Goal: Task Accomplishment & Management: Complete application form

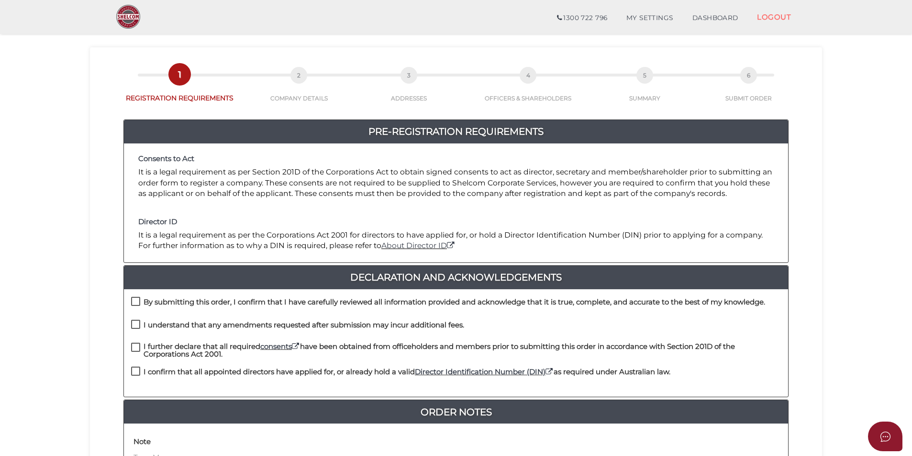
scroll to position [48, 0]
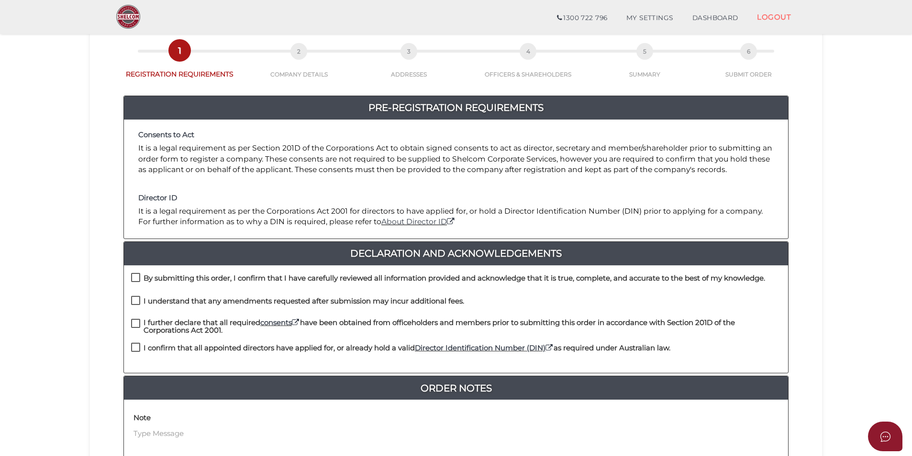
drag, startPoint x: 132, startPoint y: 279, endPoint x: 134, endPoint y: 289, distance: 10.7
click at [132, 279] on label "By submitting this order, I confirm that I have carefully reviewed all informat…" at bounding box center [448, 281] width 634 height 12
checkbox input "true"
click at [135, 298] on label "I understand that any amendments requested after submission may incur additiona…" at bounding box center [297, 304] width 333 height 12
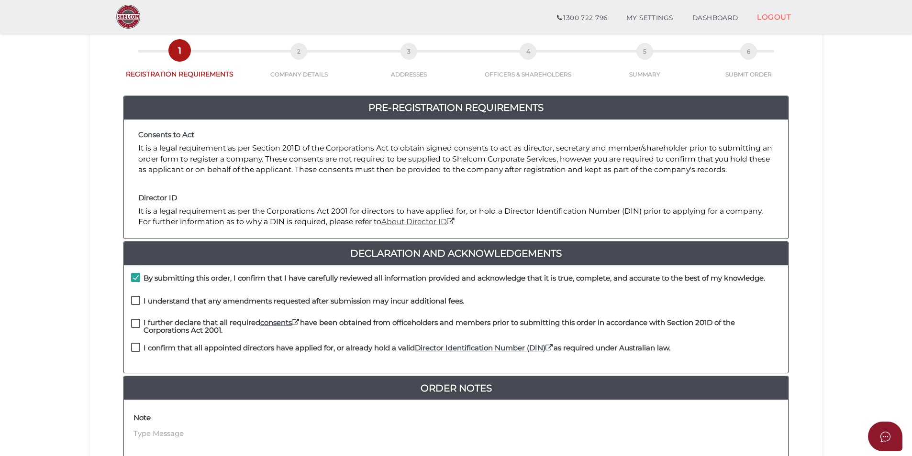
checkbox input "true"
click at [136, 323] on label "I further declare that all required consents have been obtained from officehold…" at bounding box center [456, 325] width 650 height 12
checkbox input "true"
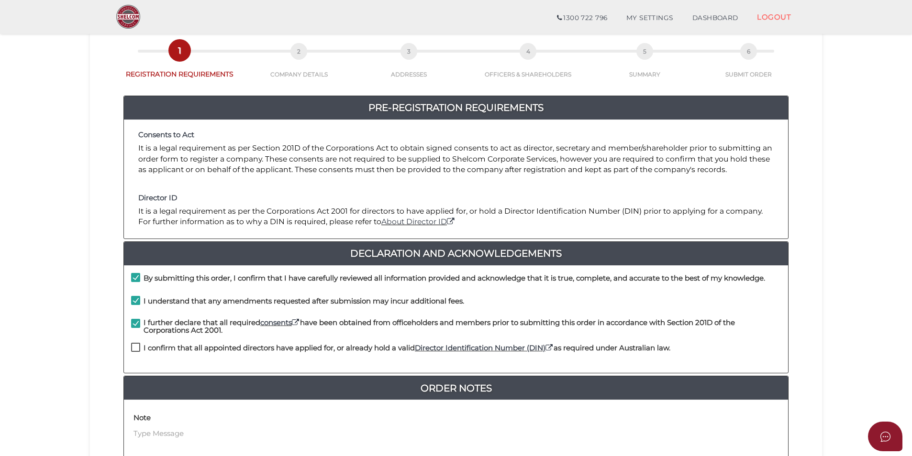
click at [137, 346] on label "I confirm that all appointed directors have applied for, or already hold a vali…" at bounding box center [400, 351] width 539 height 12
checkbox input "true"
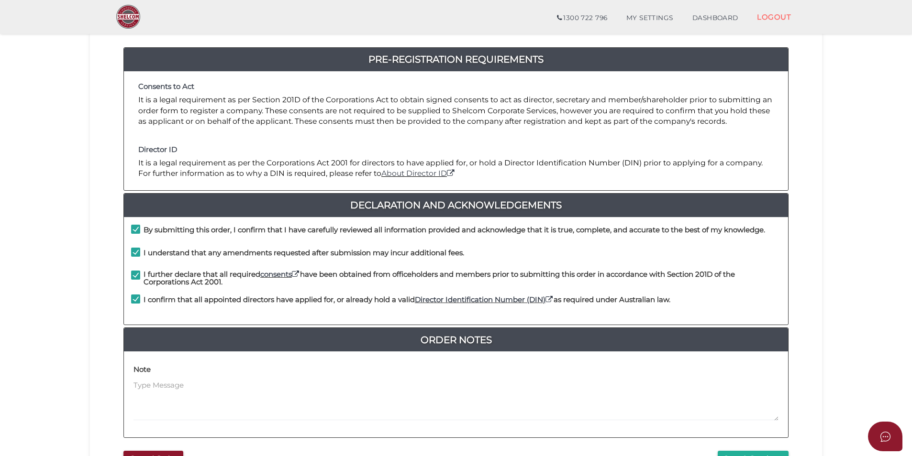
scroll to position [200, 0]
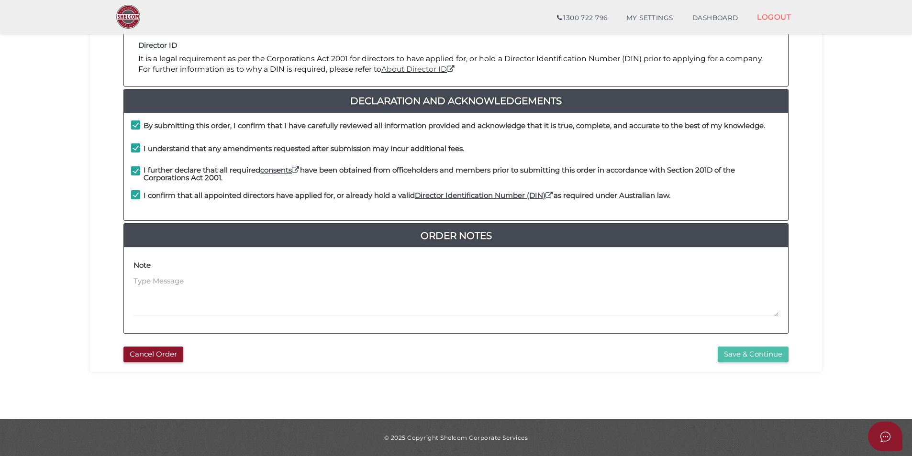
click at [741, 354] on button "Save & Continue" at bounding box center [753, 355] width 71 height 16
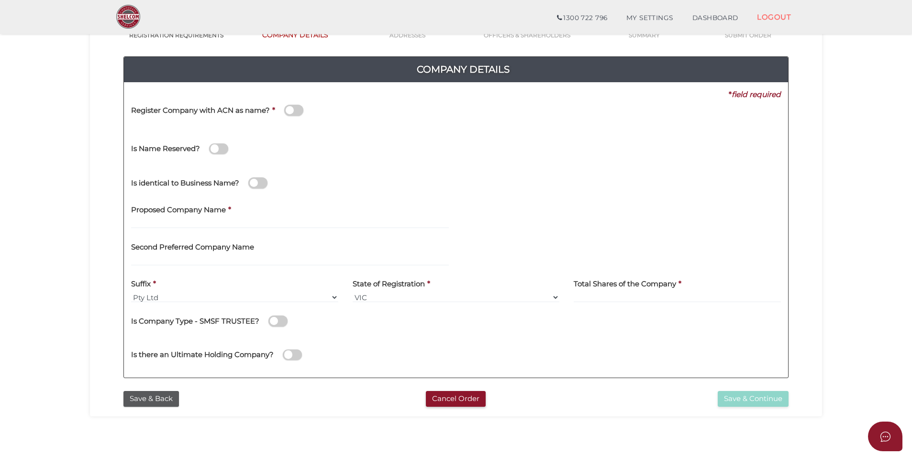
scroll to position [96, 0]
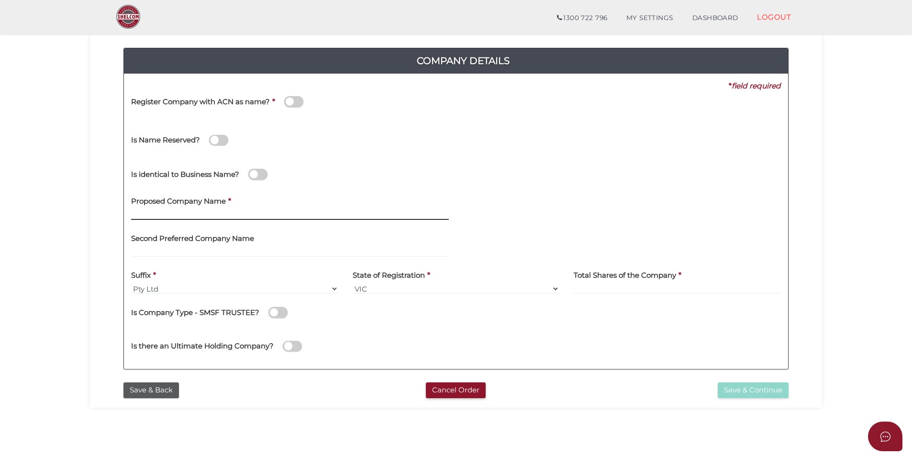
click at [228, 212] on input "text" at bounding box center [290, 215] width 318 height 11
type input "Swan Hill CC61"
click at [631, 189] on div "Is identical to Business Name?" at bounding box center [456, 173] width 664 height 34
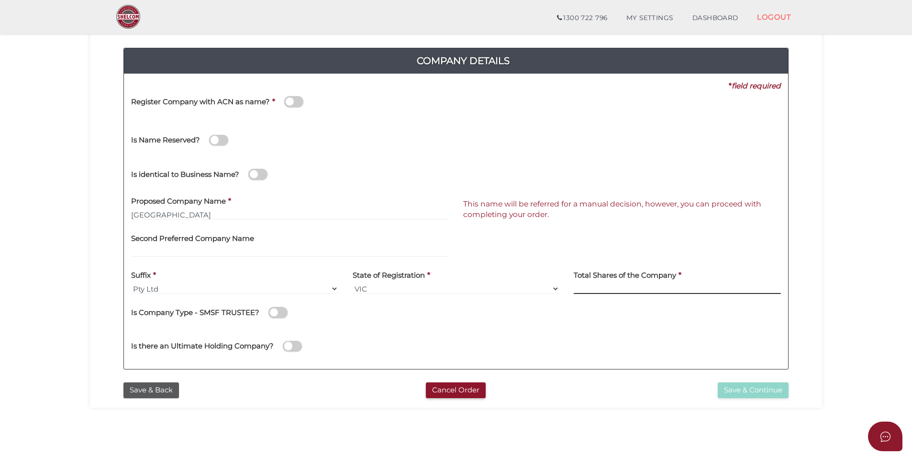
click at [597, 286] on input at bounding box center [677, 289] width 207 height 11
type input "140"
click at [580, 332] on div "Is there an Ultimate Holding Company?" at bounding box center [456, 345] width 664 height 34
click at [776, 393] on button "Save & Continue" at bounding box center [753, 391] width 71 height 16
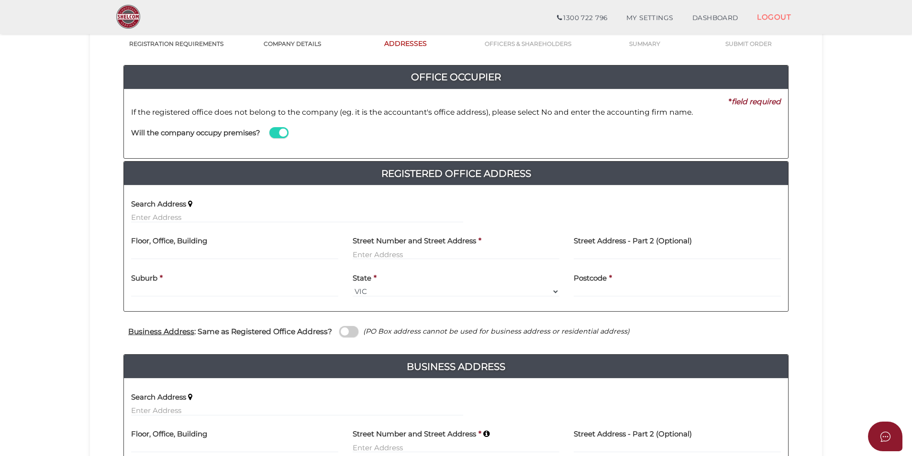
scroll to position [96, 0]
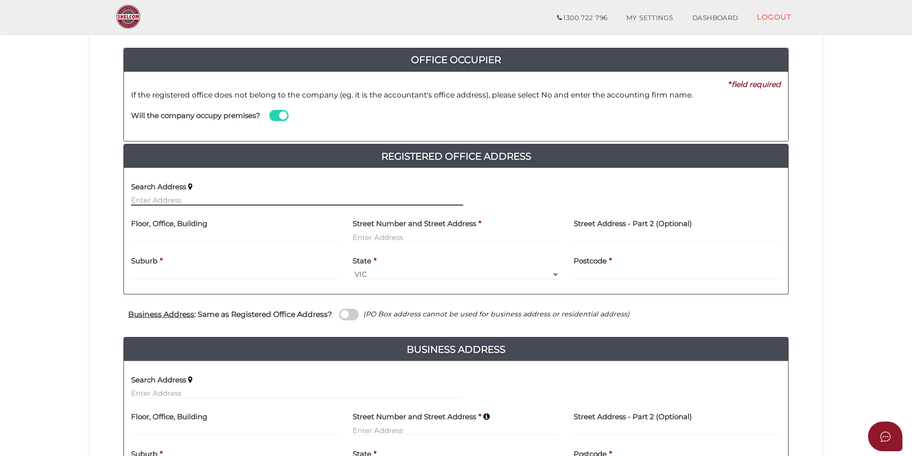
click at [234, 202] on input "text" at bounding box center [297, 200] width 332 height 11
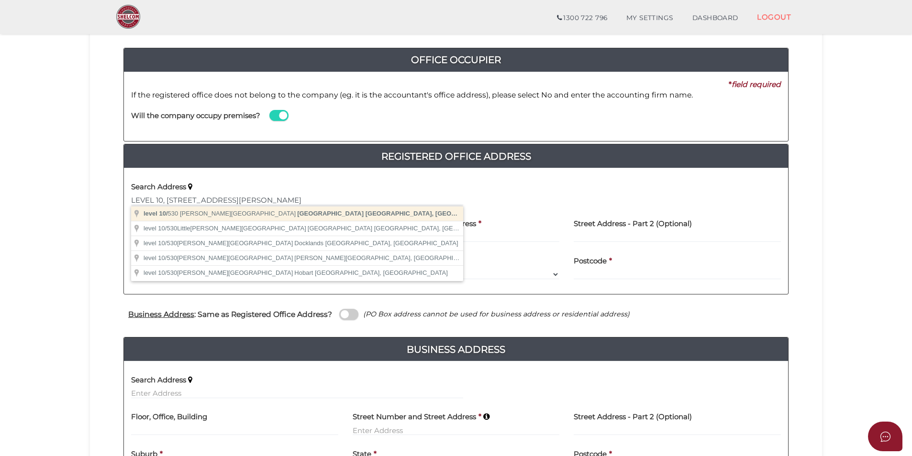
type input "level 10/530 Collins Street, Melbourne VIC, Australia"
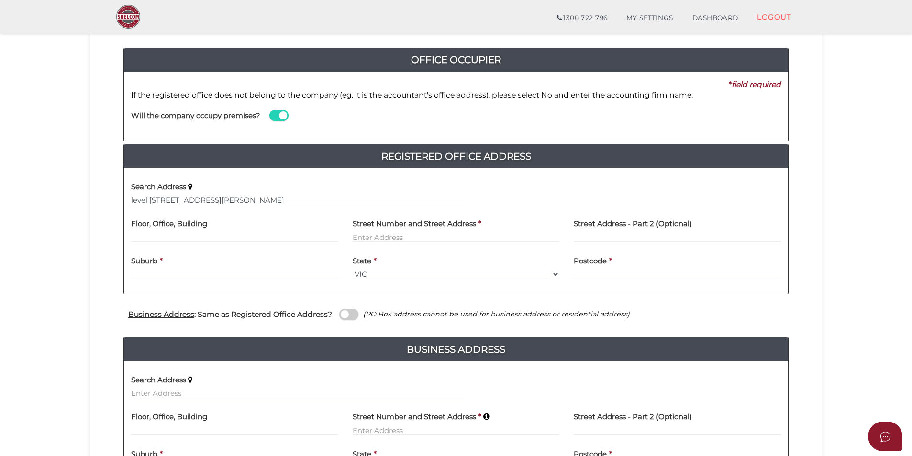
type input "level 10"
type input "530 Collins Street"
type input "[GEOGRAPHIC_DATA]"
select select "VIC"
type input "3000"
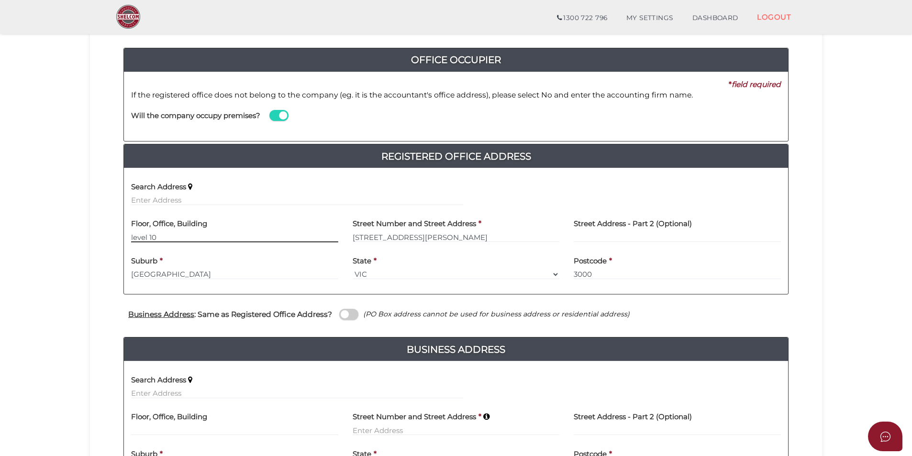
click at [134, 237] on input "level 10" at bounding box center [234, 237] width 207 height 11
type input "level 10"
click at [282, 120] on span at bounding box center [278, 115] width 19 height 11
click at [0, 0] on input "checkbox" at bounding box center [0, 0] width 0 height 0
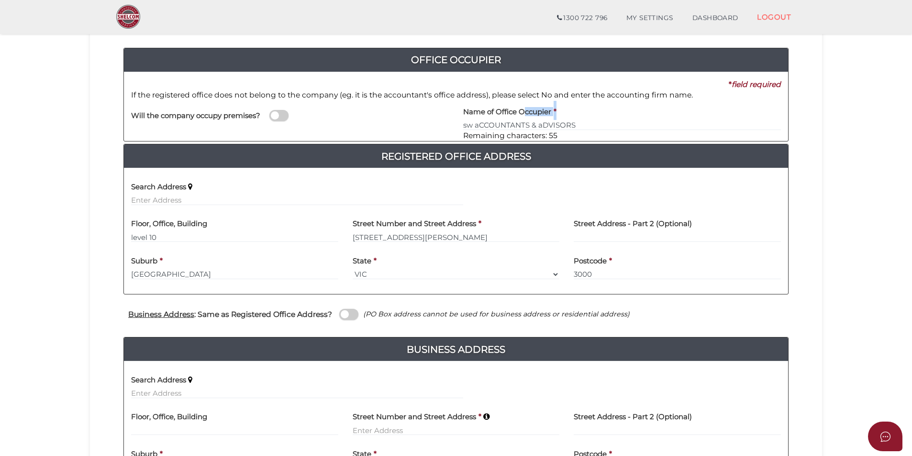
drag, startPoint x: 585, startPoint y: 119, endPoint x: 552, endPoint y: 122, distance: 33.1
click at [527, 121] on div "Name of Office Occupier * sw aCCOUNTANTS & aDVISORS Remaining characters: 55" at bounding box center [622, 116] width 332 height 33
drag, startPoint x: 532, startPoint y: 122, endPoint x: 382, endPoint y: 128, distance: 150.4
click at [382, 128] on div "Will the company occupy premises? Name of Office Occupier * sw aCCOUNTANTS & aD…" at bounding box center [456, 116] width 664 height 33
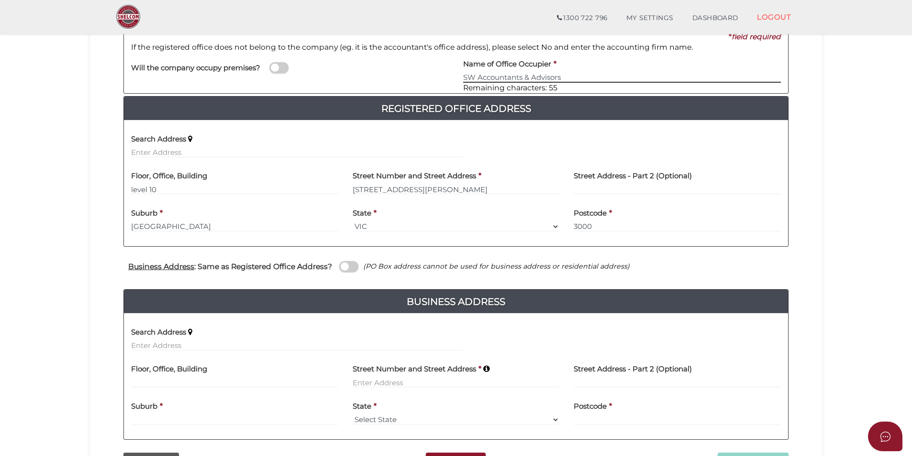
type input "SW Accountants & Advisors"
click at [814, 207] on div "Office Occupier Yes * field required If the registered office does not belong t…" at bounding box center [456, 215] width 718 height 465
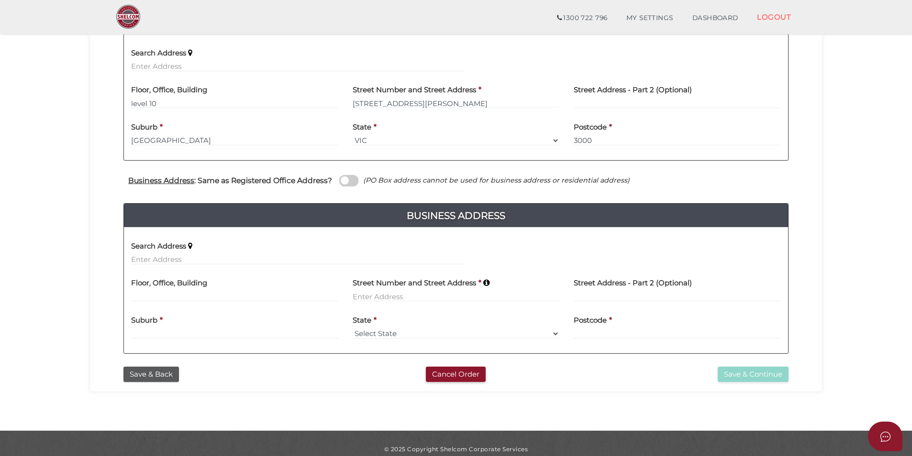
scroll to position [239, 0]
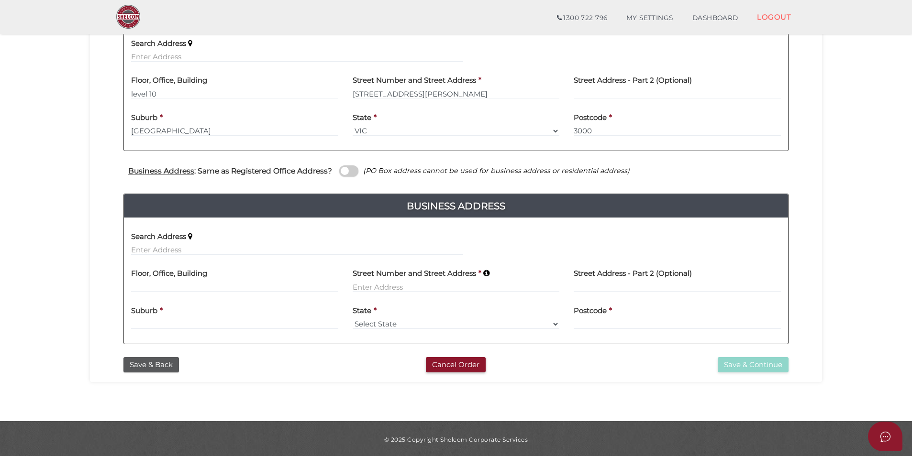
click at [354, 167] on span at bounding box center [348, 171] width 19 height 11
click at [0, 0] on input "checkbox" at bounding box center [0, 0] width 0 height 0
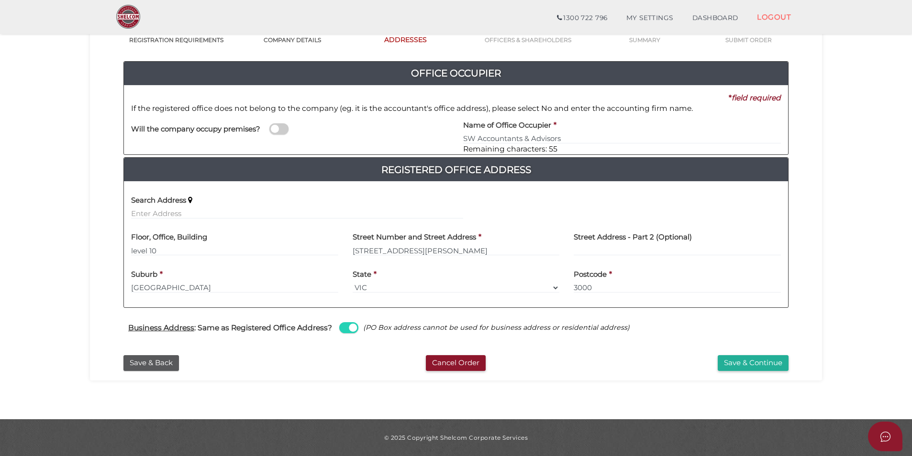
scroll to position [82, 0]
click at [603, 355] on div "Save & Back Cancel Order Save & Continue" at bounding box center [456, 361] width 718 height 21
click at [728, 360] on button "Save & Continue" at bounding box center [753, 364] width 71 height 16
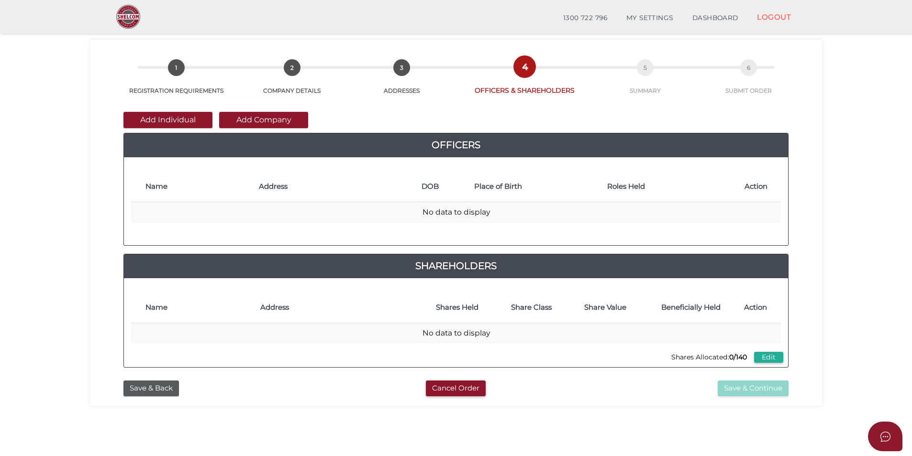
scroll to position [48, 0]
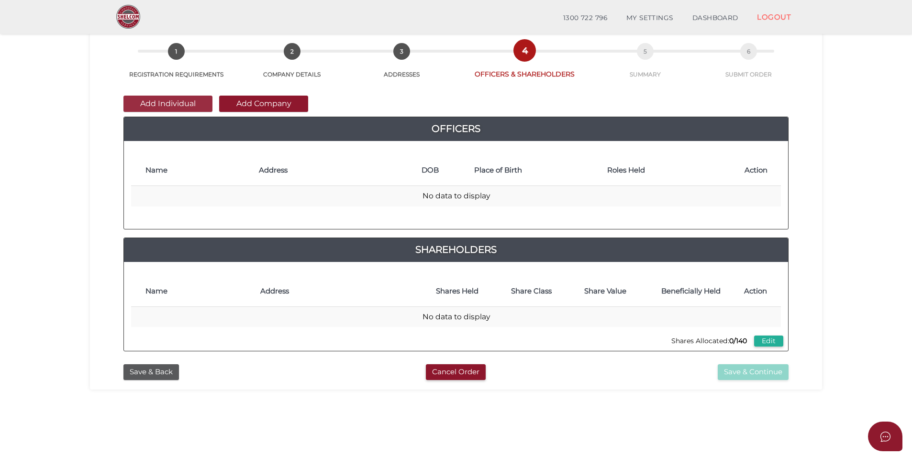
click at [186, 106] on button "Add Individual" at bounding box center [167, 104] width 89 height 16
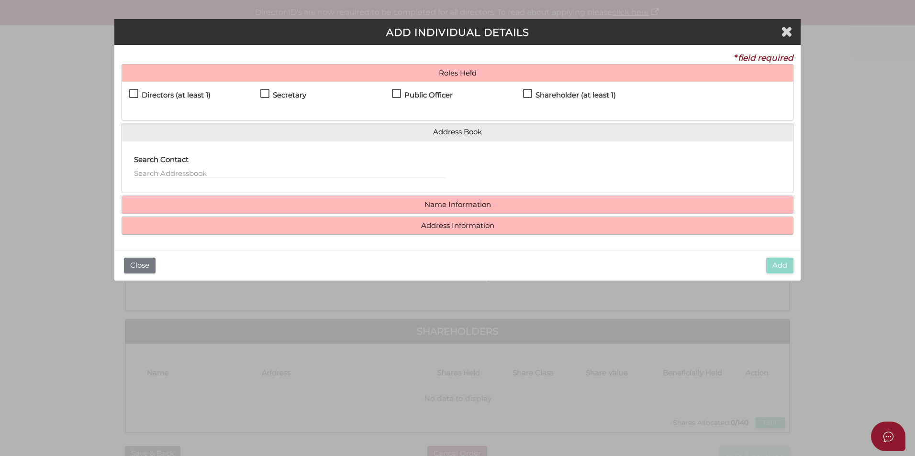
click at [181, 95] on h4 "Directors (at least 1)" at bounding box center [176, 95] width 69 height 8
checkbox input "true"
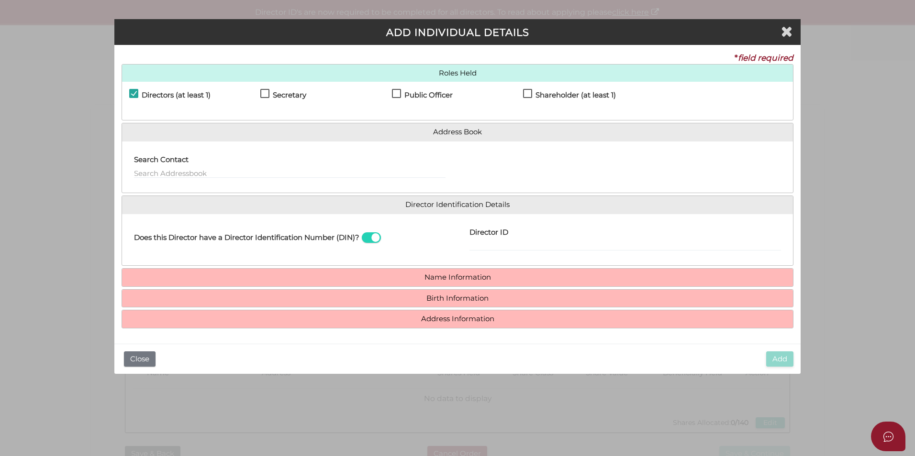
click at [289, 91] on h4 "Secretary" at bounding box center [289, 95] width 33 height 8
checkbox input "true"
click at [402, 94] on label "Public Officer" at bounding box center [422, 97] width 61 height 12
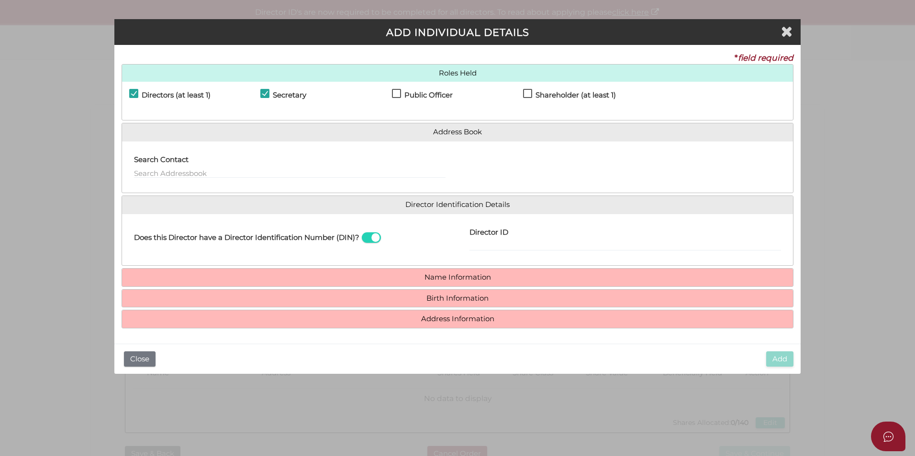
checkbox input "true"
click at [260, 172] on input "text" at bounding box center [290, 173] width 312 height 11
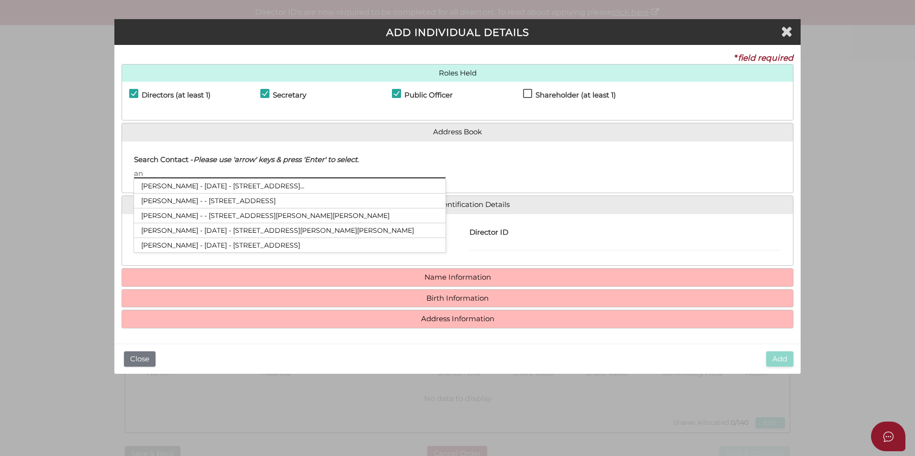
type input "a"
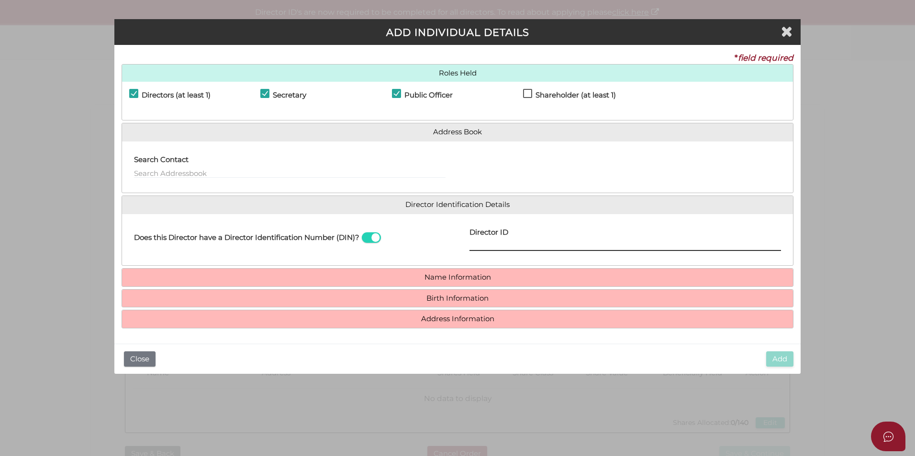
drag, startPoint x: 512, startPoint y: 246, endPoint x: 481, endPoint y: 202, distance: 53.0
click at [512, 246] on input "Director ID" at bounding box center [625, 246] width 312 height 11
type input "036561575143360"
click at [455, 270] on h4 "Name Information" at bounding box center [457, 278] width 671 height 18
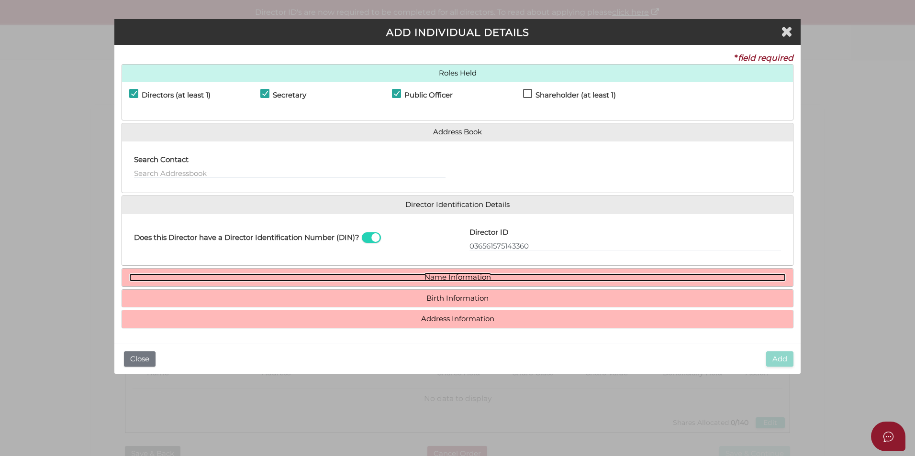
click at [456, 278] on link "Name Information" at bounding box center [457, 278] width 656 height 8
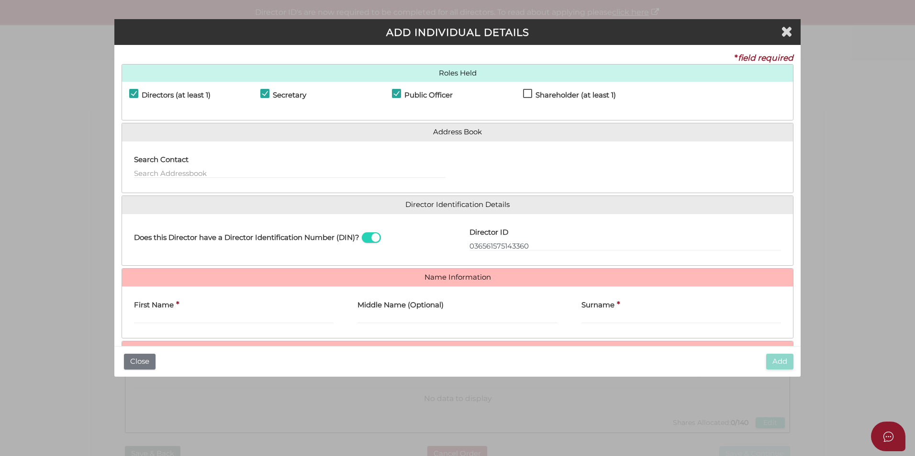
click at [301, 312] on div "First Name *" at bounding box center [234, 309] width 200 height 30
click at [296, 319] on input "First Name" at bounding box center [234, 318] width 200 height 11
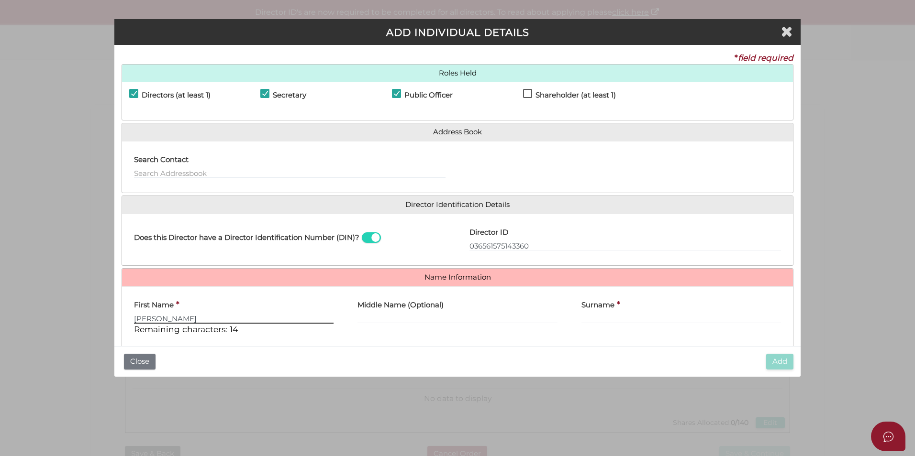
type input "Andrew"
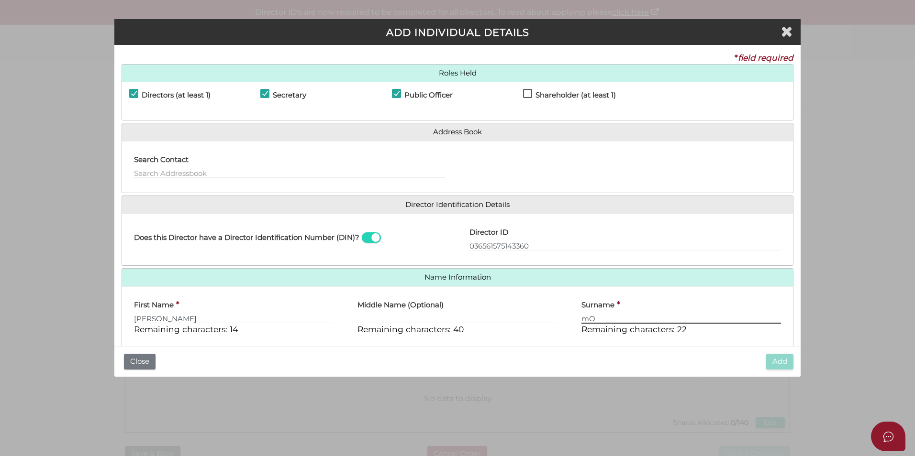
type input "m"
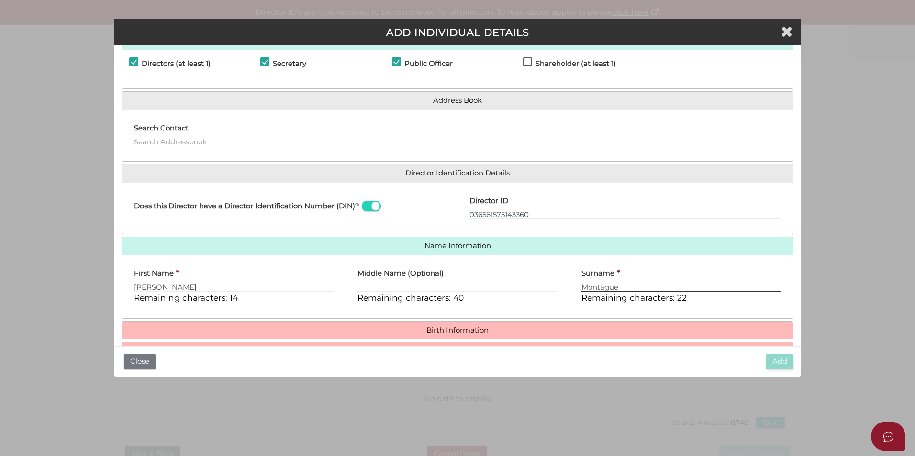
scroll to position [61, 0]
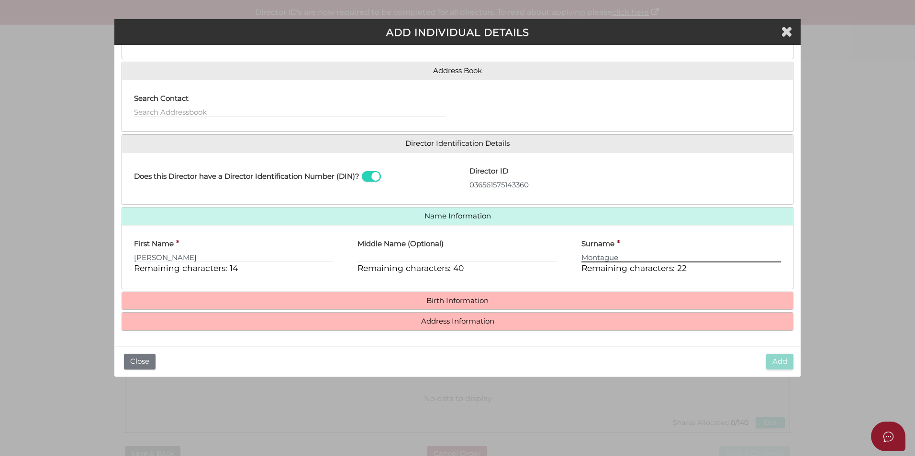
type input "Montague"
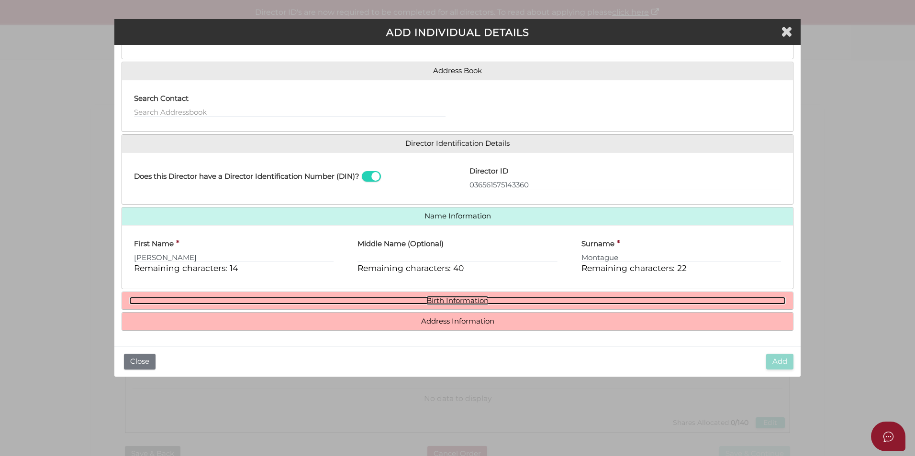
click at [270, 297] on link "Birth Information" at bounding box center [457, 301] width 656 height 8
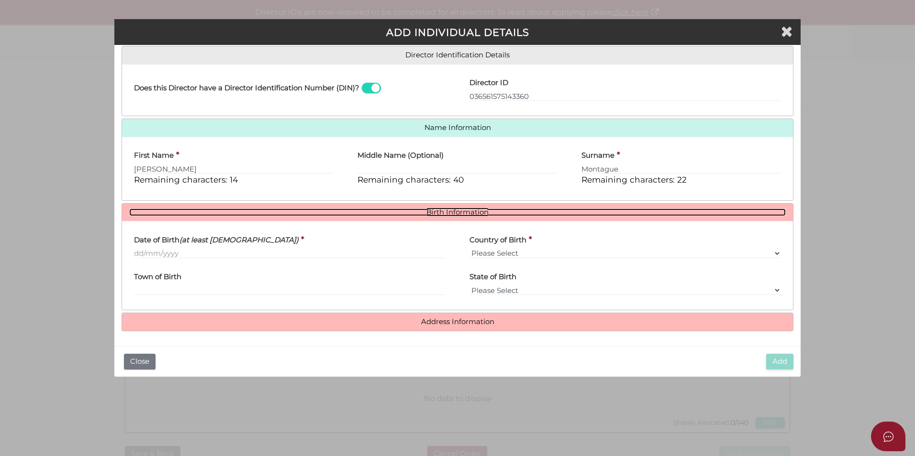
scroll to position [150, 0]
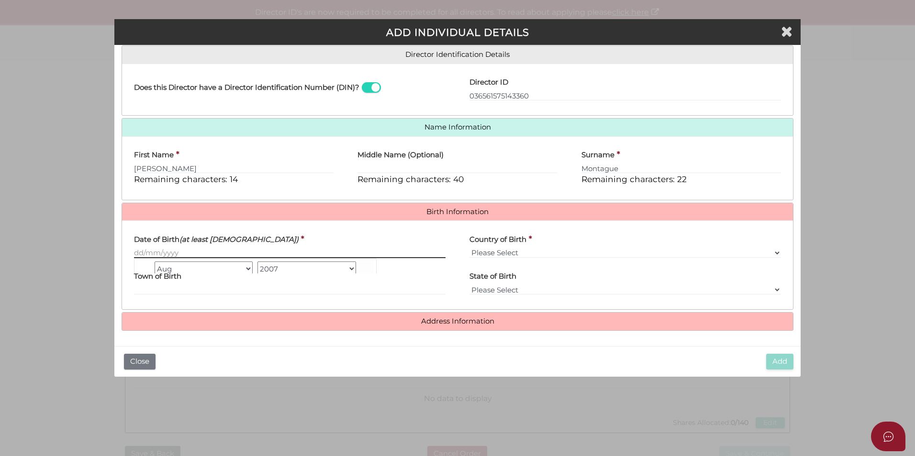
click at [250, 251] on input "Date of Birth (at least 18 years old)" at bounding box center [290, 253] width 312 height 11
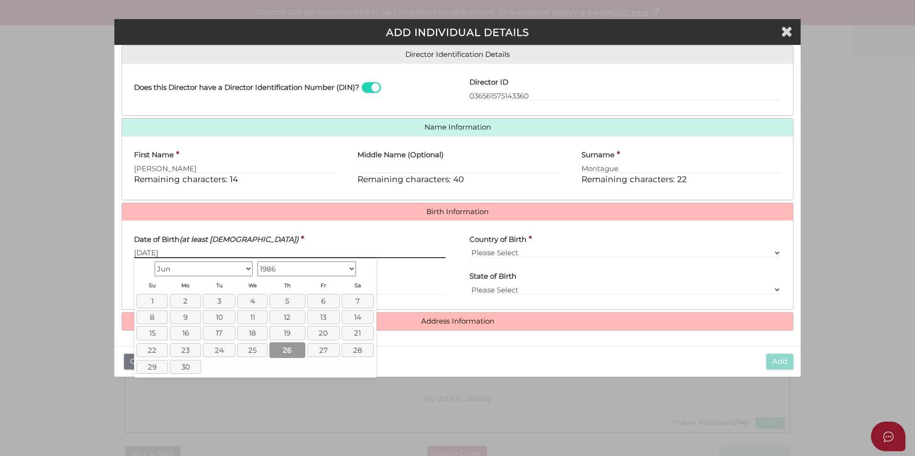
type input "[DATE]"
click at [282, 345] on link "26" at bounding box center [287, 351] width 36 height 16
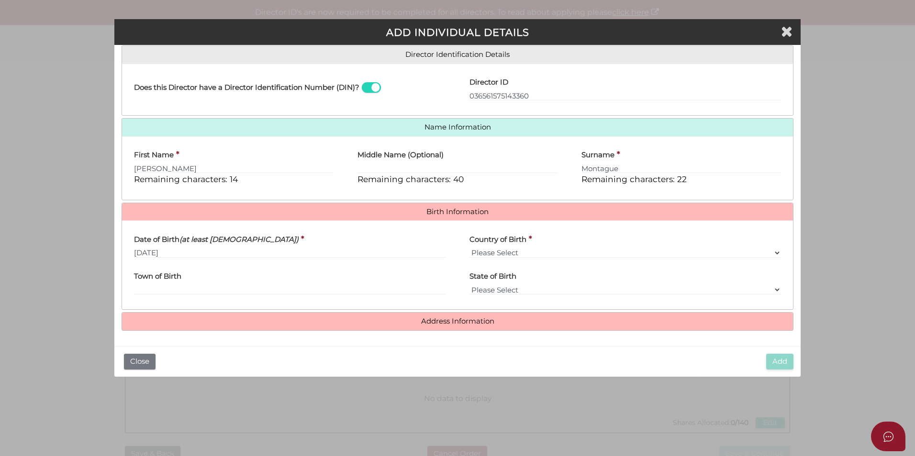
click at [389, 265] on div "Date of Birth (at least 18 years old) * 26/06/1986" at bounding box center [289, 246] width 335 height 37
drag, startPoint x: 489, startPoint y: 253, endPoint x: 496, endPoint y: 255, distance: 7.3
click at [489, 253] on select "Please Select v Australia Afghanistan Albania Algeria American Samoa Andorra An…" at bounding box center [625, 253] width 312 height 11
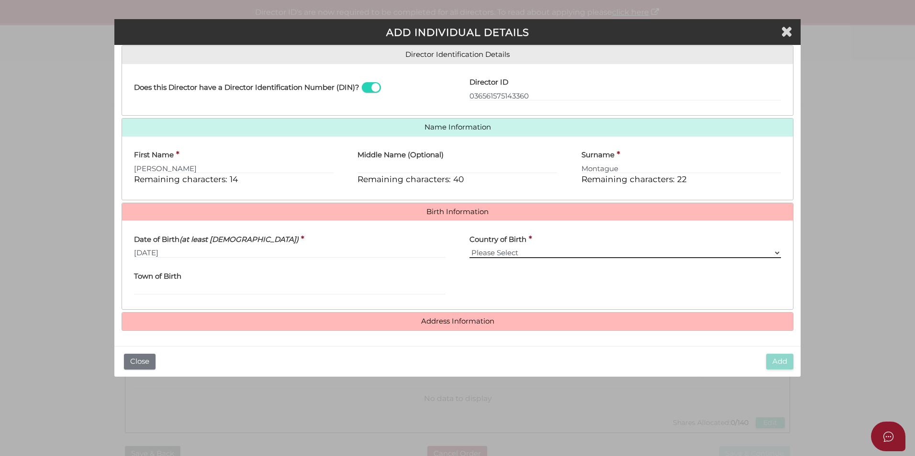
click at [533, 254] on select "Please Select v Australia Afghanistan Albania Algeria American Samoa Andorra An…" at bounding box center [625, 253] width 312 height 11
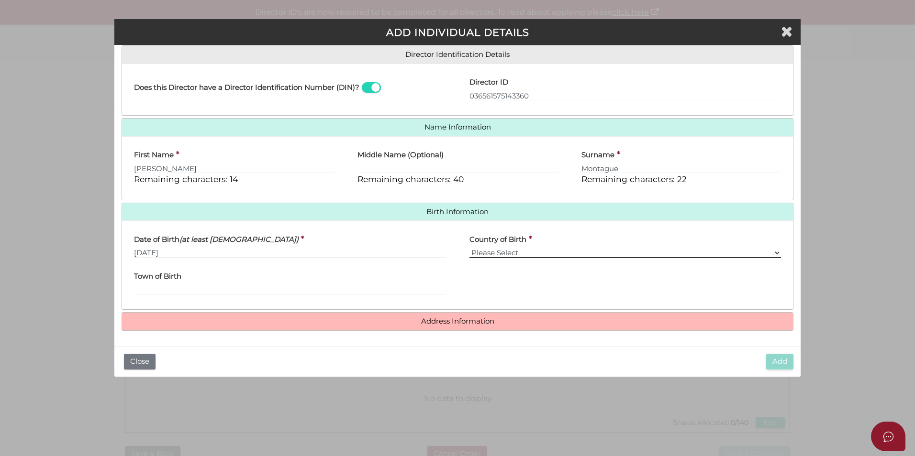
click at [522, 253] on select "Please Select v Australia Afghanistan Albania Algeria American Samoa Andorra An…" at bounding box center [625, 253] width 312 height 11
select select "[GEOGRAPHIC_DATA]"
click at [469, 248] on select "Please Select v Australia Afghanistan Albania Algeria American Samoa Andorra An…" at bounding box center [625, 253] width 312 height 11
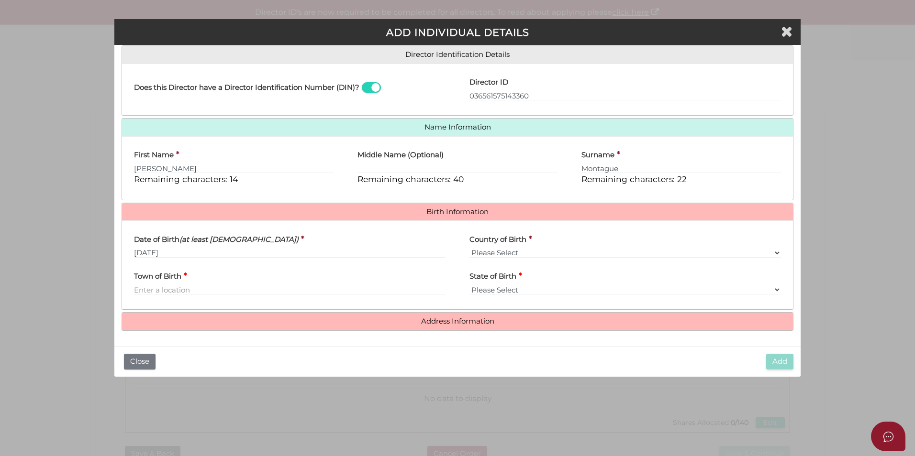
click at [322, 283] on div "Town of Birth *" at bounding box center [290, 281] width 312 height 30
click at [243, 291] on input "Town of Birth" at bounding box center [290, 290] width 312 height 11
type input "Melbourne"
select select "VIC"
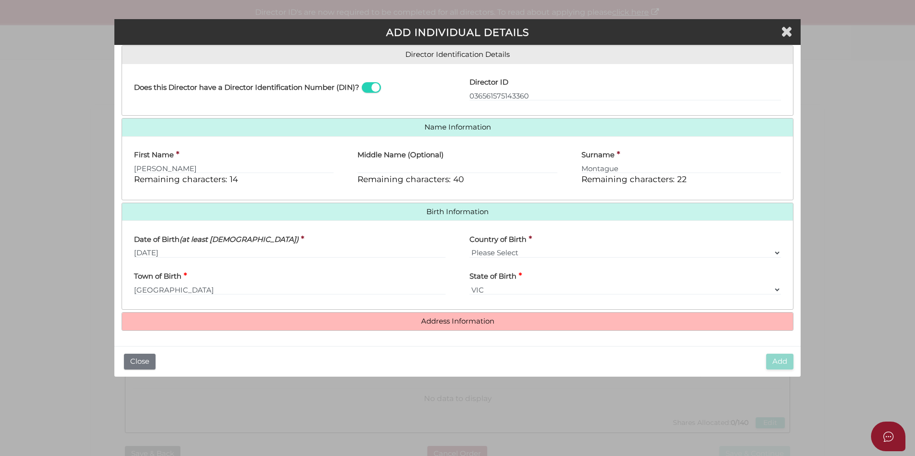
click at [514, 306] on div "Date of Birth (at least 18 years old) * 26/06/1986 Country of Birth * Please Se…" at bounding box center [457, 265] width 671 height 89
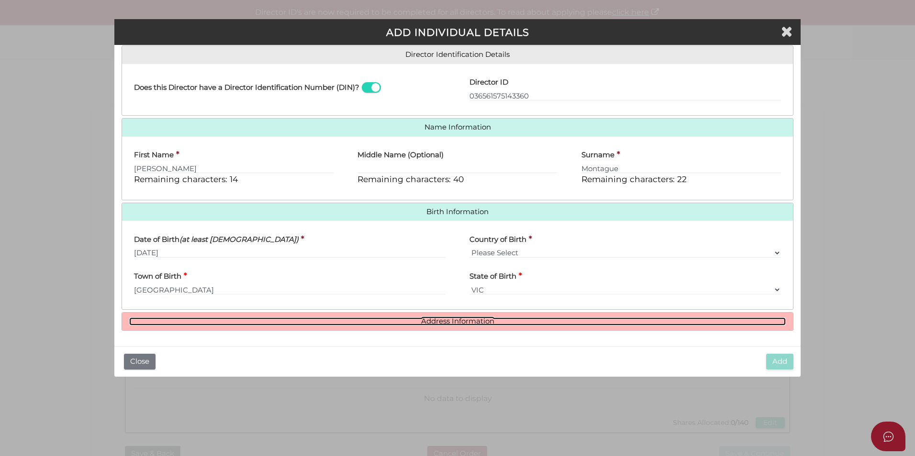
click at [498, 319] on link "Address Information" at bounding box center [457, 322] width 656 height 8
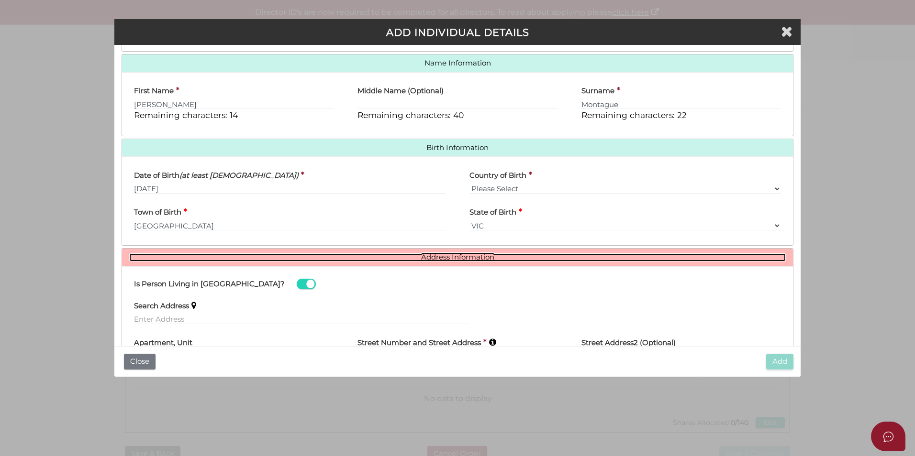
scroll to position [297, 0]
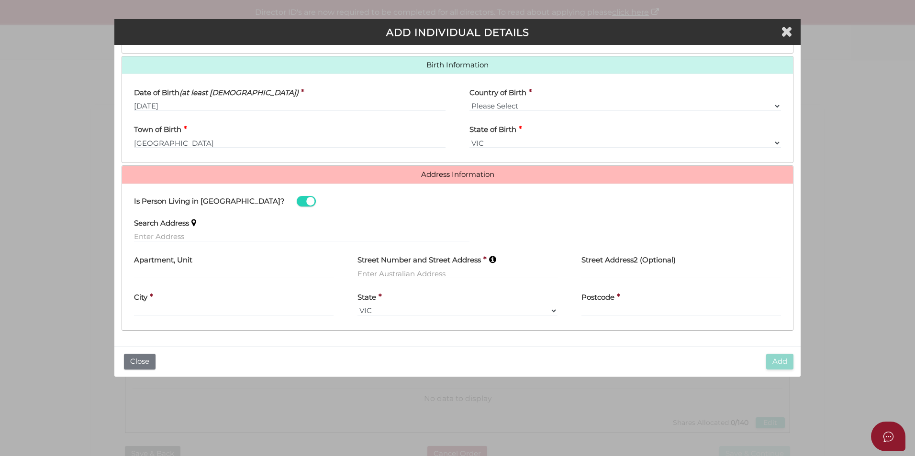
click at [153, 230] on label "Search Address" at bounding box center [161, 222] width 55 height 20
click at [154, 231] on label "Search Address" at bounding box center [161, 222] width 55 height 20
click at [157, 234] on input "text" at bounding box center [301, 237] width 335 height 11
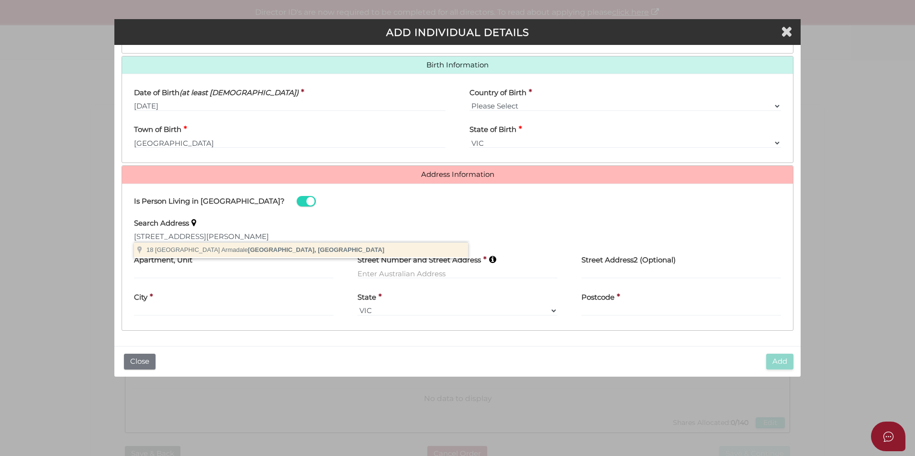
type input "18 Barkly Avenue, Armadale VIC, Australia"
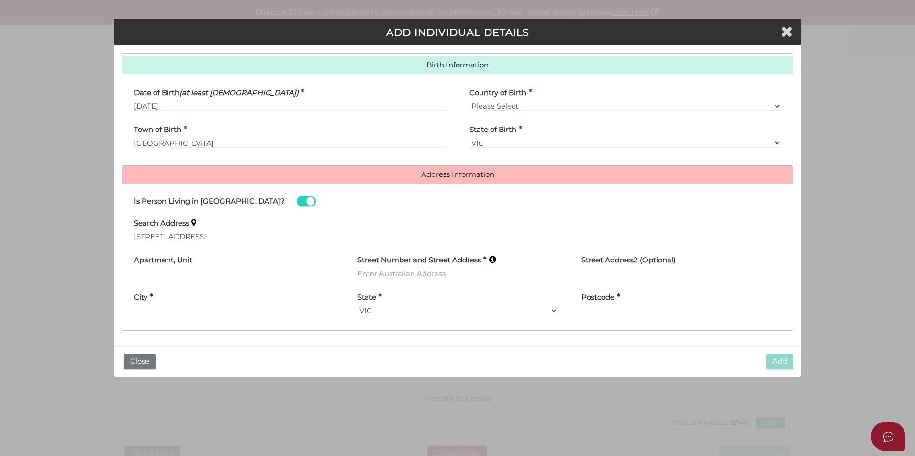
type input "18 Barkly Avenue"
type input "Armadale"
select select "VIC"
type input "3143"
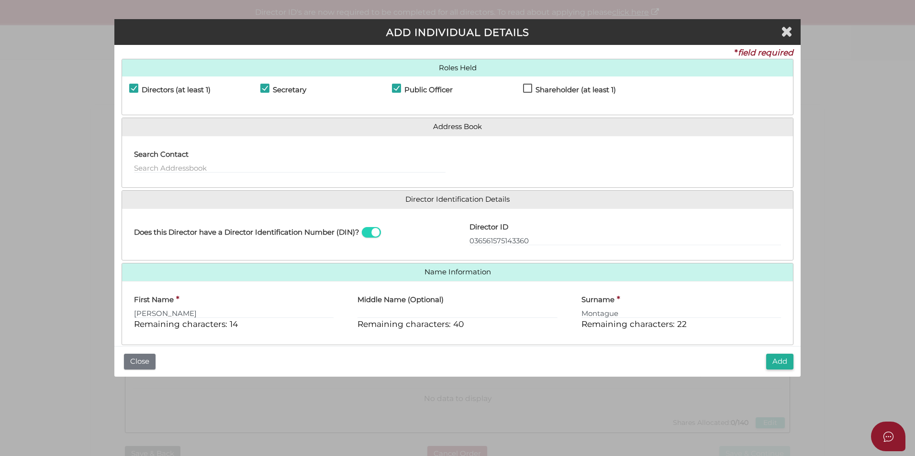
scroll to position [0, 0]
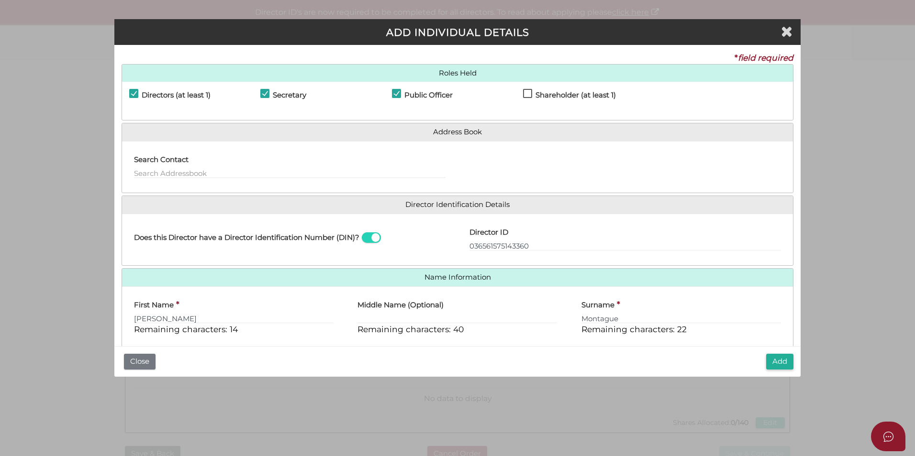
click at [560, 92] on h4 "Shareholder (at least 1)" at bounding box center [575, 95] width 80 height 8
checkbox input "true"
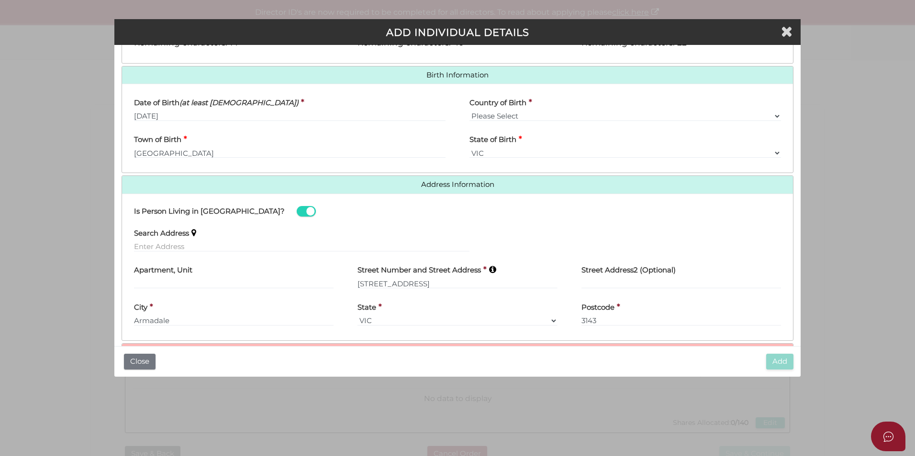
scroll to position [318, 0]
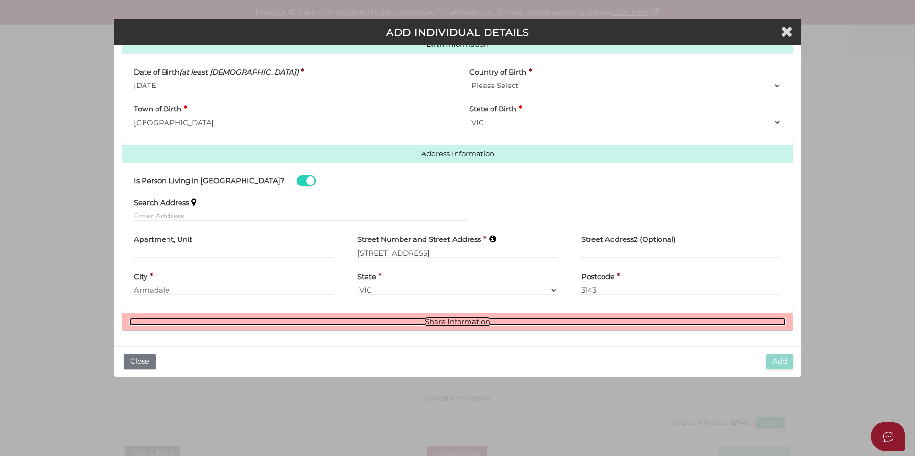
click at [441, 321] on link "Share Information" at bounding box center [457, 322] width 656 height 8
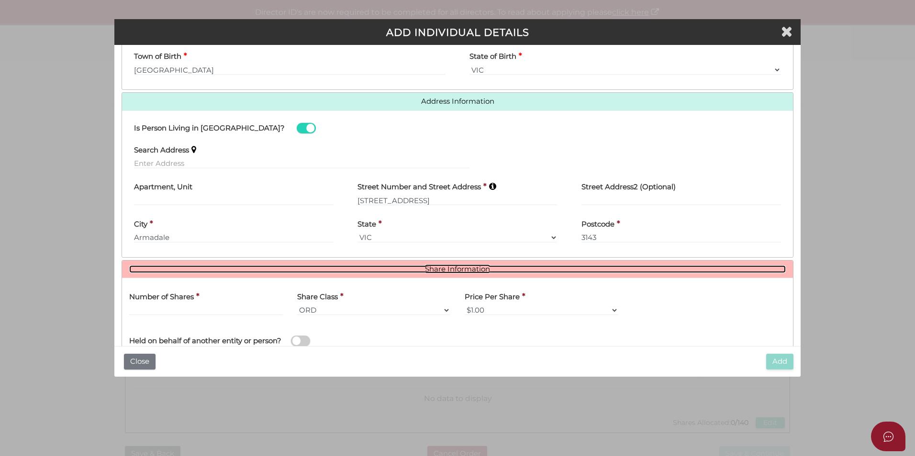
scroll to position [434, 0]
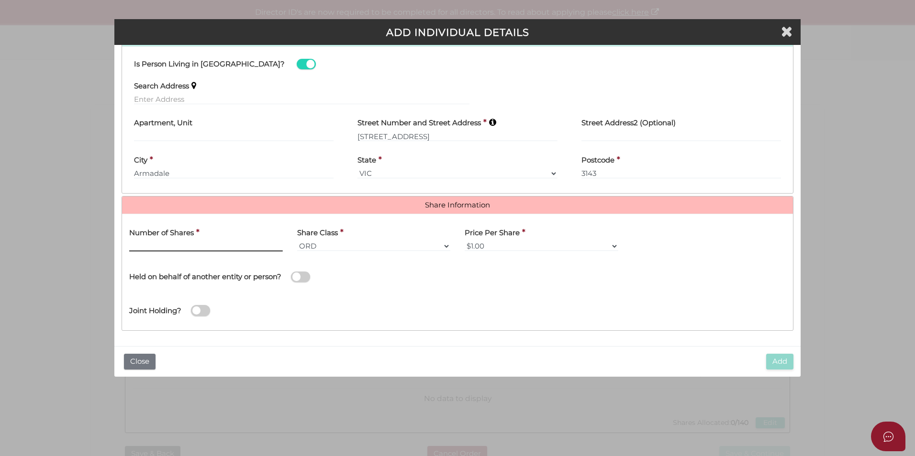
click at [216, 243] on input "text" at bounding box center [206, 246] width 154 height 11
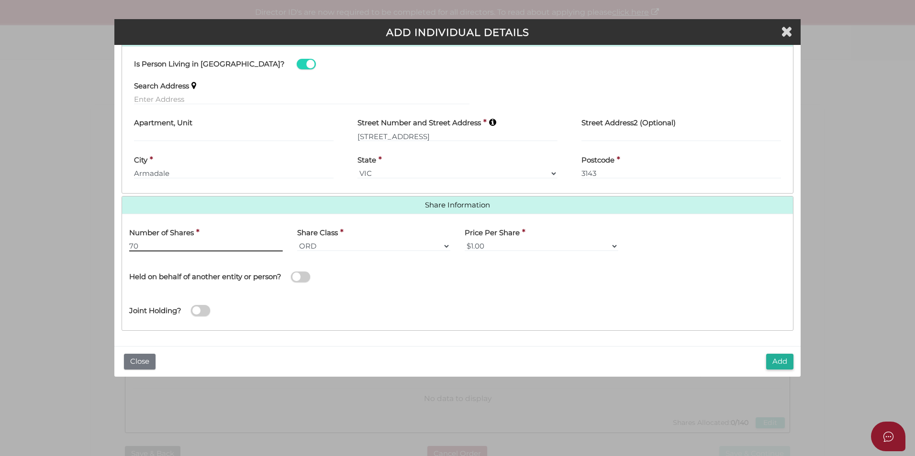
type input "70"
click at [491, 305] on div "Joint Holding?" at bounding box center [457, 307] width 671 height 31
click at [300, 281] on span at bounding box center [300, 277] width 19 height 11
click at [0, 0] on input "checkbox" at bounding box center [0, 0] width 0 height 0
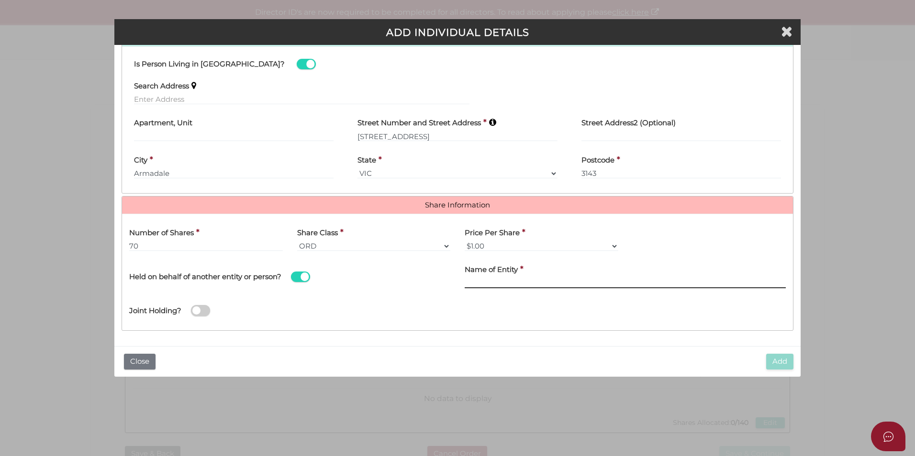
click at [490, 280] on input "Name of Entity" at bounding box center [625, 283] width 321 height 11
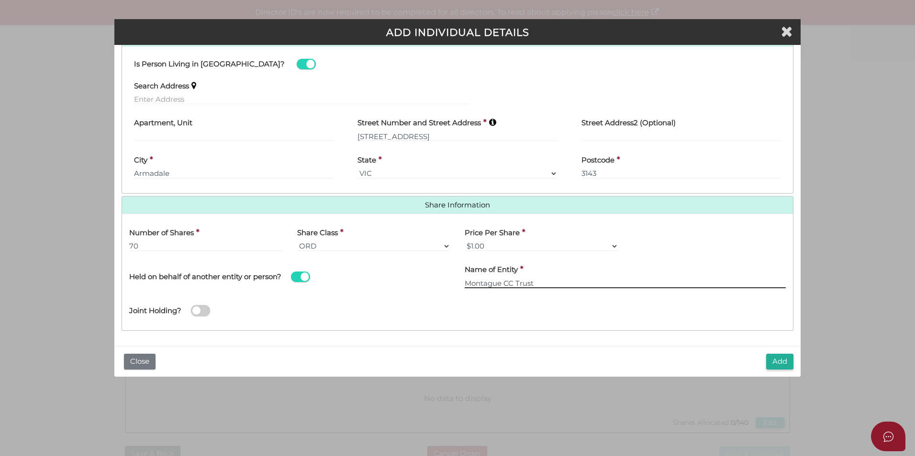
type input "Montague CC Trust"
click at [473, 298] on div "Joint Holding?" at bounding box center [457, 307] width 671 height 31
click at [777, 368] on button "Add" at bounding box center [779, 362] width 27 height 16
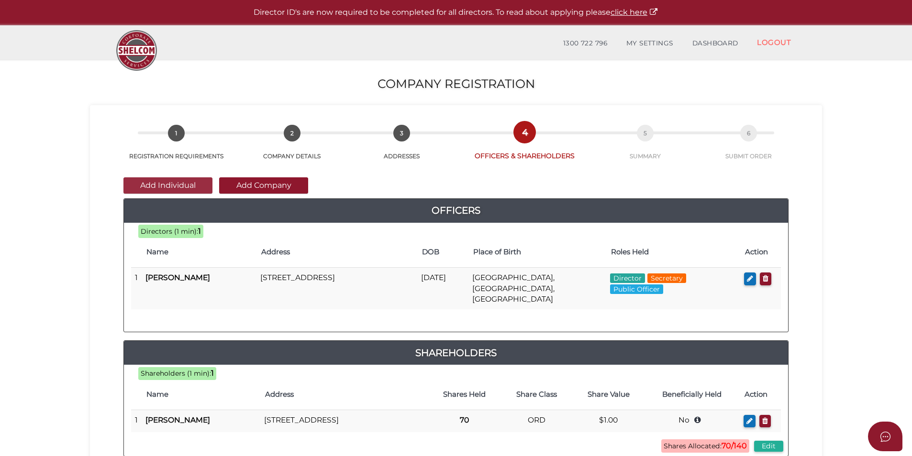
click at [189, 188] on button "Add Individual" at bounding box center [167, 186] width 89 height 16
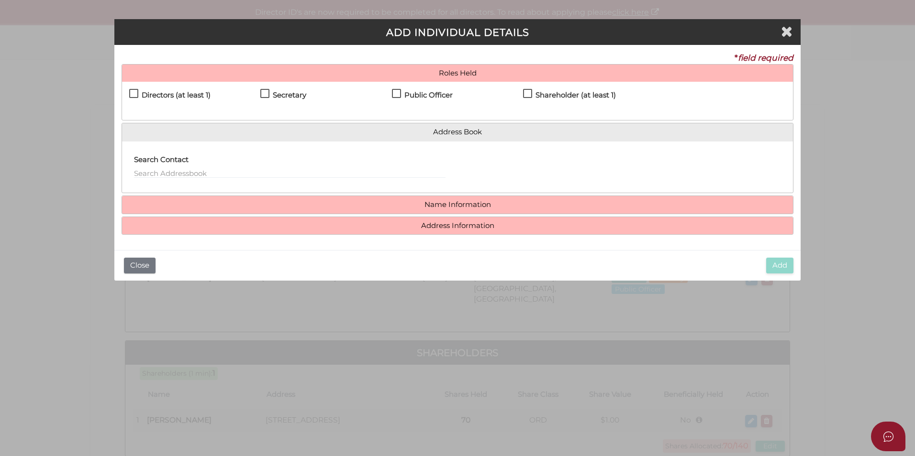
click at [173, 92] on h4 "Directors (at least 1)" at bounding box center [176, 95] width 69 height 8
checkbox input "true"
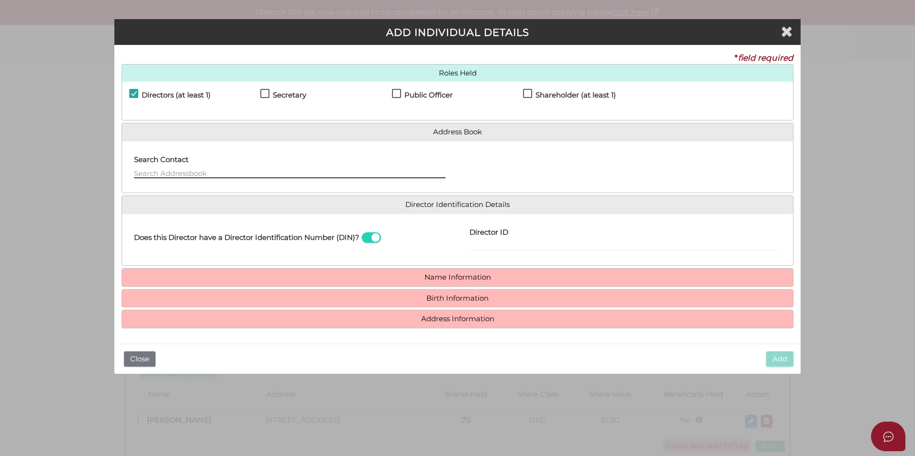
drag, startPoint x: 316, startPoint y: 175, endPoint x: 323, endPoint y: 174, distance: 7.3
click at [316, 175] on input "text" at bounding box center [290, 173] width 312 height 11
type input "N"
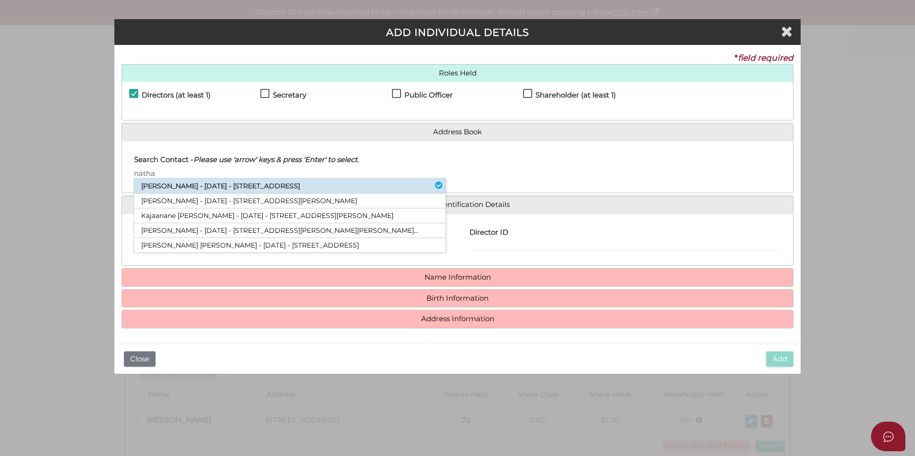
click at [291, 191] on li "Nathan Waite - 08/08/1986 - 6 Perth Street, Murrumbeena, VIC, 3163" at bounding box center [290, 186] width 312 height 15
type input "[PERSON_NAME]"
type input "[DATE]"
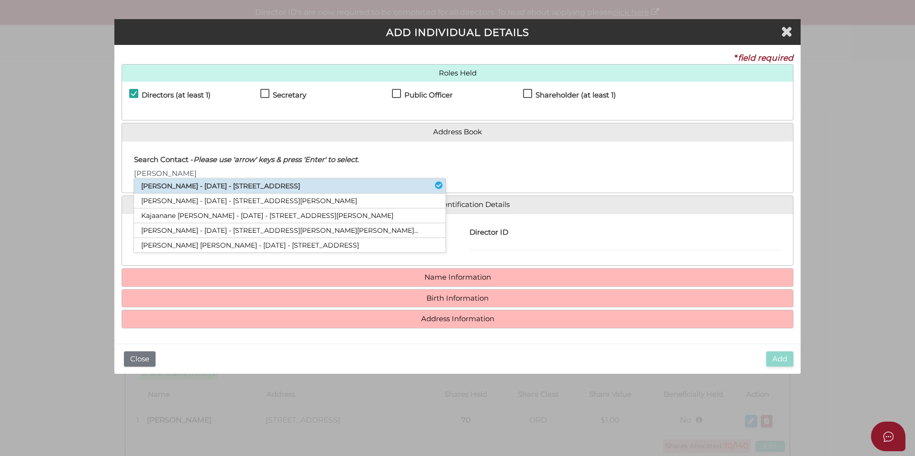
select select "[GEOGRAPHIC_DATA]"
type input "Berwick"
select select "VIC"
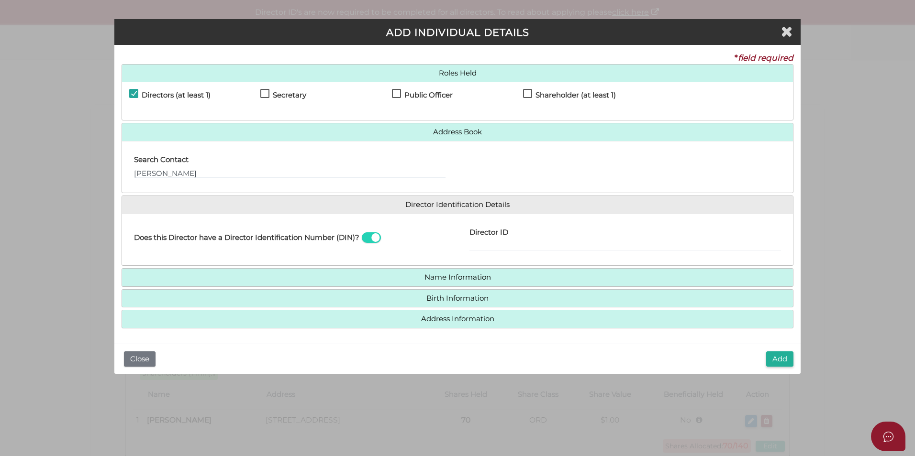
click at [418, 245] on div "Does this Director have a Director Identification Number (DIN)?" at bounding box center [289, 240] width 335 height 37
click at [382, 273] on h4 "Name Information" at bounding box center [457, 278] width 671 height 18
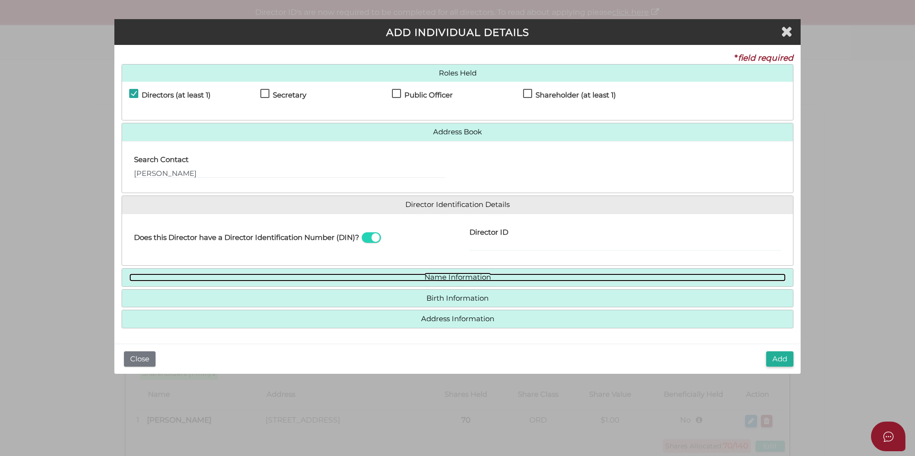
click at [386, 281] on link "Name Information" at bounding box center [457, 278] width 656 height 8
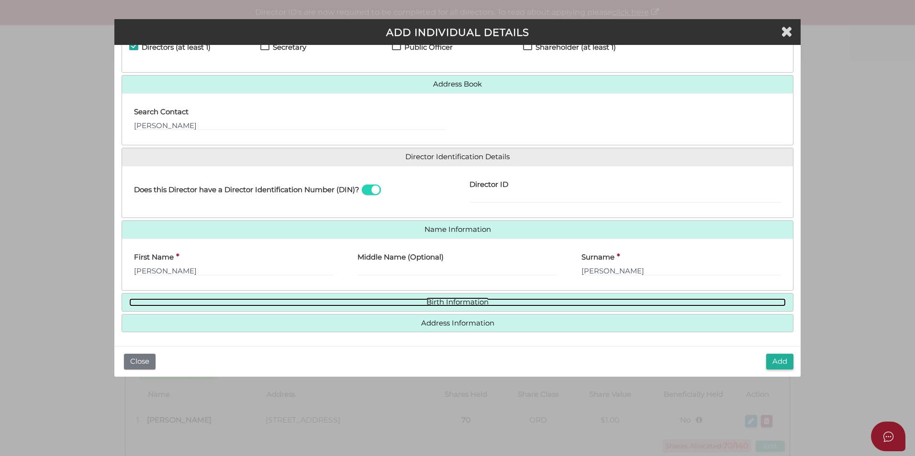
click at [396, 303] on link "Birth Information" at bounding box center [457, 303] width 656 height 8
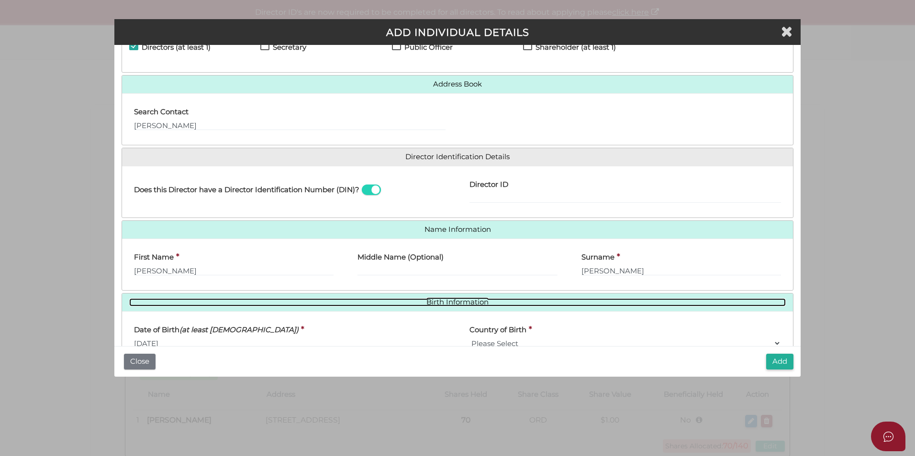
scroll to position [136, 0]
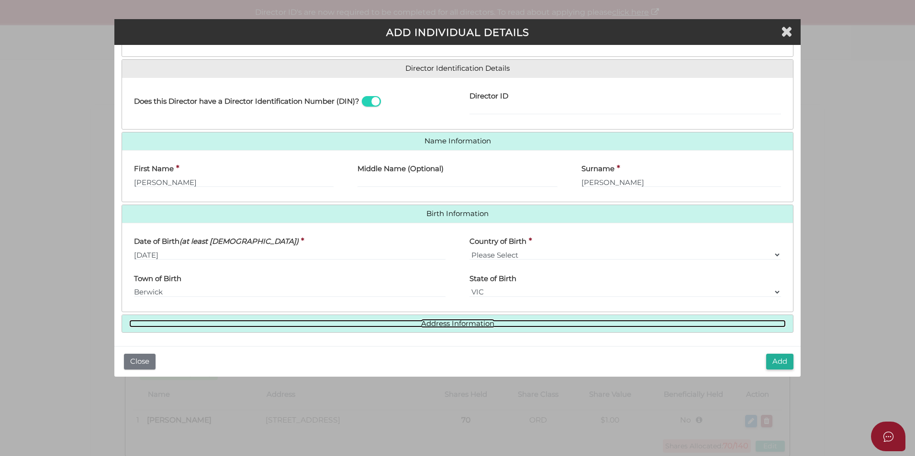
click at [402, 322] on link "Address Information" at bounding box center [457, 324] width 656 height 8
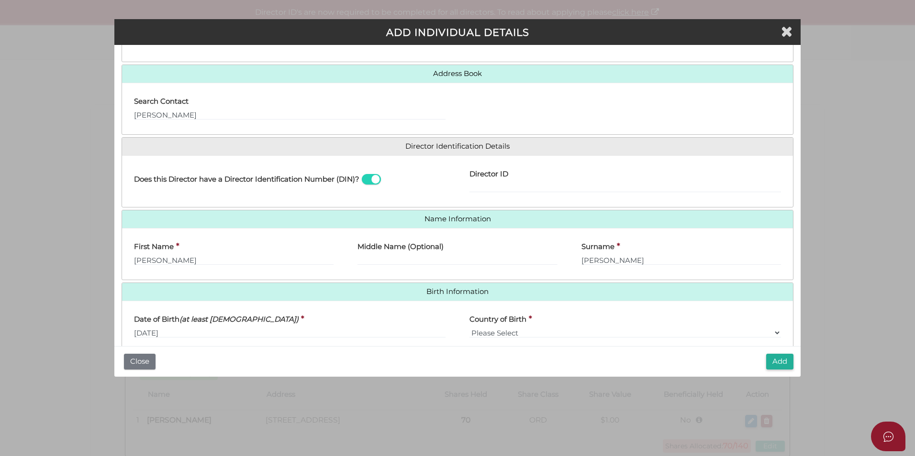
scroll to position [0, 0]
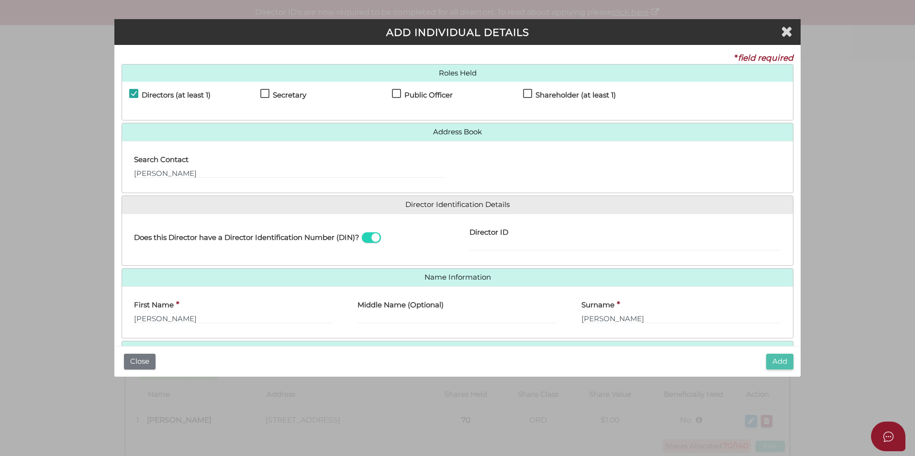
click at [780, 361] on button "Add" at bounding box center [779, 362] width 27 height 16
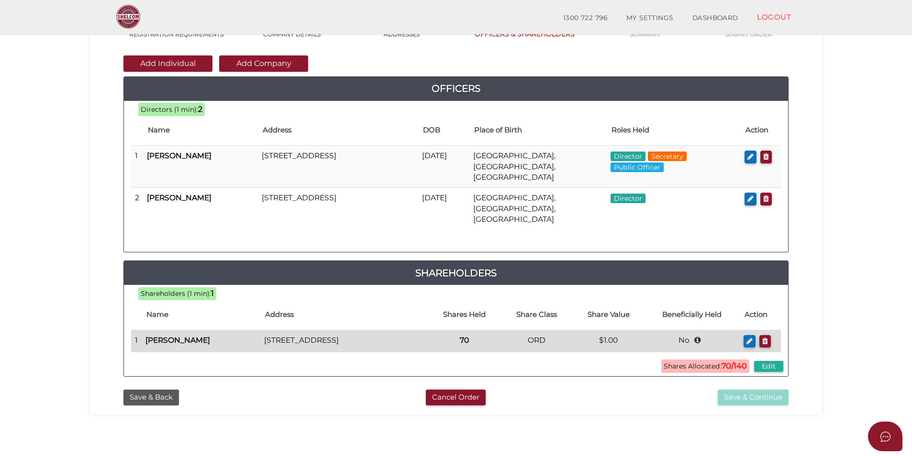
scroll to position [105, 0]
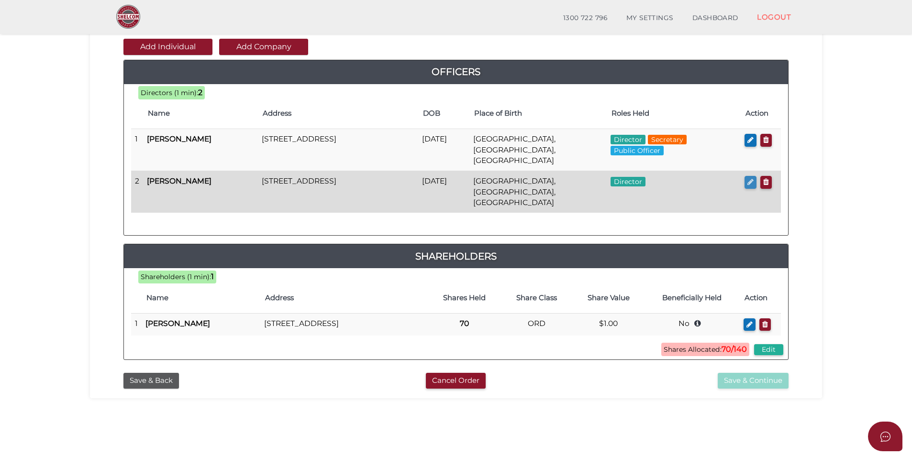
click at [748, 178] on icon "button" at bounding box center [750, 181] width 6 height 7
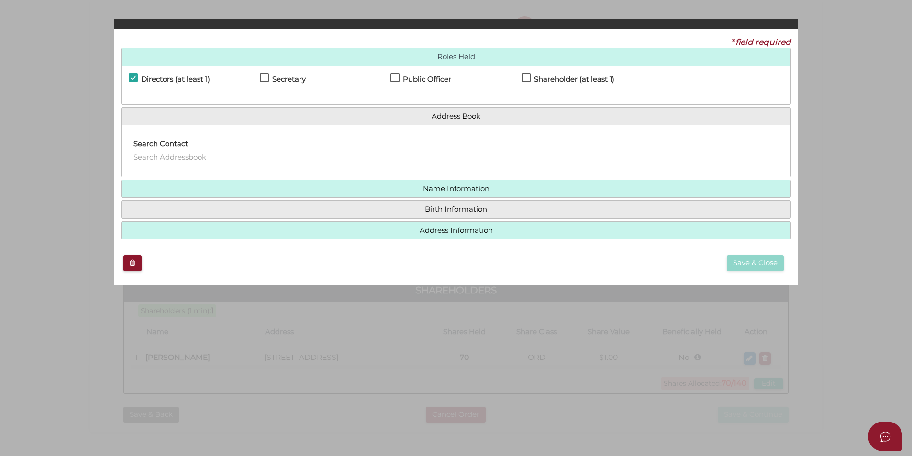
checkbox input "true"
type input "0"
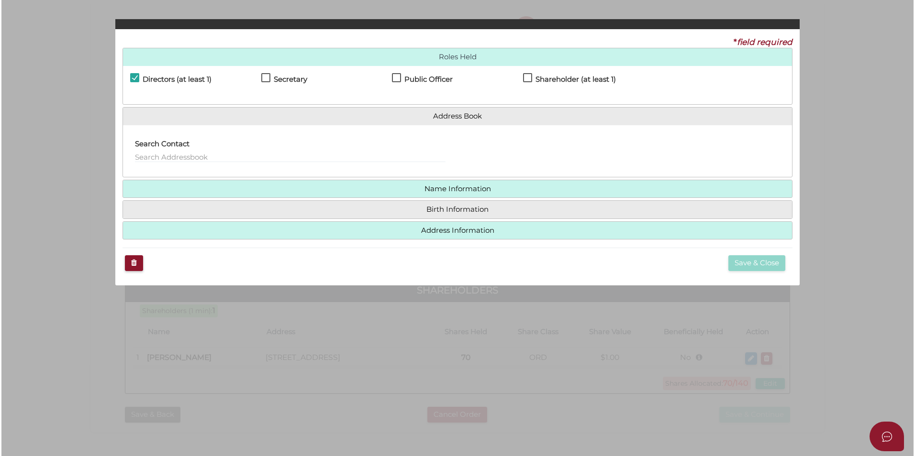
scroll to position [0, 0]
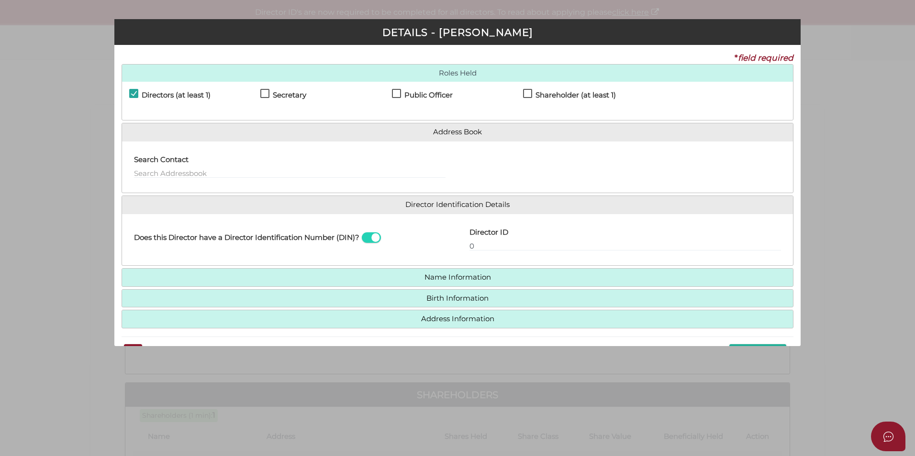
click at [539, 94] on h4 "Shareholder (at least 1)" at bounding box center [575, 95] width 80 height 8
checkbox input "true"
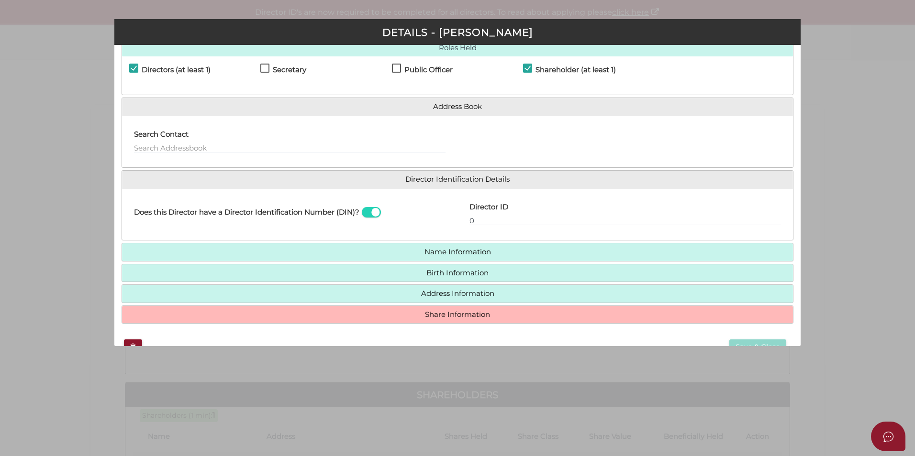
scroll to position [49, 0]
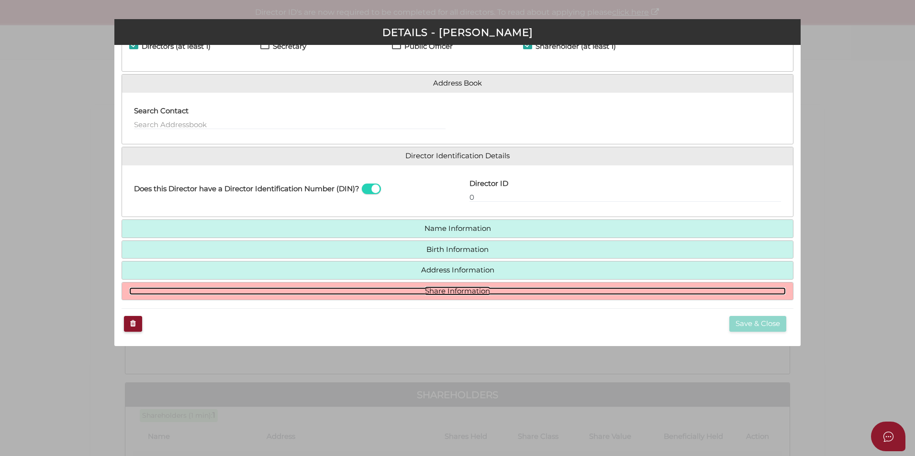
click at [450, 293] on link "Share Information" at bounding box center [457, 292] width 656 height 8
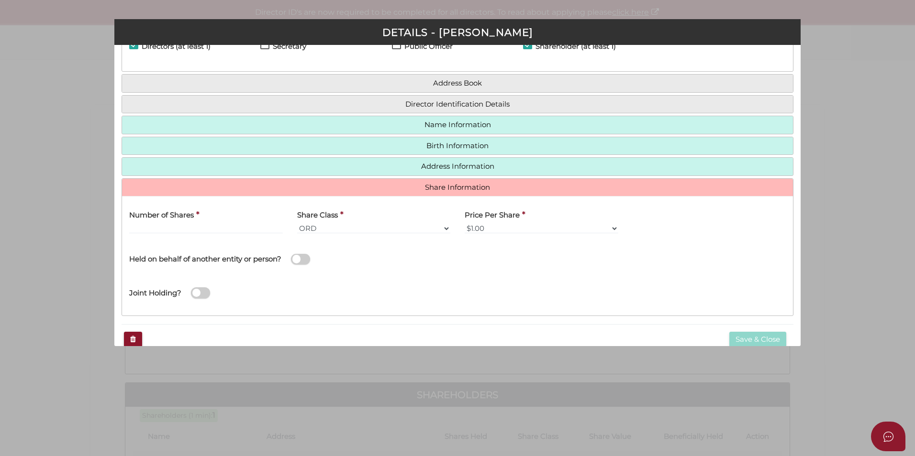
click at [300, 258] on span at bounding box center [300, 259] width 19 height 11
click at [0, 0] on input "checkbox" at bounding box center [0, 0] width 0 height 0
click at [230, 229] on input "Number of Shares" at bounding box center [206, 228] width 154 height 11
type input "70"
click at [484, 269] on input "text" at bounding box center [625, 265] width 321 height 11
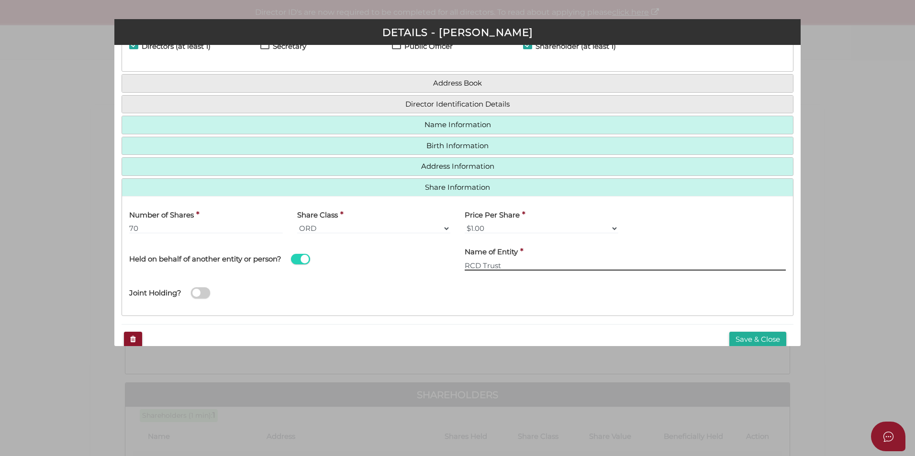
type input "RCD Trust"
click at [695, 305] on div "Joint Holding?" at bounding box center [457, 292] width 671 height 34
click at [738, 337] on button "Save & Close" at bounding box center [757, 340] width 57 height 16
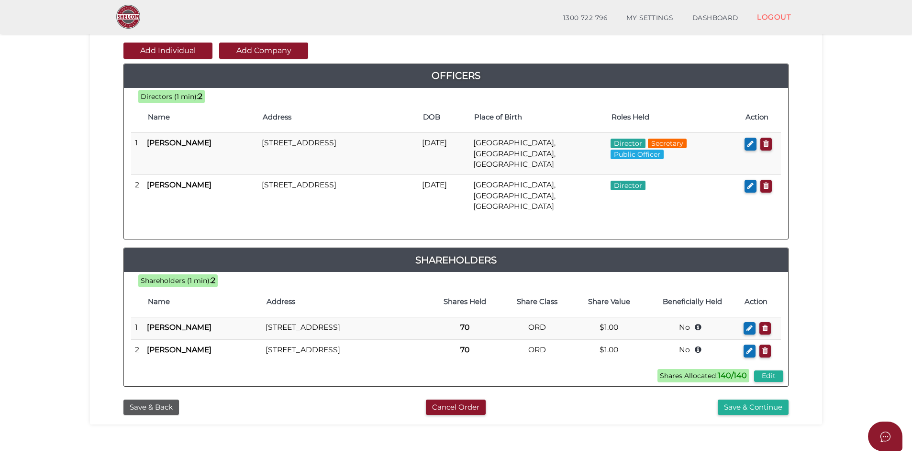
scroll to position [200, 0]
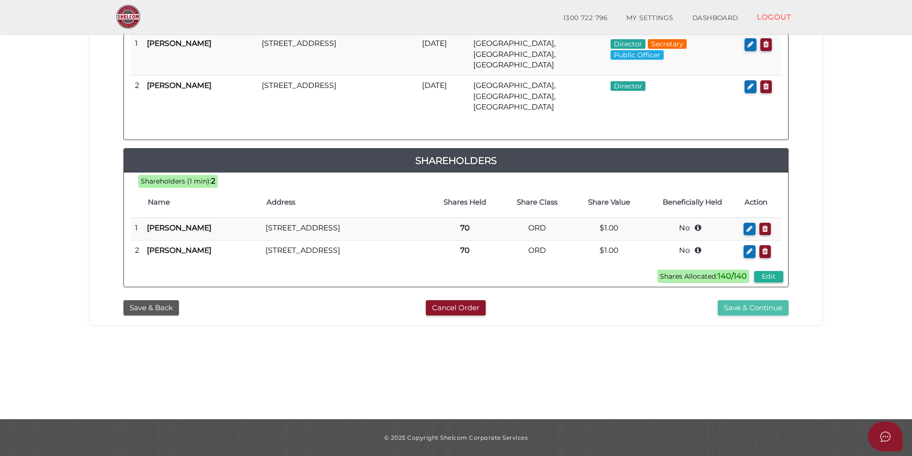
click at [743, 300] on button "Save & Continue" at bounding box center [753, 308] width 71 height 16
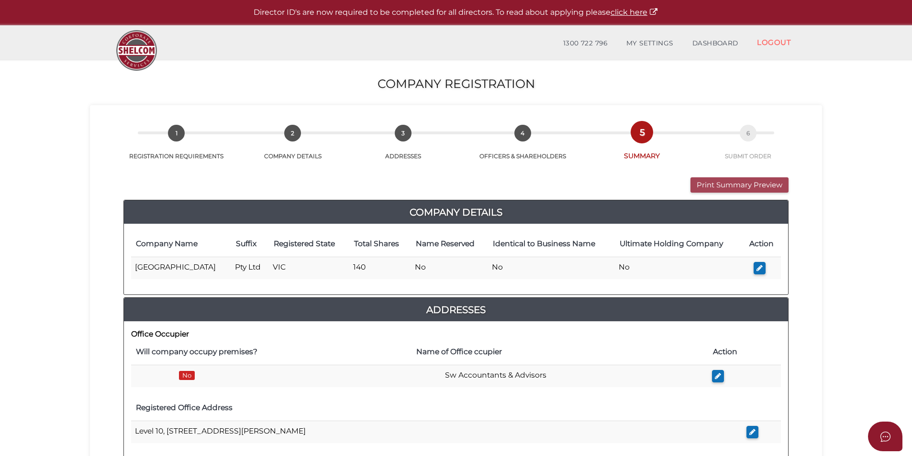
click at [706, 185] on button "Print Summary Preview" at bounding box center [739, 186] width 98 height 16
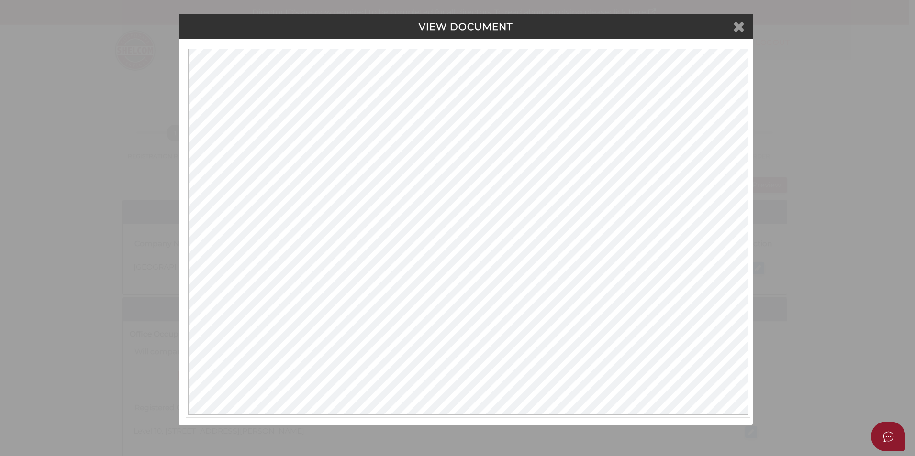
click at [738, 27] on icon at bounding box center [738, 26] width 11 height 14
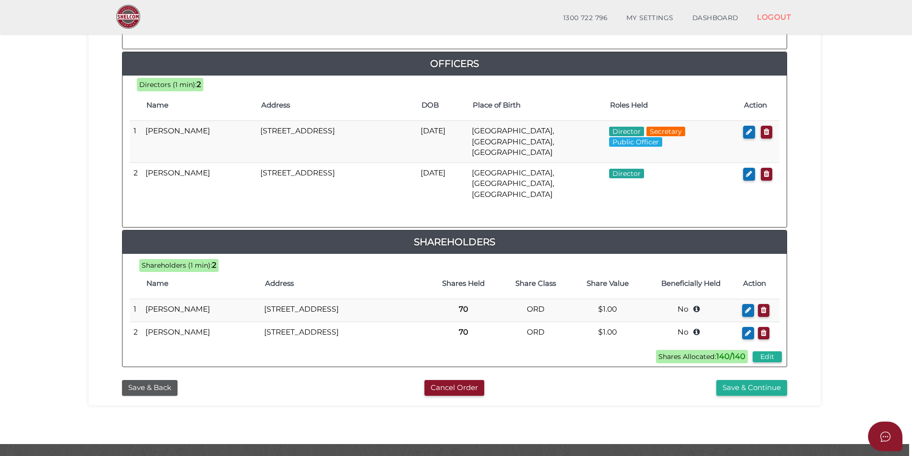
scroll to position [453, 0]
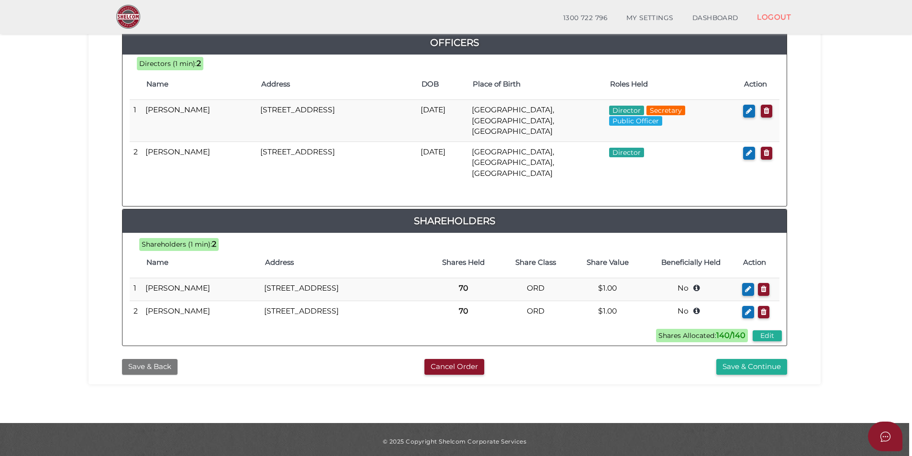
click at [160, 362] on button "Save & Back" at bounding box center [150, 367] width 56 height 16
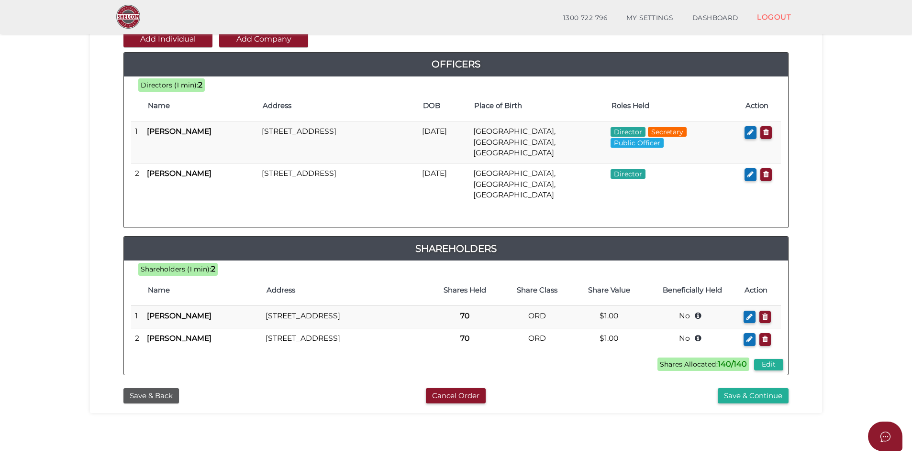
scroll to position [96, 0]
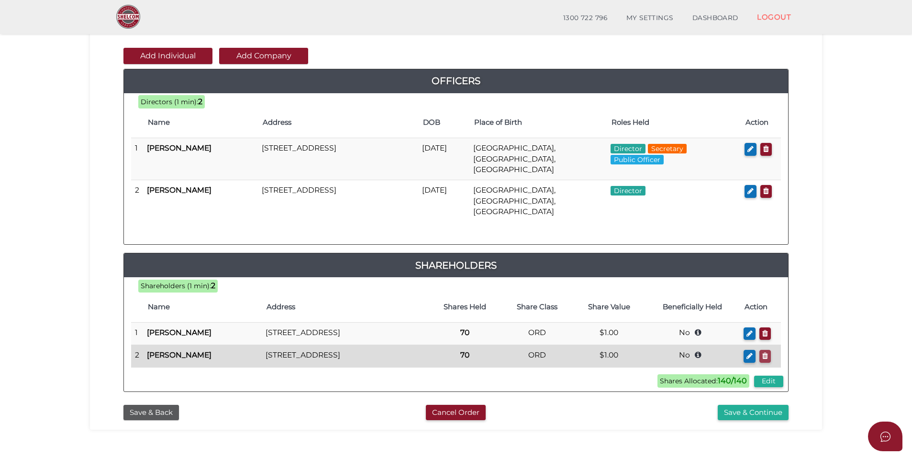
click at [768, 353] on icon "button" at bounding box center [765, 356] width 6 height 7
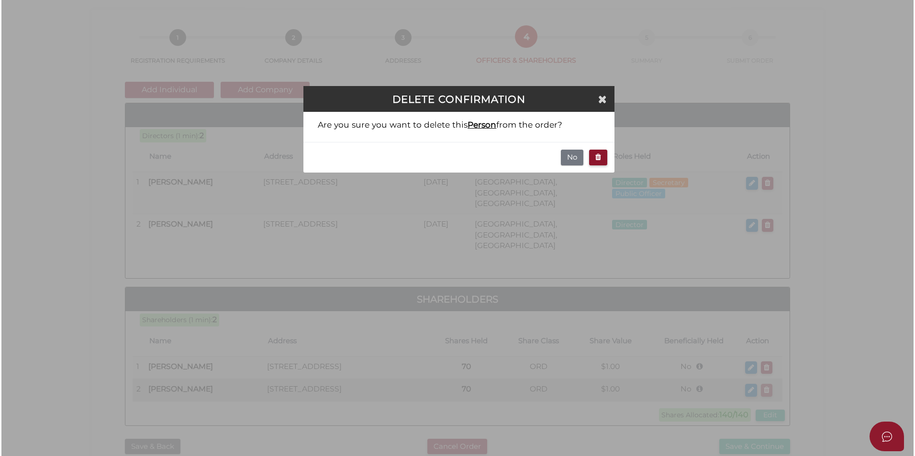
scroll to position [0, 0]
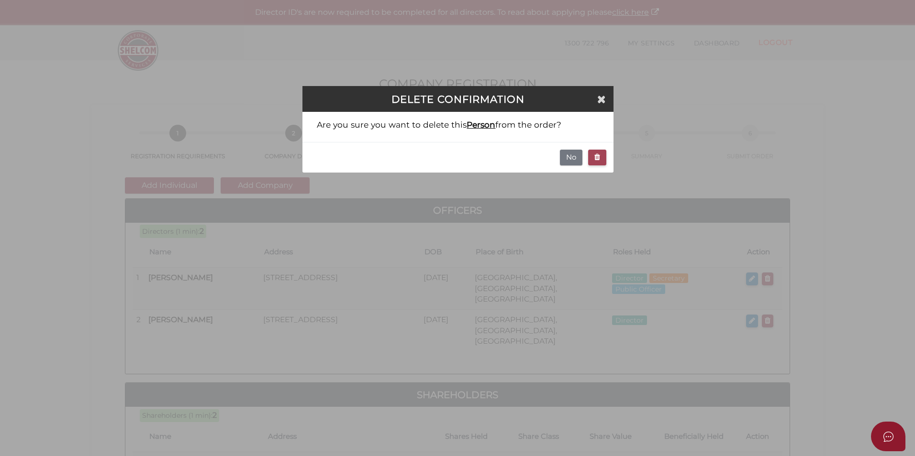
click at [599, 160] on icon "button" at bounding box center [597, 157] width 6 height 7
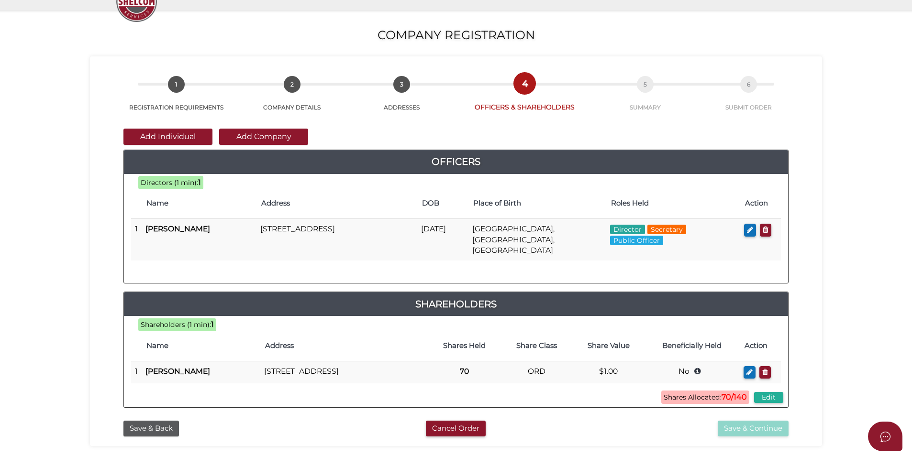
scroll to position [96, 0]
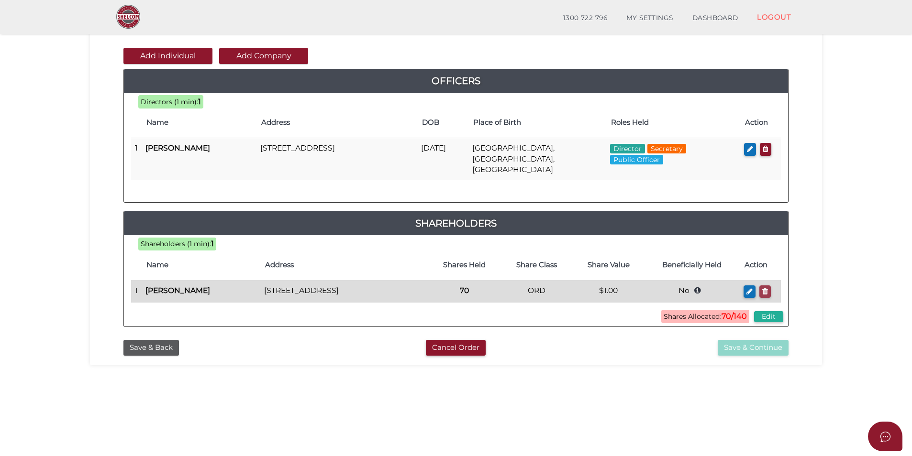
click at [765, 288] on icon "button" at bounding box center [765, 291] width 6 height 7
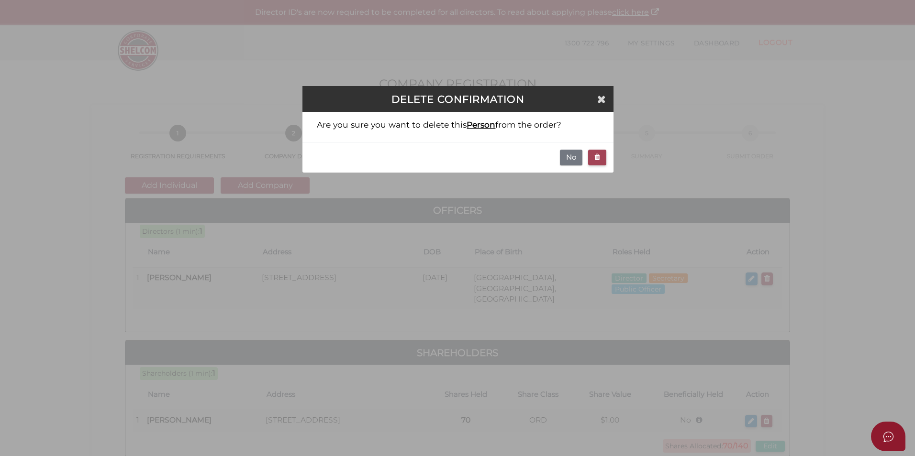
click at [597, 157] on icon "button" at bounding box center [597, 157] width 6 height 7
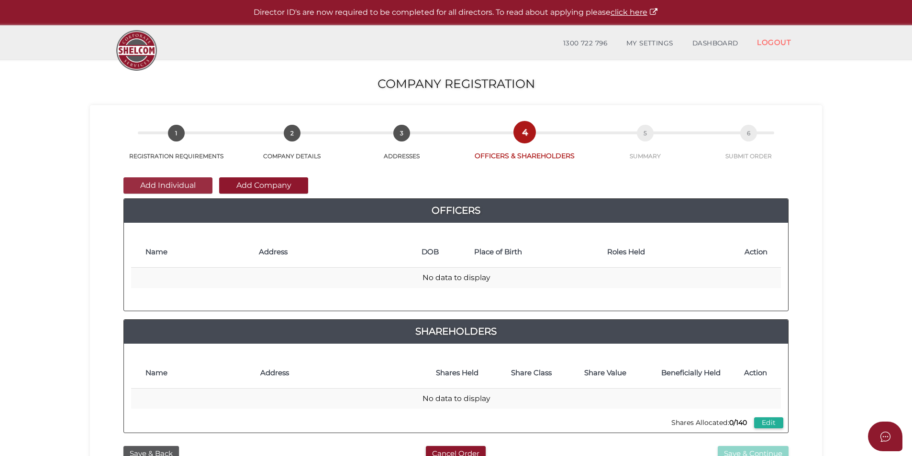
click at [191, 182] on button "Add Individual" at bounding box center [167, 186] width 89 height 16
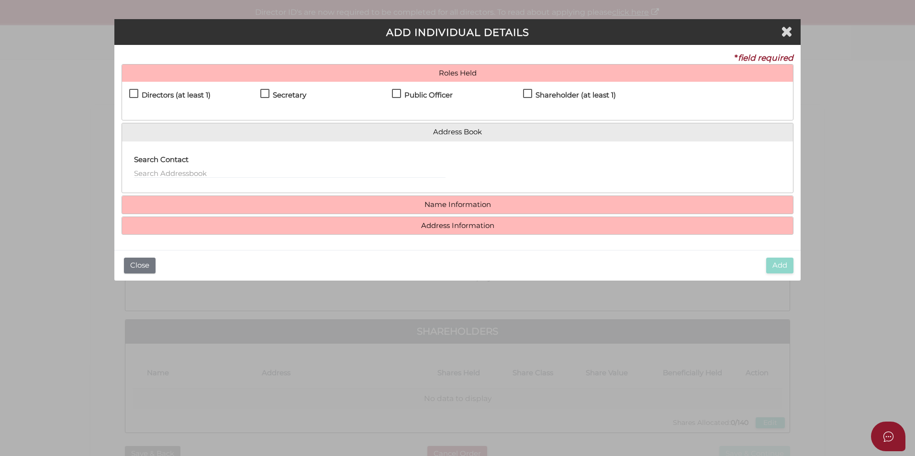
click at [187, 99] on h4 "Directors (at least 1)" at bounding box center [176, 95] width 69 height 8
checkbox input "true"
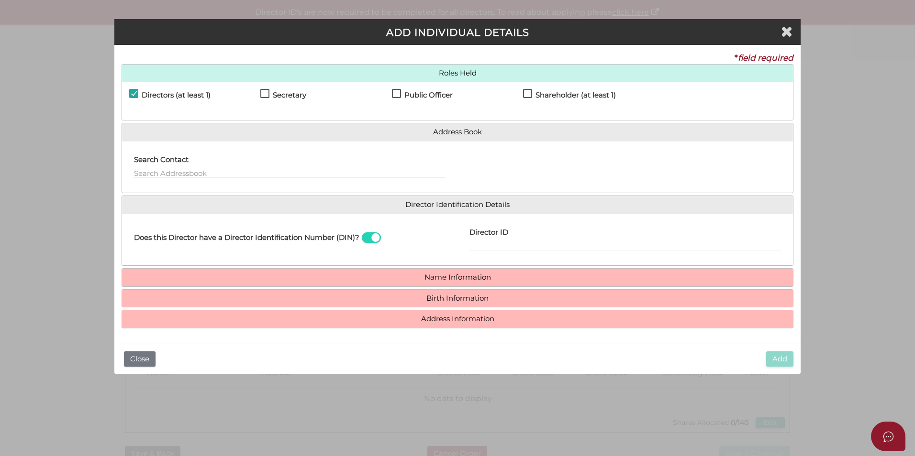
click at [266, 96] on label "Secretary" at bounding box center [283, 97] width 46 height 12
checkbox input "true"
click at [401, 100] on label "Public Officer" at bounding box center [422, 97] width 61 height 12
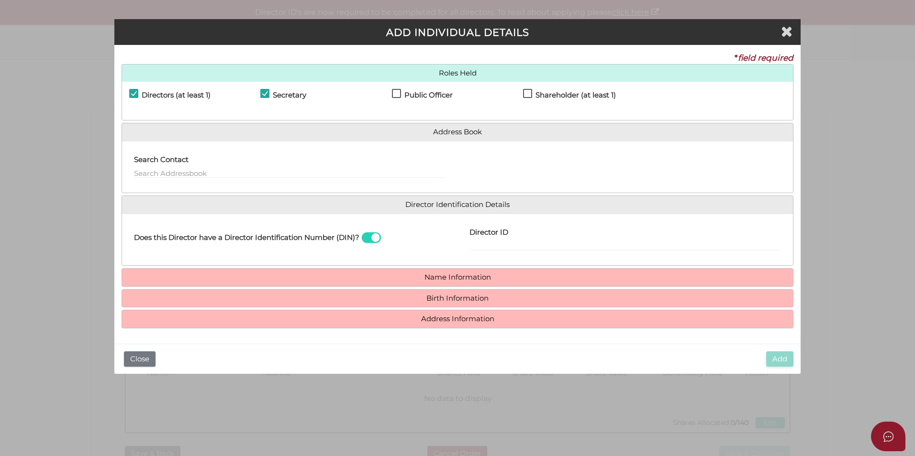
checkbox input "true"
click at [300, 164] on div "Search Contact" at bounding box center [290, 164] width 312 height 30
click at [306, 176] on input "text" at bounding box center [290, 173] width 312 height 11
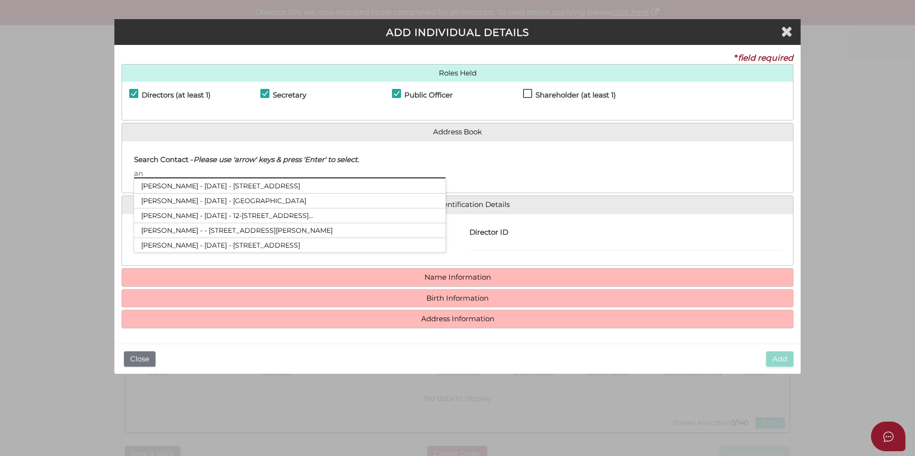
type input "a"
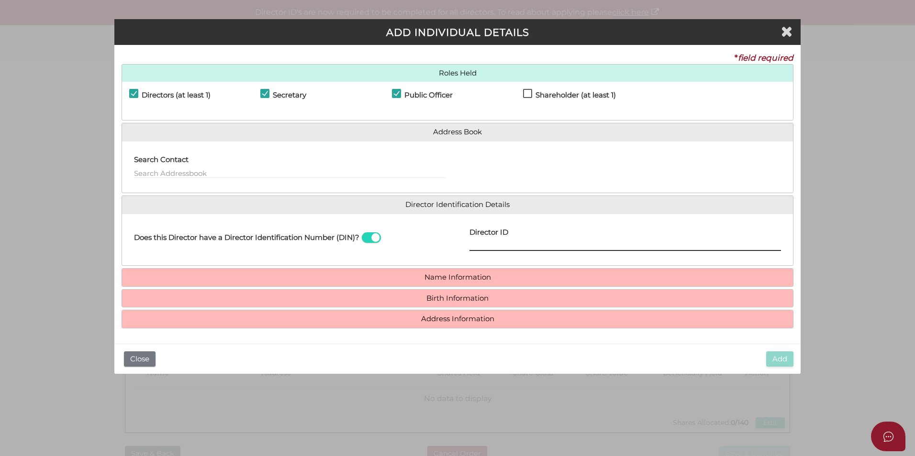
click at [478, 244] on input "Director ID" at bounding box center [625, 246] width 312 height 11
type input "036561575143360"
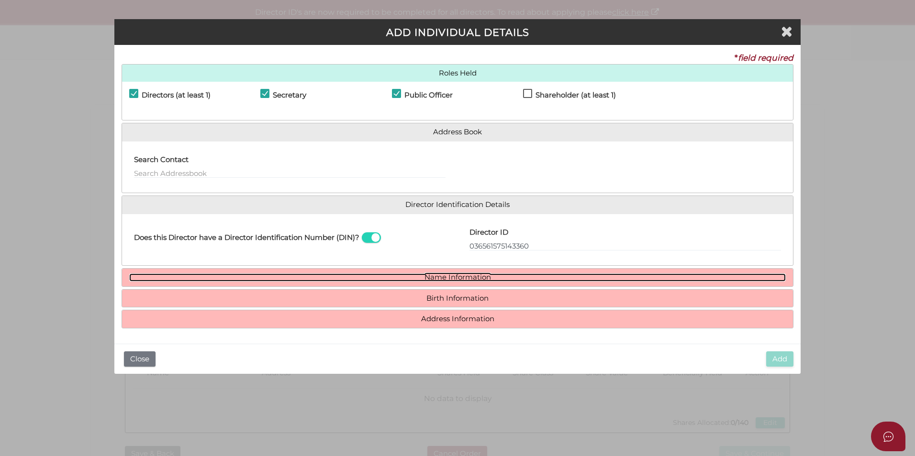
click at [482, 277] on link "Name Information" at bounding box center [457, 278] width 656 height 8
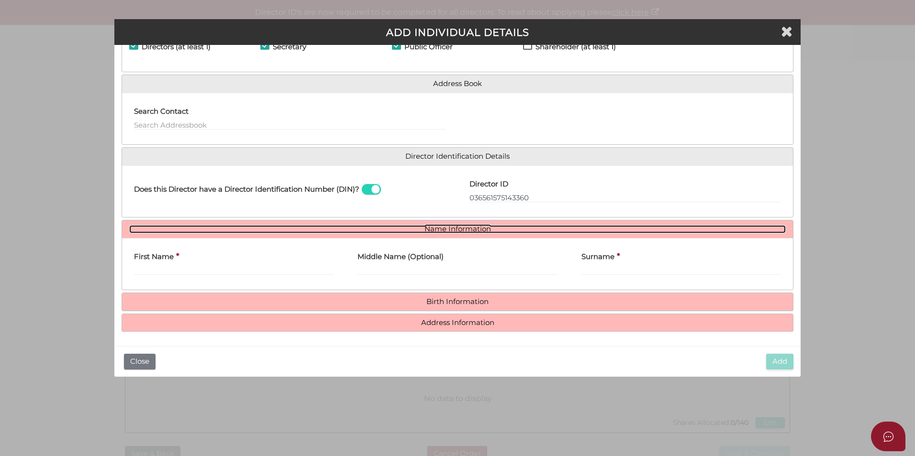
scroll to position [49, 0]
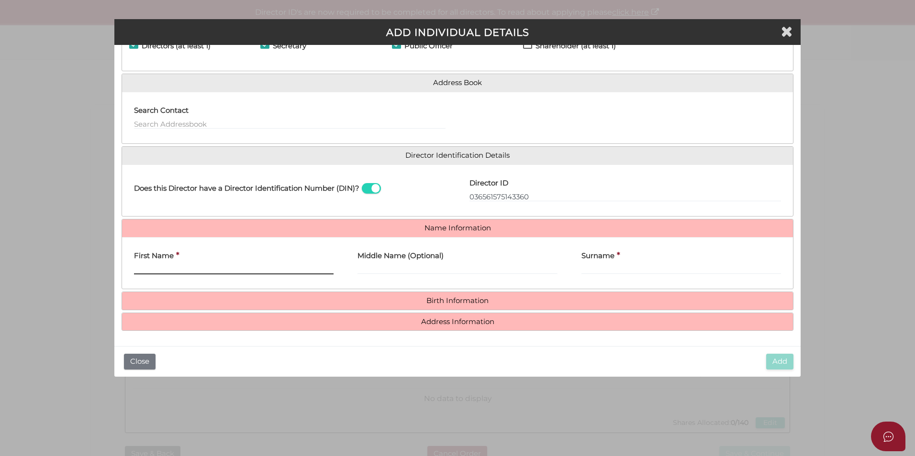
click at [267, 269] on input "First Name" at bounding box center [234, 269] width 200 height 11
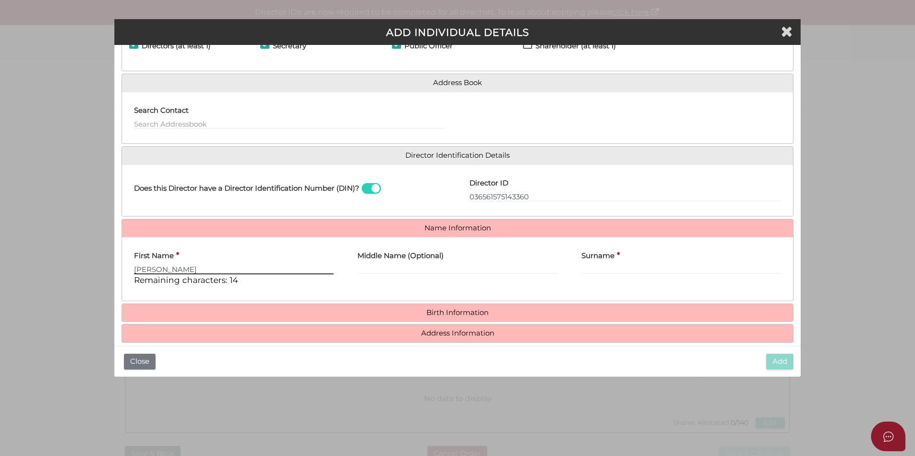
type input "Andrew"
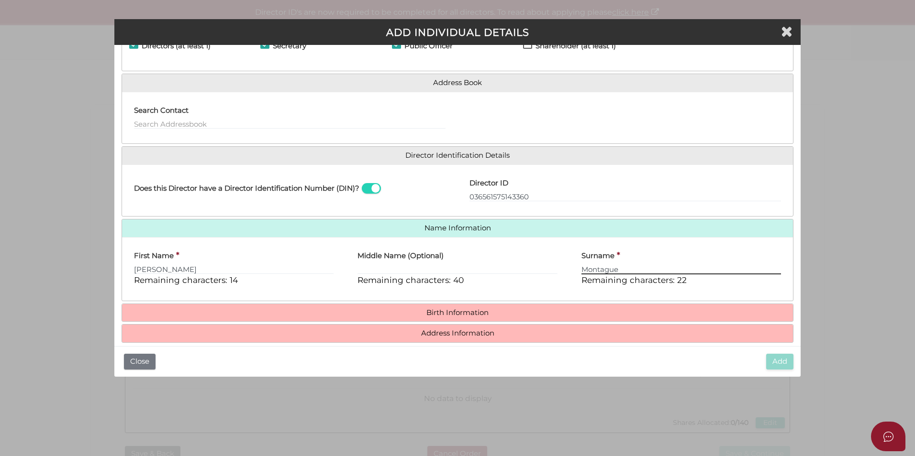
type input "Montague"
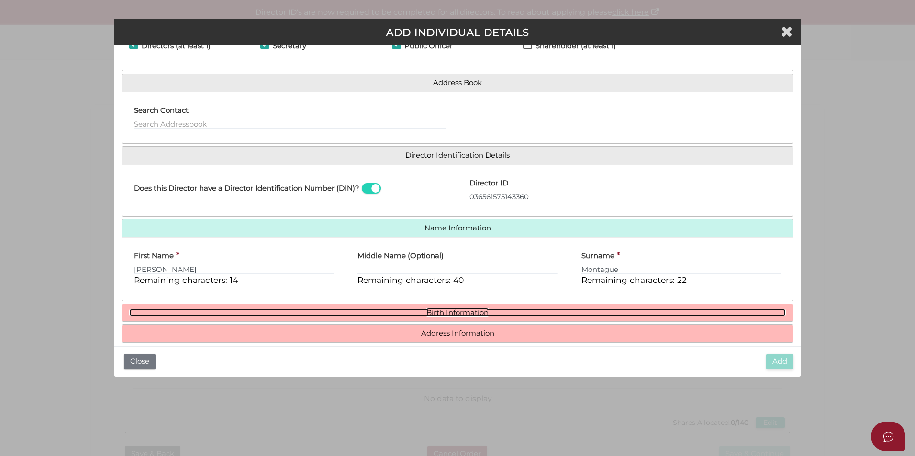
click at [468, 313] on link "Birth Information" at bounding box center [457, 313] width 656 height 8
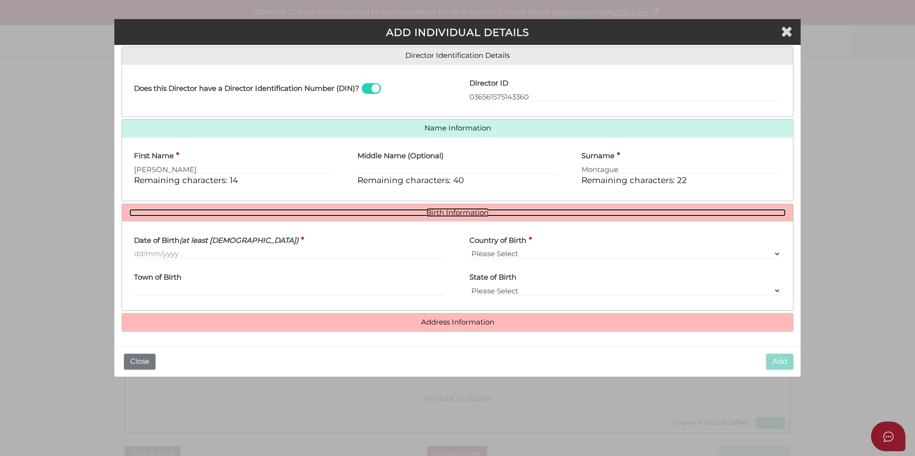
scroll to position [150, 0]
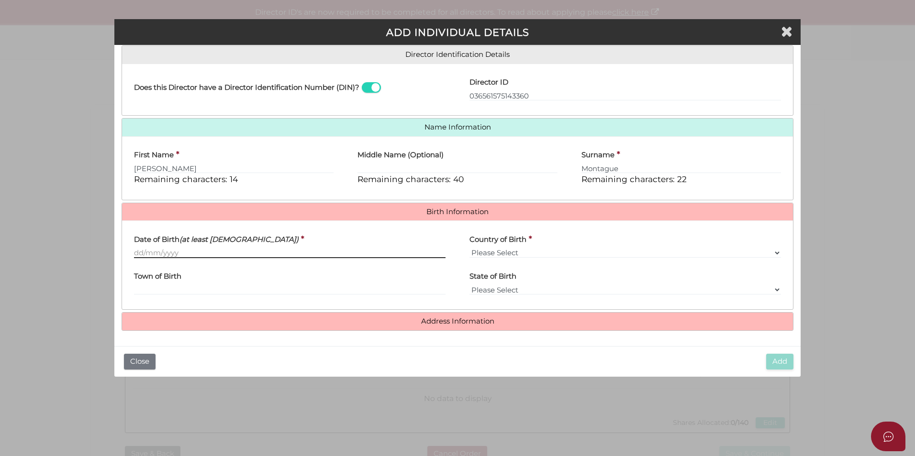
click at [301, 253] on input "Date of Birth (at least 18 years old)" at bounding box center [290, 253] width 312 height 11
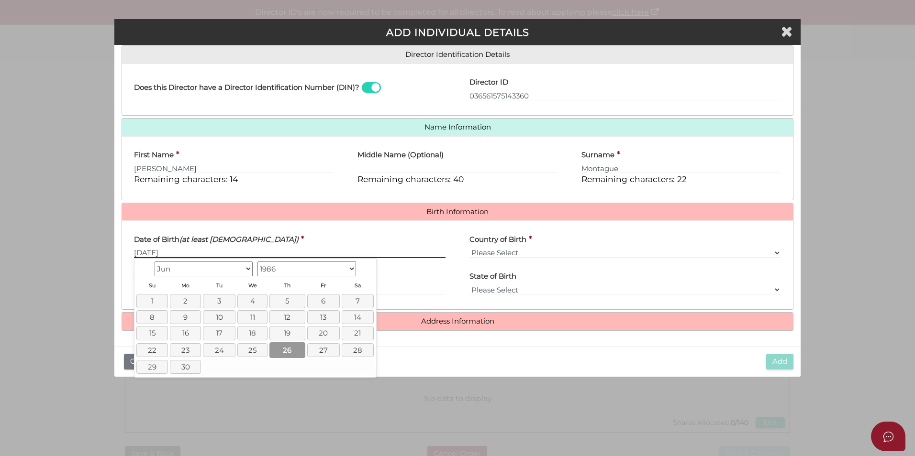
type input "[DATE]"
click at [286, 353] on link "26" at bounding box center [287, 351] width 36 height 16
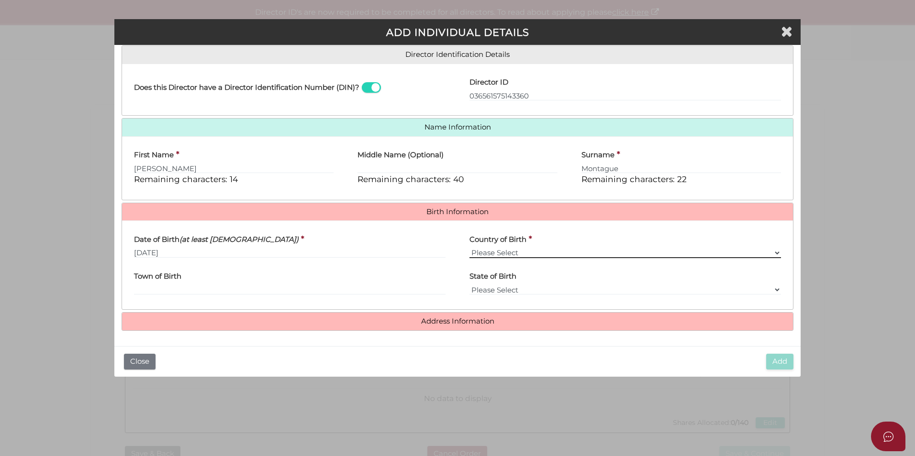
click at [480, 252] on select "Please Select v Australia Afghanistan Albania Algeria American Samoa Andorra An…" at bounding box center [625, 253] width 312 height 11
select select "[GEOGRAPHIC_DATA]"
click at [469, 248] on select "Please Select v Australia Afghanistan Albania Algeria American Samoa Andorra An…" at bounding box center [625, 253] width 312 height 11
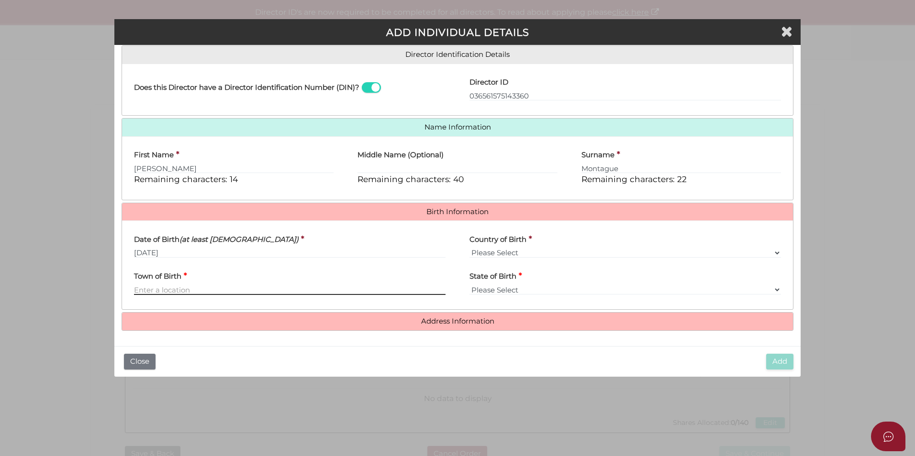
click at [360, 287] on input "Town of Birth" at bounding box center [290, 290] width 312 height 11
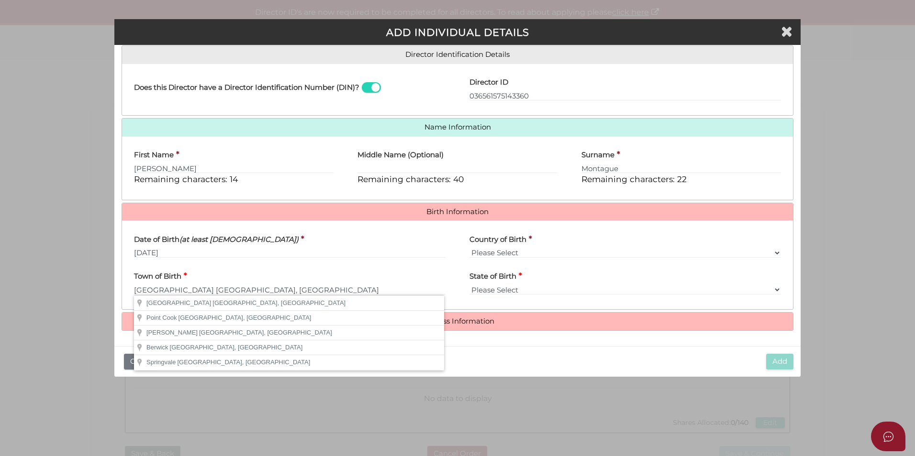
type input "Melbourne"
select select "VIC"
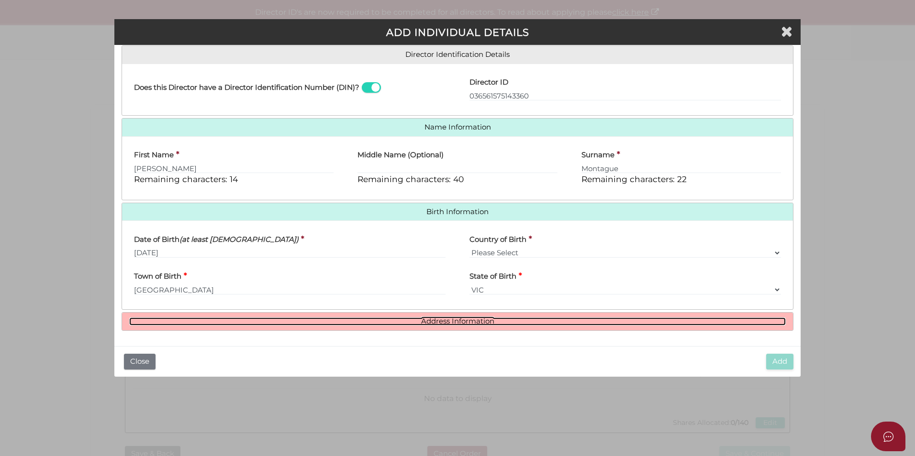
click at [420, 319] on link "Address Information" at bounding box center [457, 322] width 656 height 8
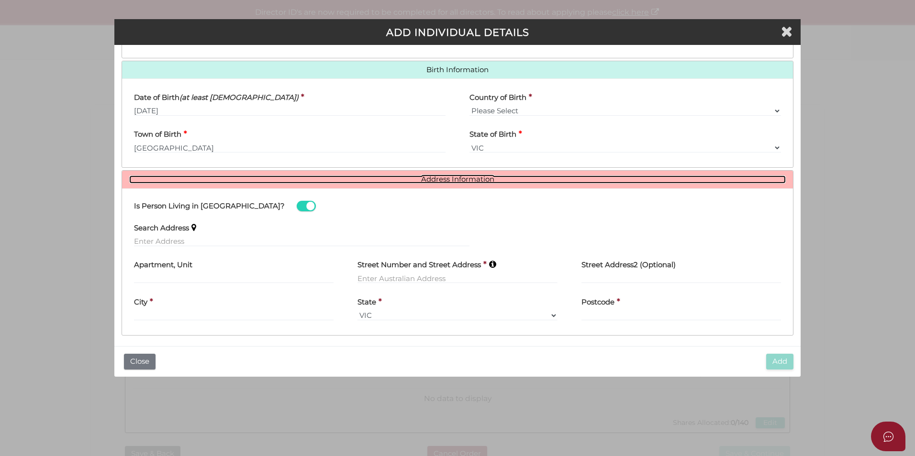
scroll to position [297, 0]
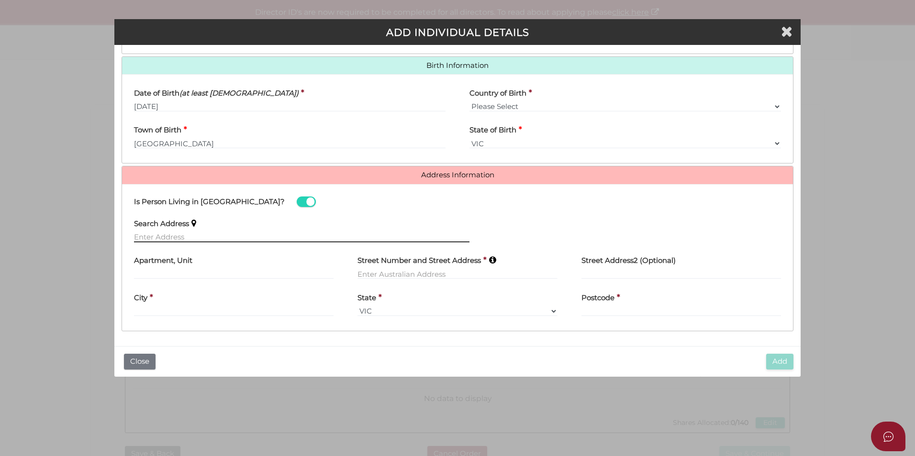
click at [192, 236] on input "text" at bounding box center [301, 237] width 335 height 11
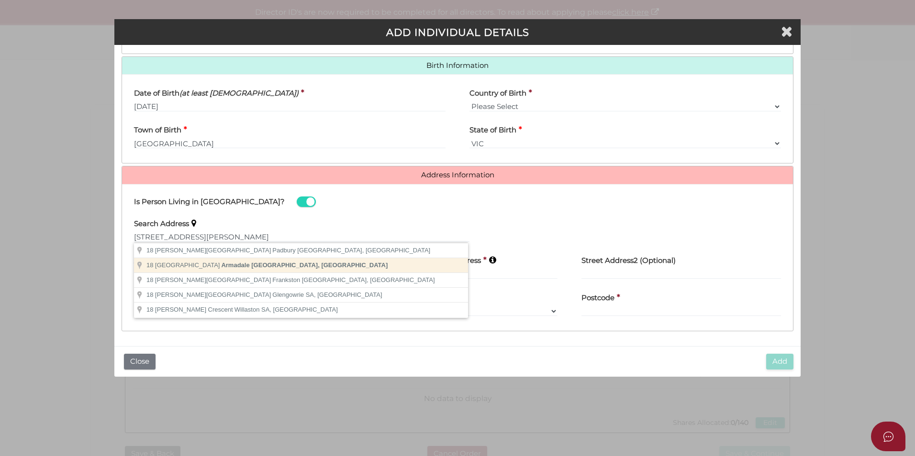
type input "18 Barkly Avenue, Armadale VIC, Australia"
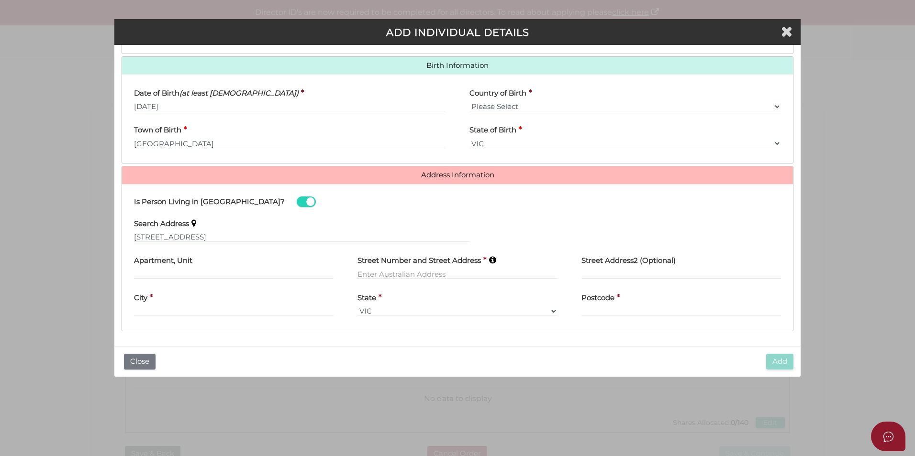
type input "18 Barkly Avenue"
type input "Armadale"
select select "VIC"
type input "3143"
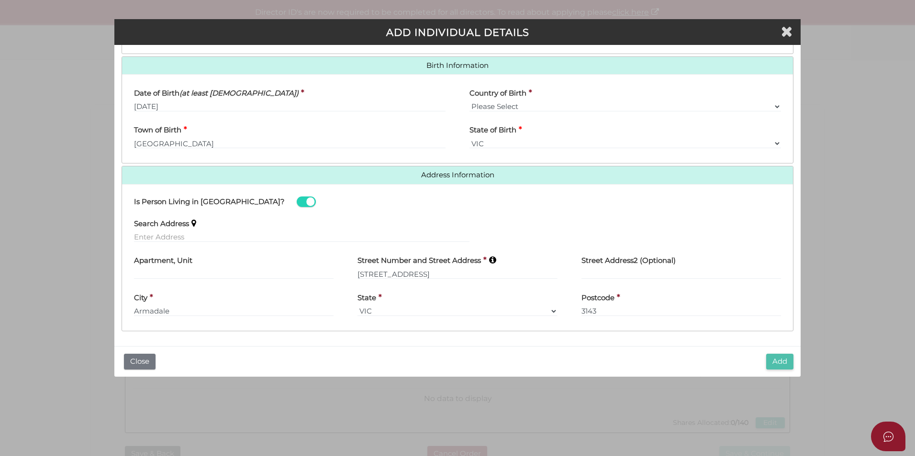
click at [773, 355] on button "Add" at bounding box center [779, 362] width 27 height 16
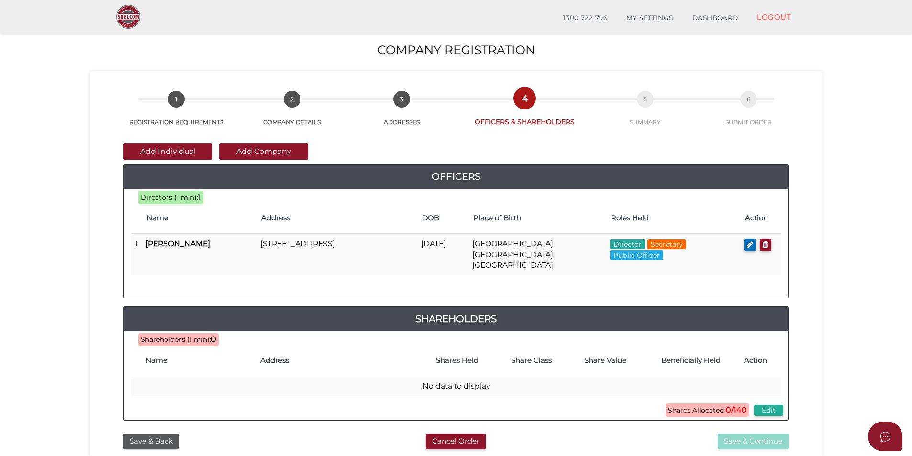
scroll to position [48, 0]
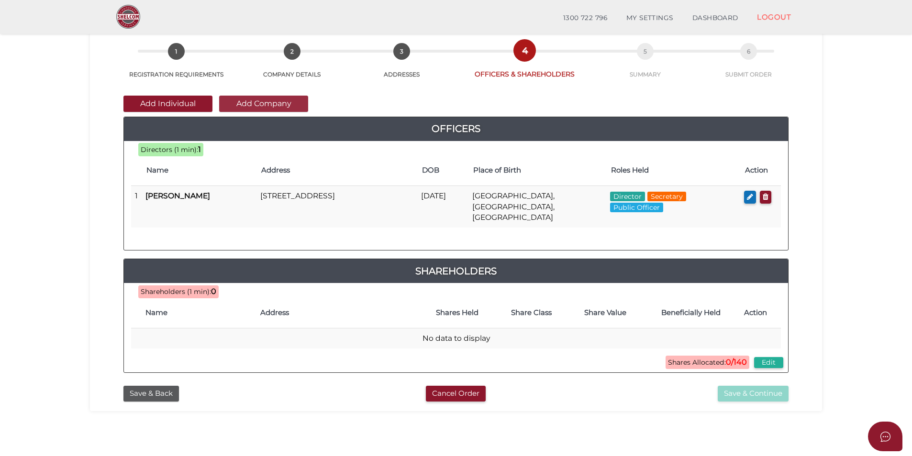
click at [249, 107] on button "Add Company" at bounding box center [263, 104] width 89 height 16
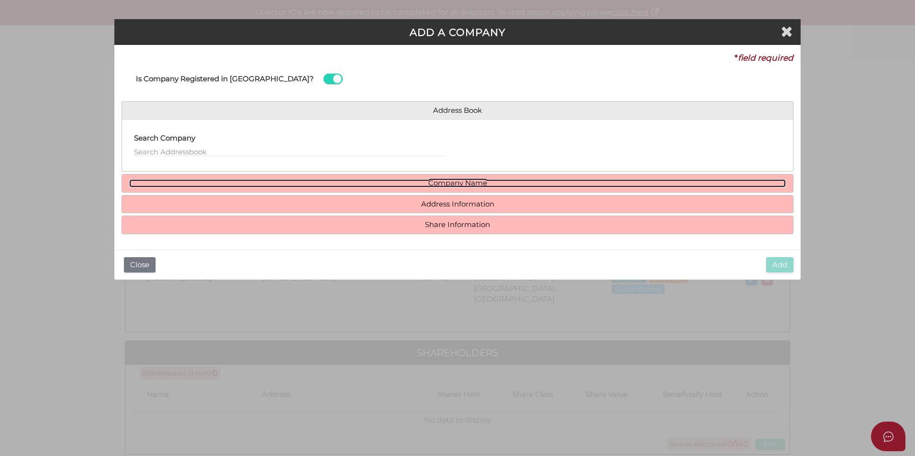
click at [311, 184] on link "Company Name" at bounding box center [457, 183] width 656 height 8
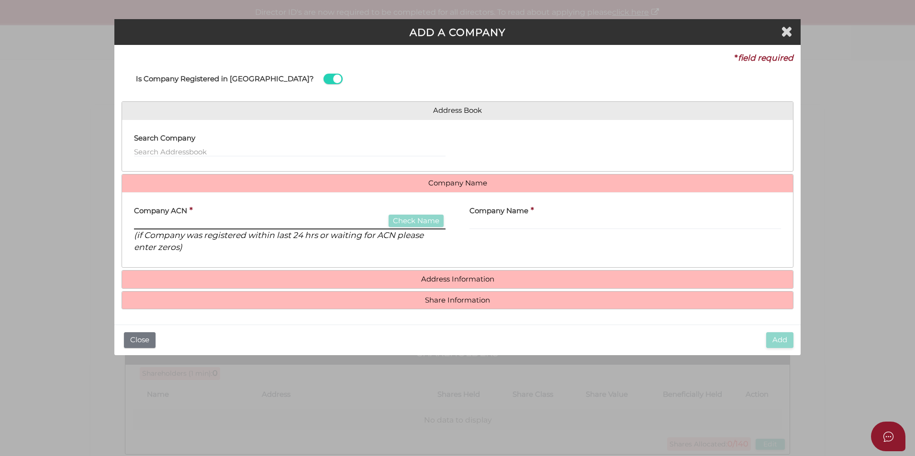
click at [284, 222] on input "text" at bounding box center [290, 224] width 312 height 11
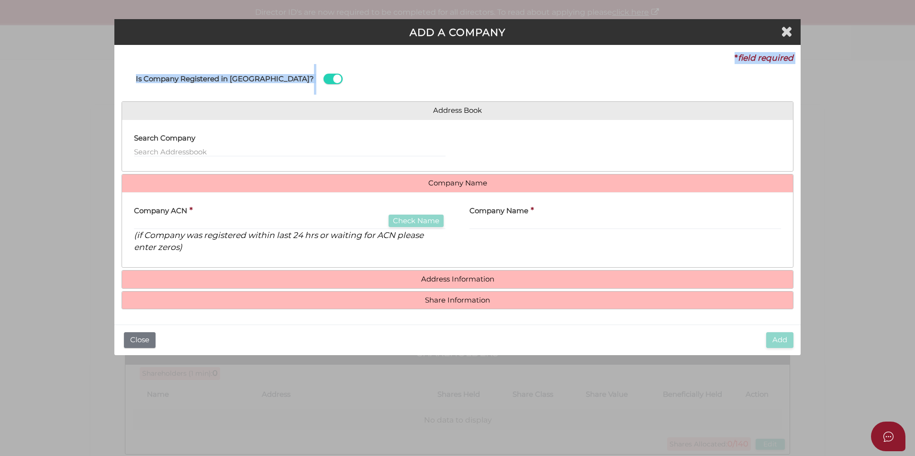
drag, startPoint x: 513, startPoint y: 52, endPoint x: 44, endPoint y: 96, distance: 471.0
click at [44, 96] on div "ADD A COMPANY * field required Is Company Registered in Australia? Address Book…" at bounding box center [457, 228] width 915 height 456
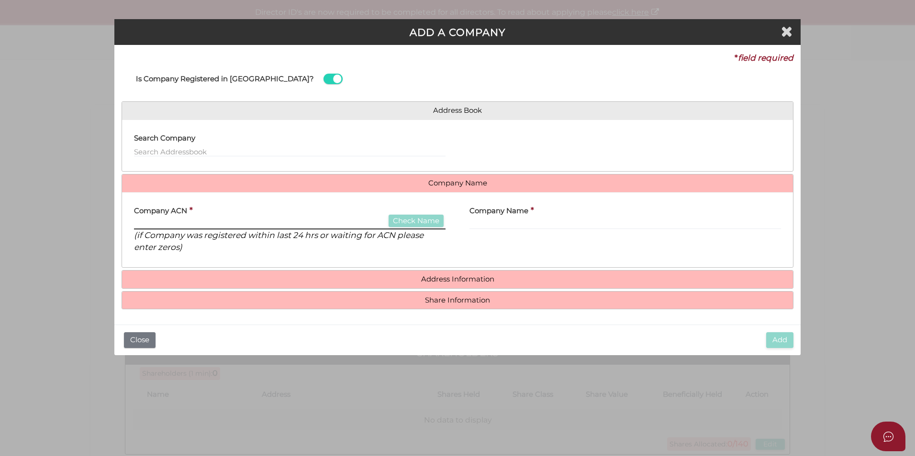
click at [293, 221] on input "text" at bounding box center [290, 224] width 312 height 11
type input "687684797"
click at [423, 225] on button "Check Name" at bounding box center [416, 221] width 55 height 13
type input "MONTAGUE CC PTY LTD"
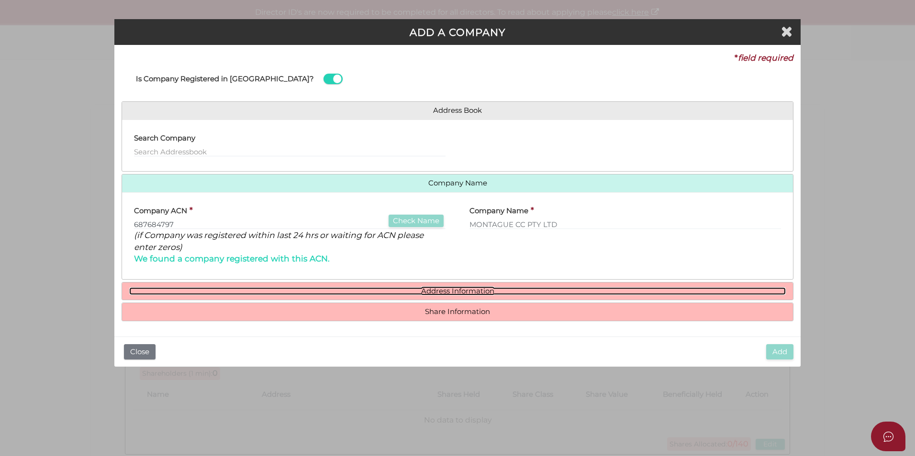
click at [436, 290] on link "Address Information" at bounding box center [457, 292] width 656 height 8
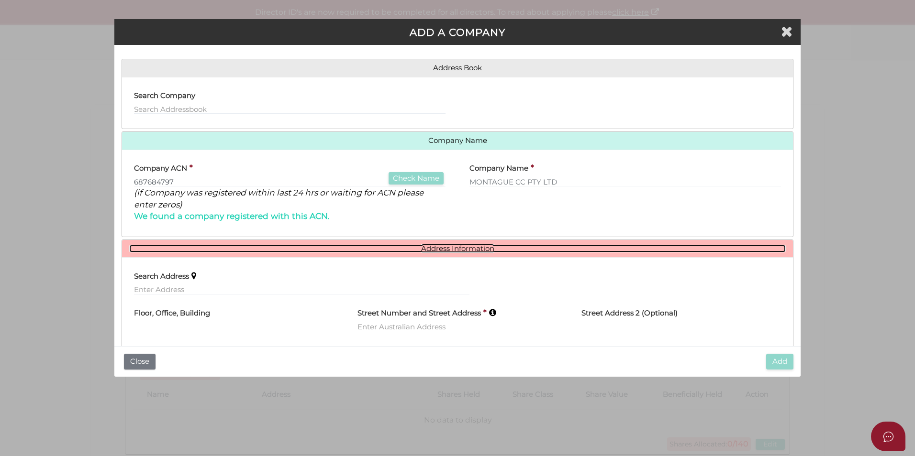
scroll to position [96, 0]
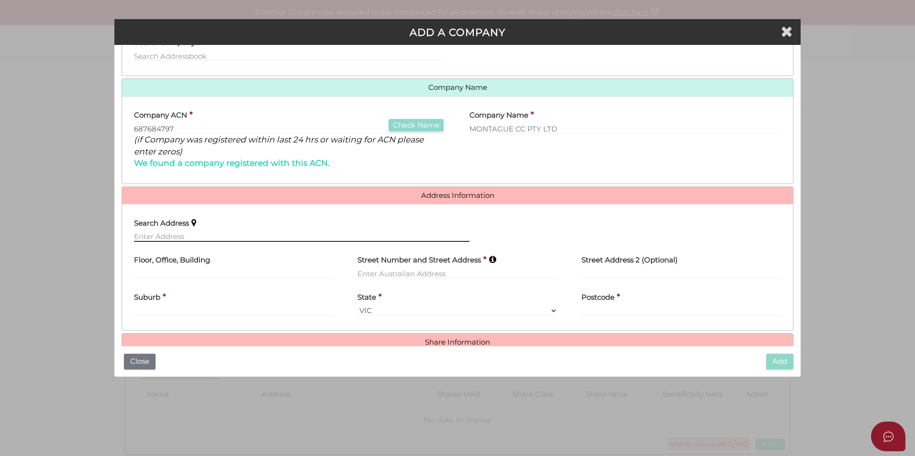
click at [149, 235] on input "text" at bounding box center [301, 237] width 335 height 11
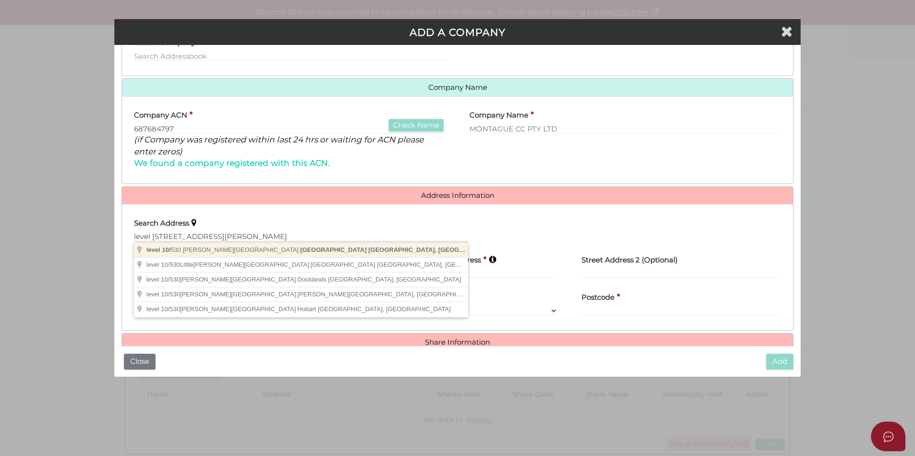
type input "level 10/530 Collins Street, Melbourne VIC, Australia"
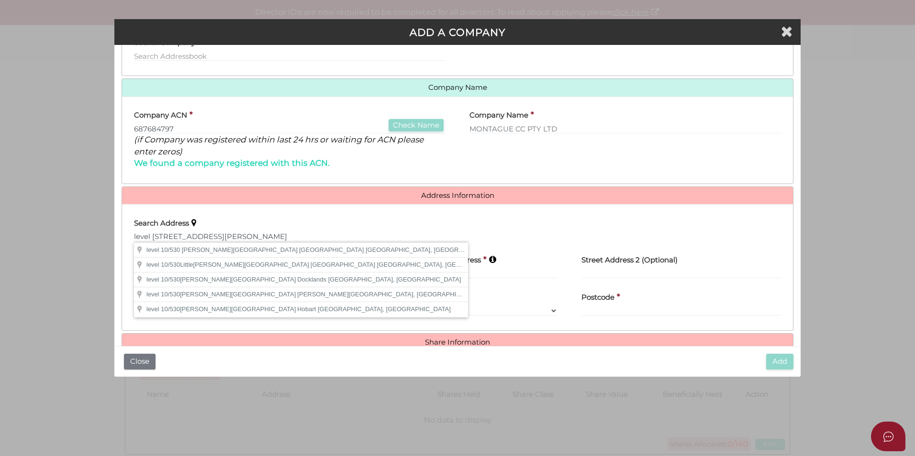
type input "level 10"
type input "[STREET_ADDRESS][PERSON_NAME]"
type input "[GEOGRAPHIC_DATA]"
select select "VIC"
type input "3000"
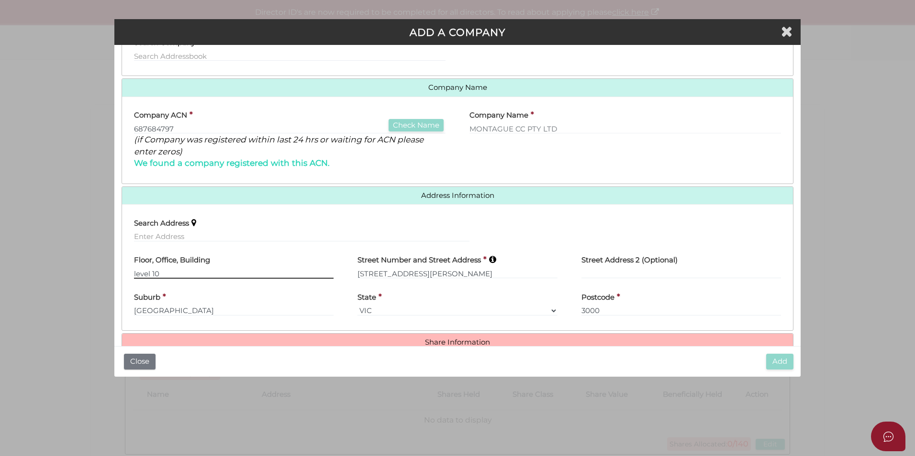
click at [135, 275] on input "level 10" at bounding box center [234, 273] width 200 height 11
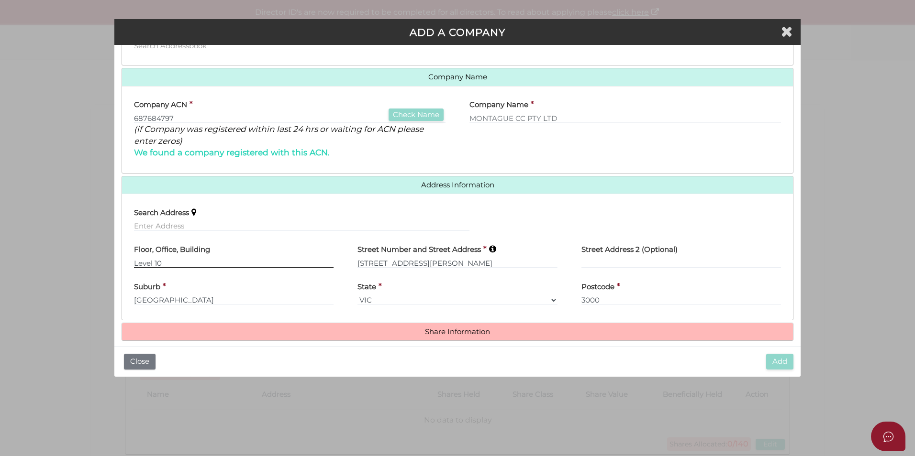
scroll to position [116, 0]
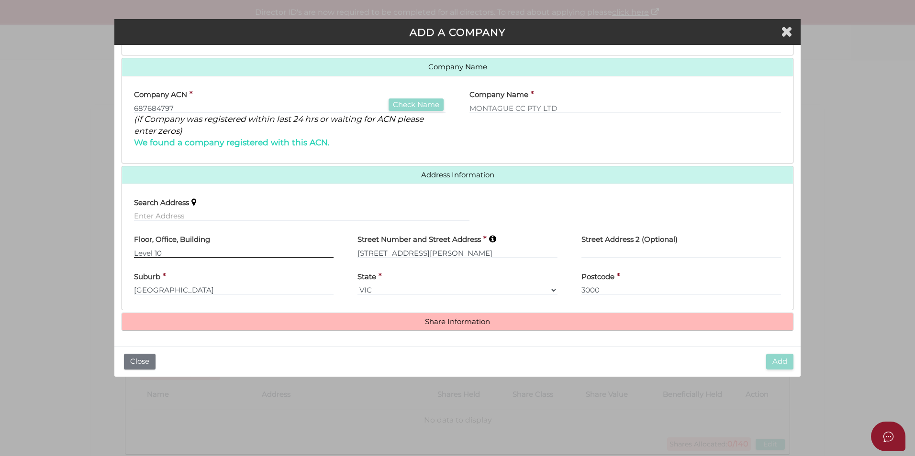
type input "Level 10"
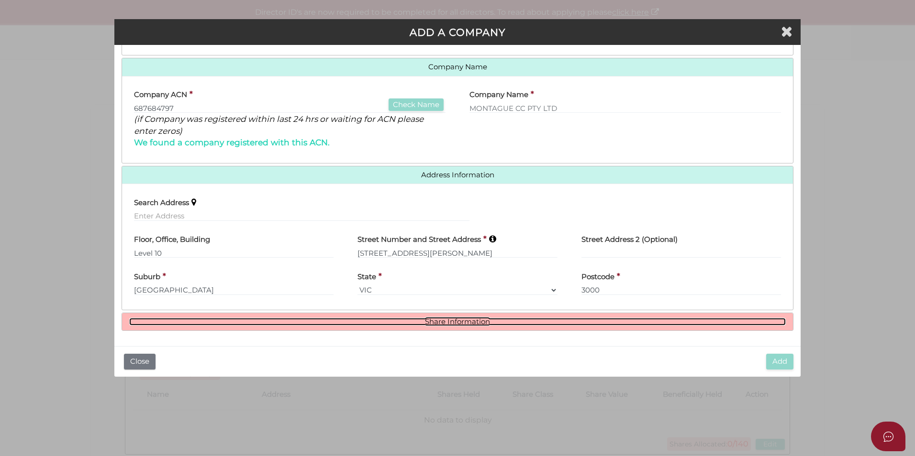
click at [431, 318] on link "Share Information" at bounding box center [457, 322] width 656 height 8
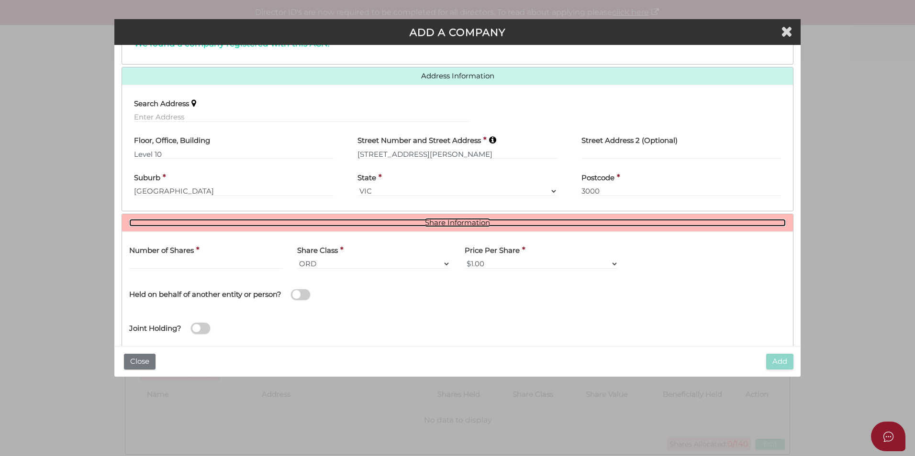
scroll to position [233, 0]
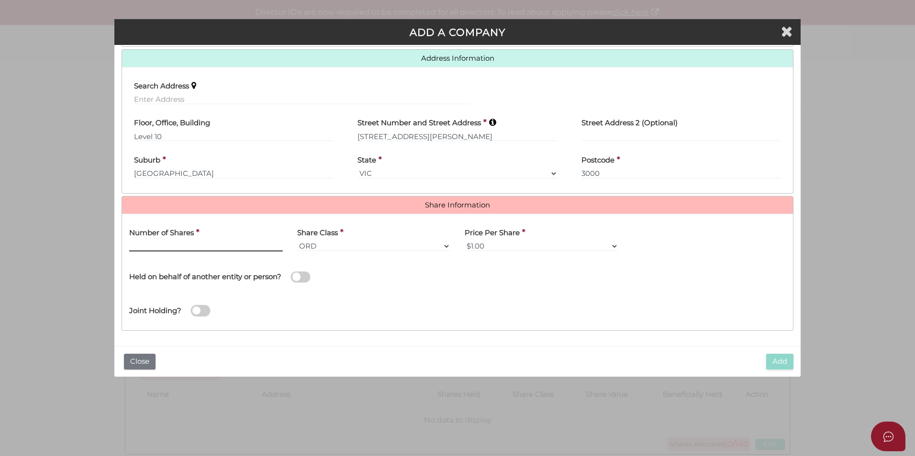
click at [260, 248] on input "text" at bounding box center [206, 246] width 154 height 11
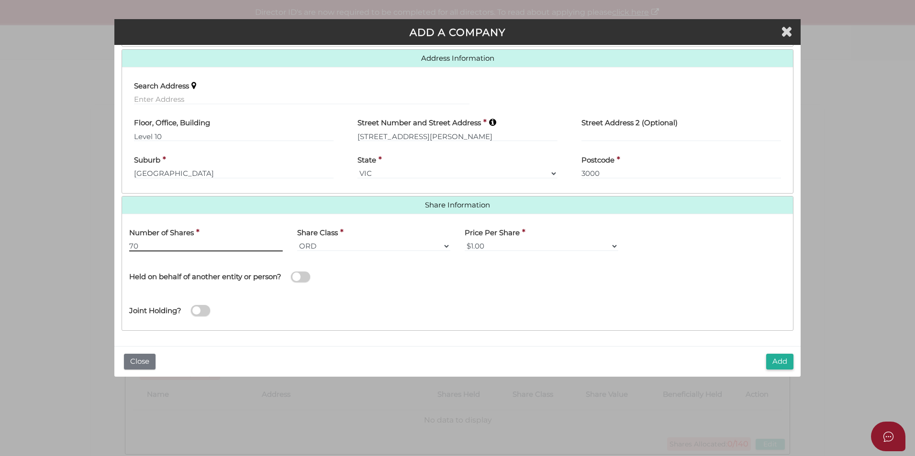
type input "70"
click at [298, 281] on span at bounding box center [300, 277] width 19 height 11
click at [0, 0] on input "checkbox" at bounding box center [0, 0] width 0 height 0
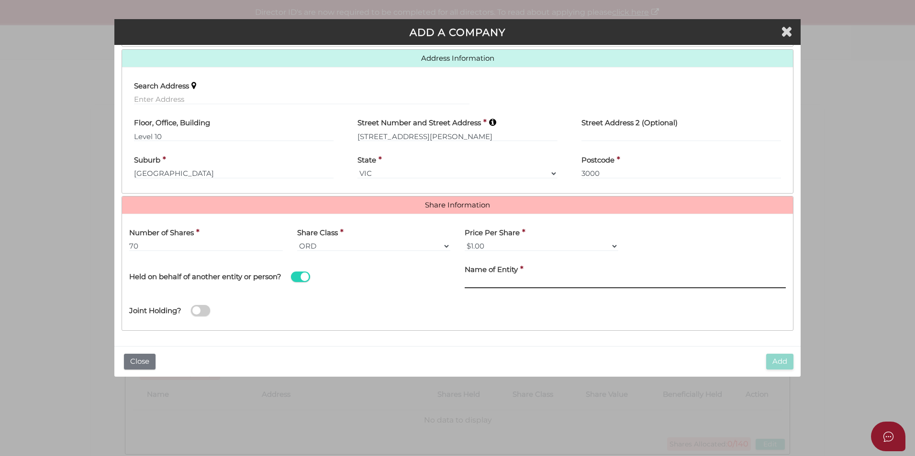
click at [524, 281] on input "text" at bounding box center [625, 283] width 321 height 11
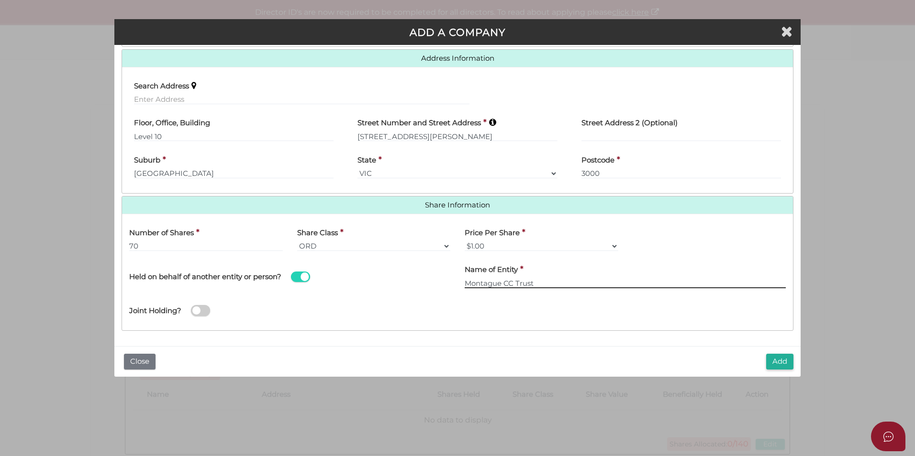
type input "Montague CC Trust"
drag, startPoint x: 366, startPoint y: 316, endPoint x: 510, endPoint y: 326, distance: 144.9
click at [366, 316] on div "Joint Holding?" at bounding box center [457, 307] width 671 height 31
click at [775, 361] on button "Add" at bounding box center [779, 362] width 27 height 16
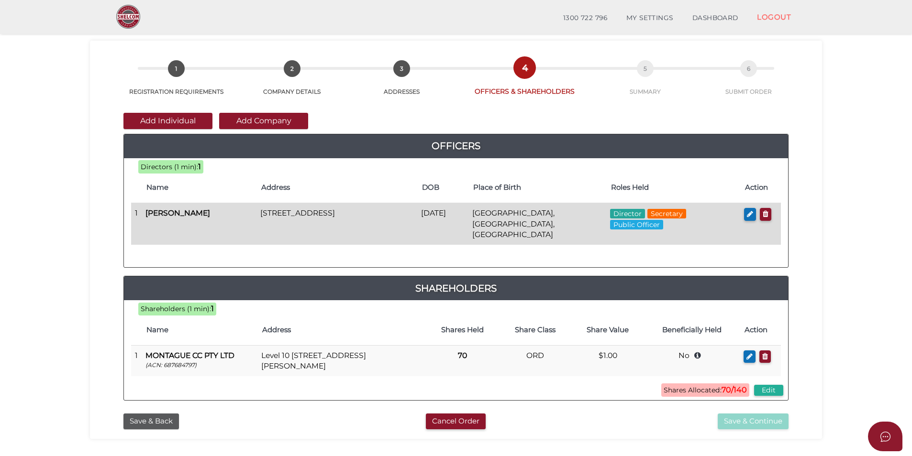
scroll to position [48, 0]
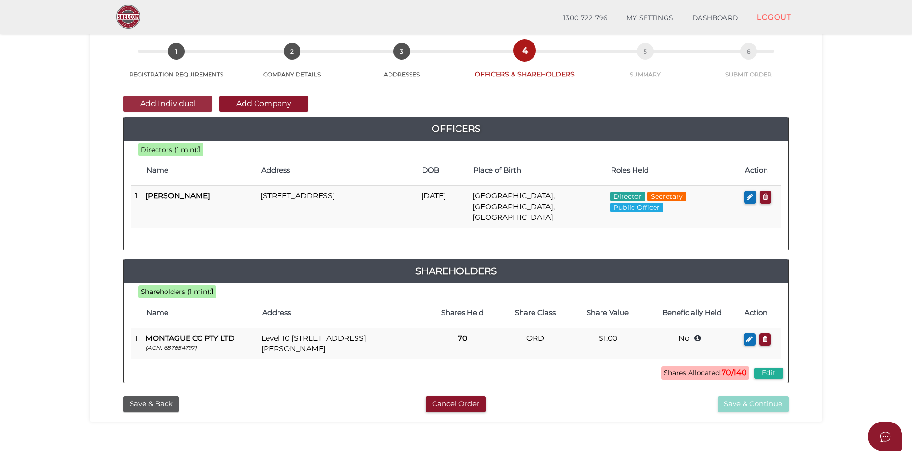
click at [182, 101] on button "Add Individual" at bounding box center [167, 104] width 89 height 16
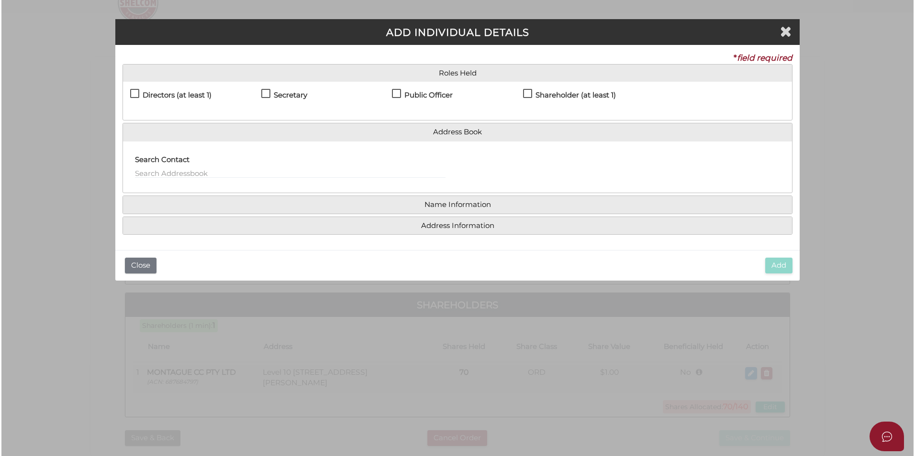
scroll to position [0, 0]
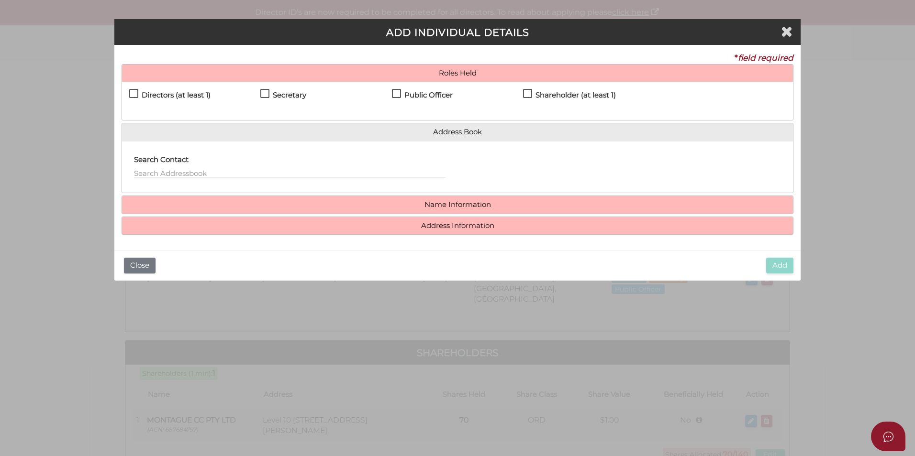
click at [176, 97] on h4 "Directors (at least 1)" at bounding box center [176, 95] width 69 height 8
checkbox input "true"
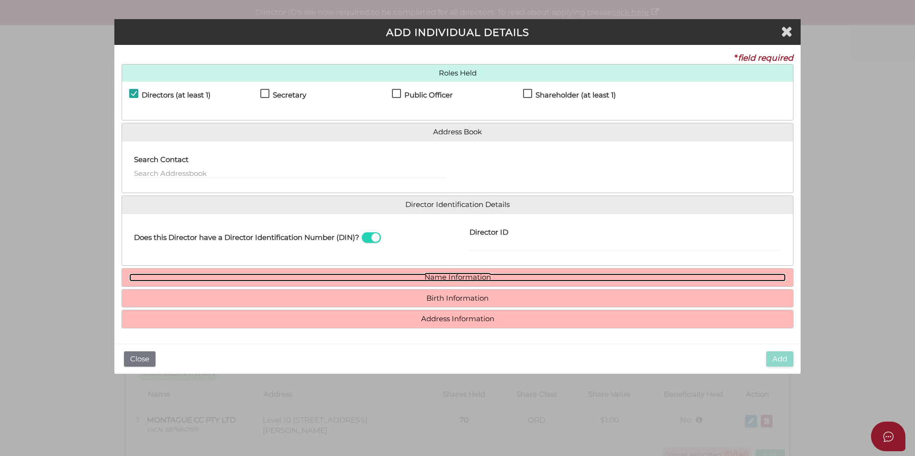
click at [457, 274] on link "Name Information" at bounding box center [457, 278] width 656 height 8
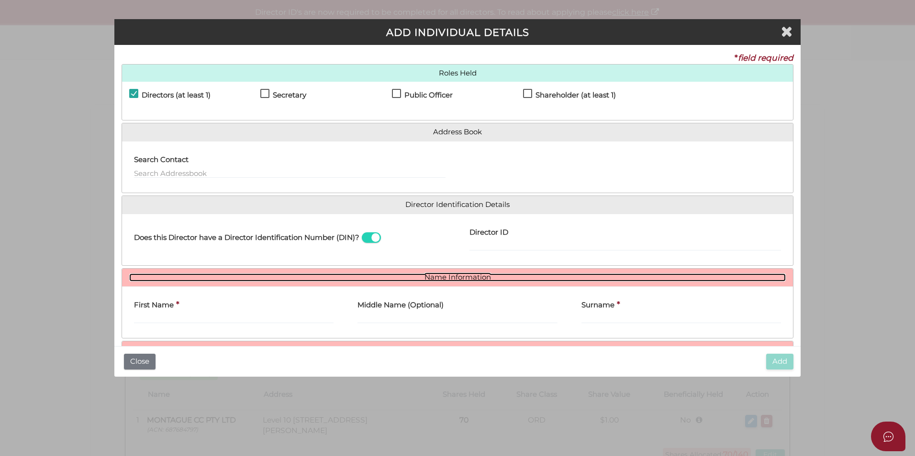
scroll to position [49, 0]
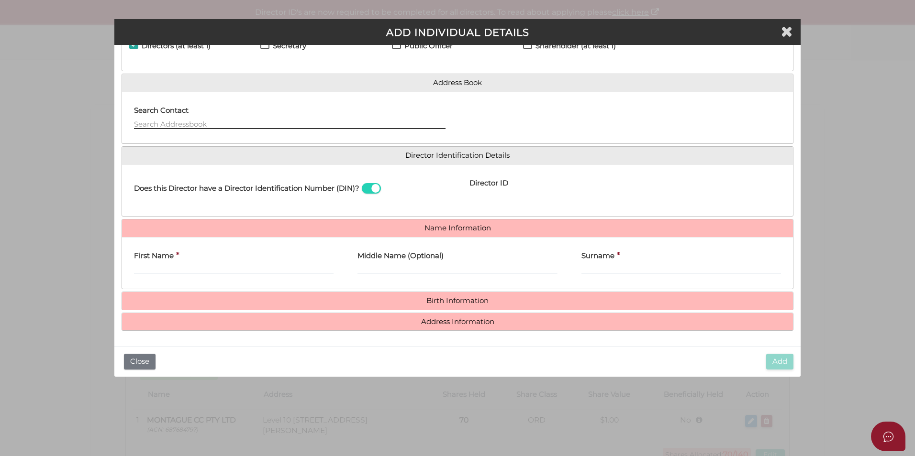
click at [239, 125] on input "text" at bounding box center [290, 124] width 312 height 11
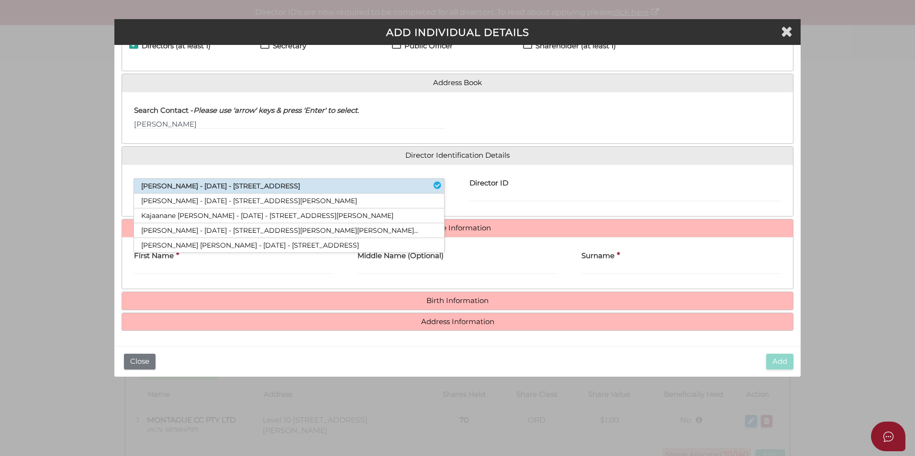
click at [223, 184] on li "[PERSON_NAME] - [DATE] - [STREET_ADDRESS]" at bounding box center [289, 186] width 310 height 15
type input "[PERSON_NAME]"
type input "[DATE]"
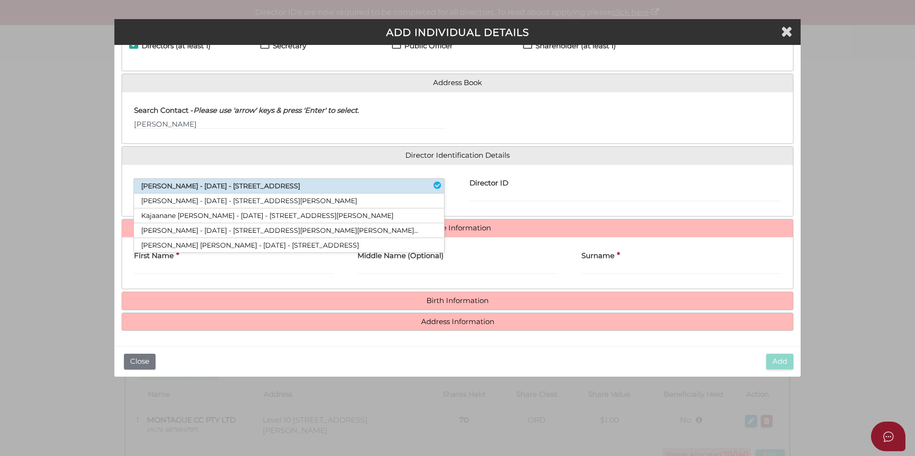
select select "[GEOGRAPHIC_DATA]"
type input "Berwick"
select select "VIC"
type input "[STREET_ADDRESS]"
type input "Murrumbeena"
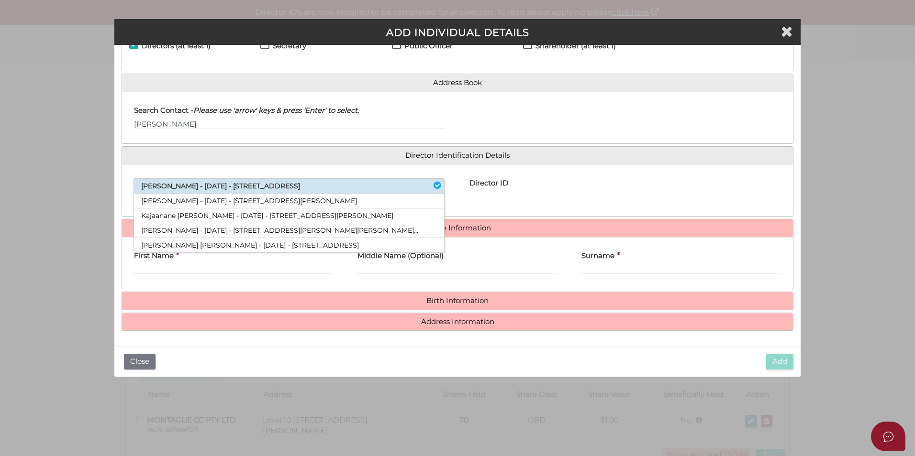
type input "3163"
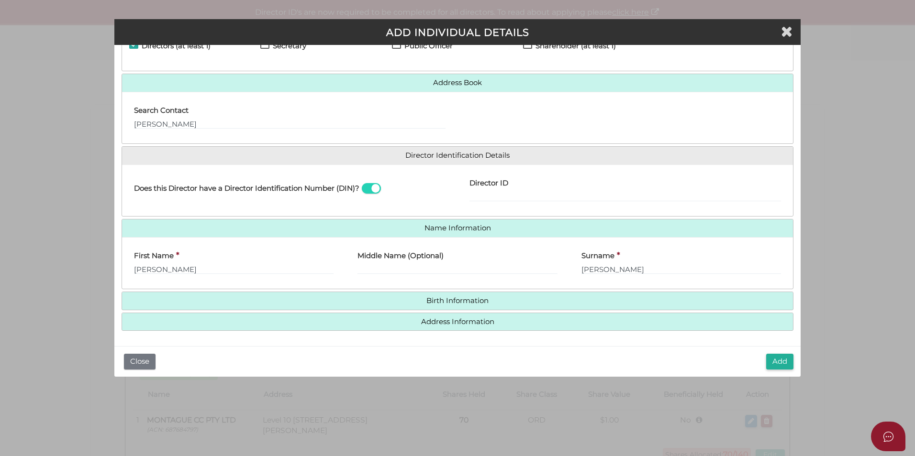
click at [414, 318] on h4 "Address Information" at bounding box center [457, 322] width 671 height 18
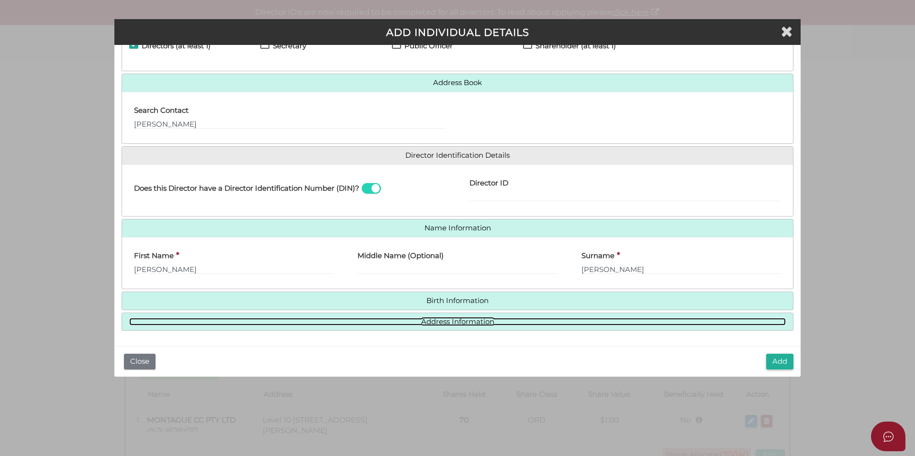
click at [416, 326] on link "Address Information" at bounding box center [457, 322] width 656 height 8
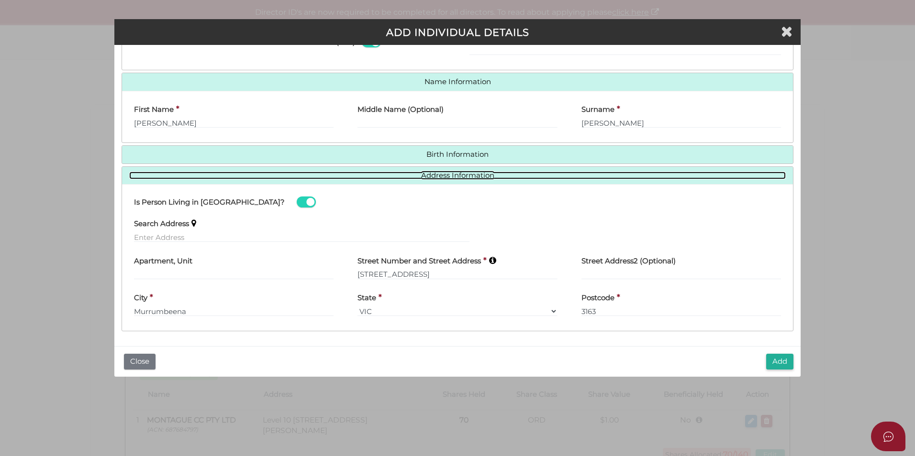
scroll to position [196, 0]
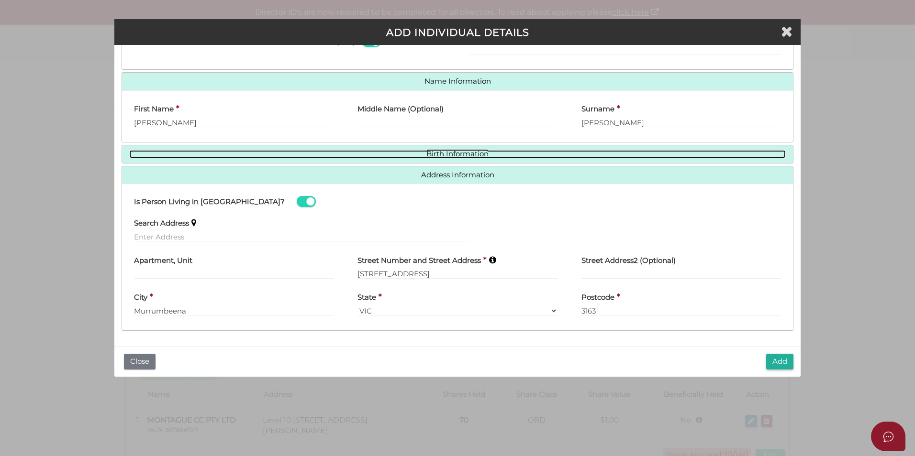
click at [415, 155] on link "Birth Information" at bounding box center [457, 154] width 656 height 8
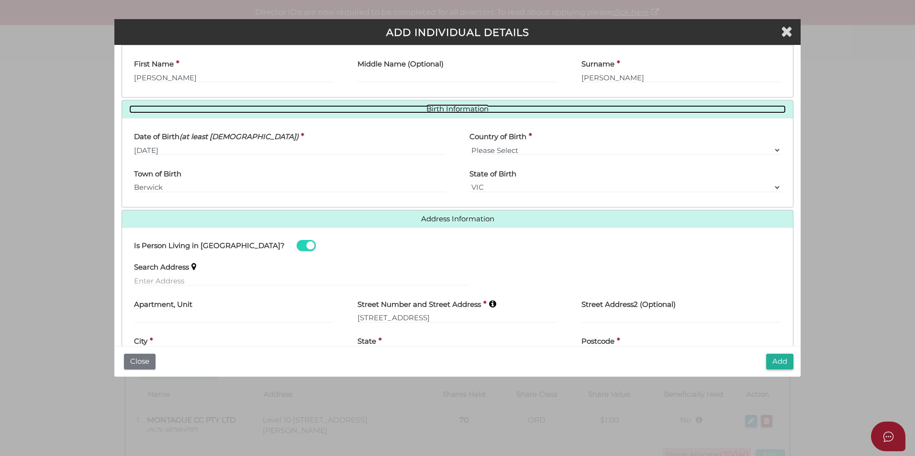
scroll to position [285, 0]
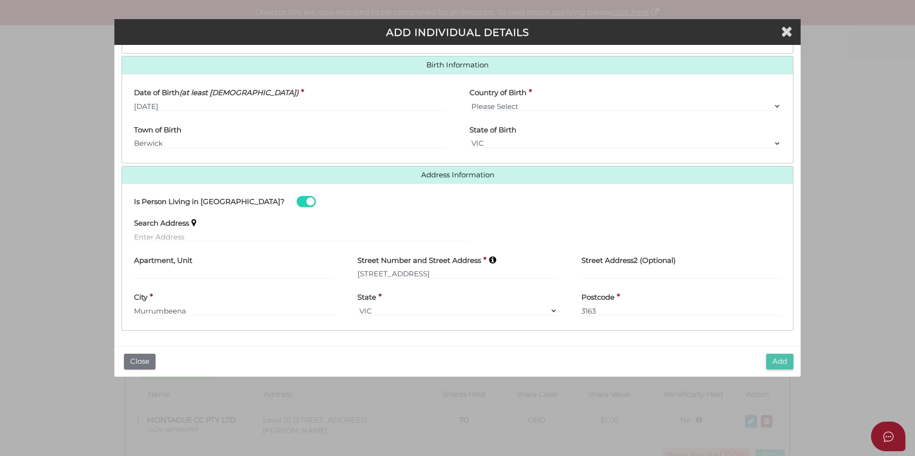
click at [783, 364] on button "Add" at bounding box center [779, 362] width 27 height 16
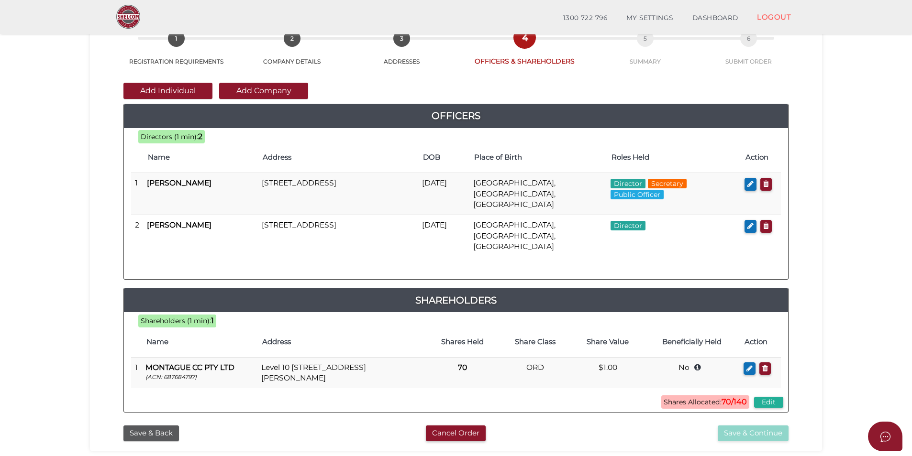
scroll to position [48, 0]
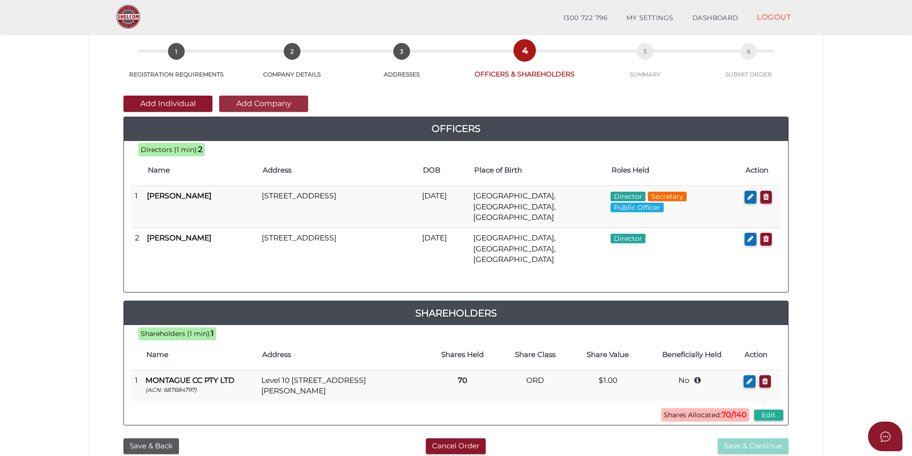
click at [246, 104] on button "Add Company" at bounding box center [263, 104] width 89 height 16
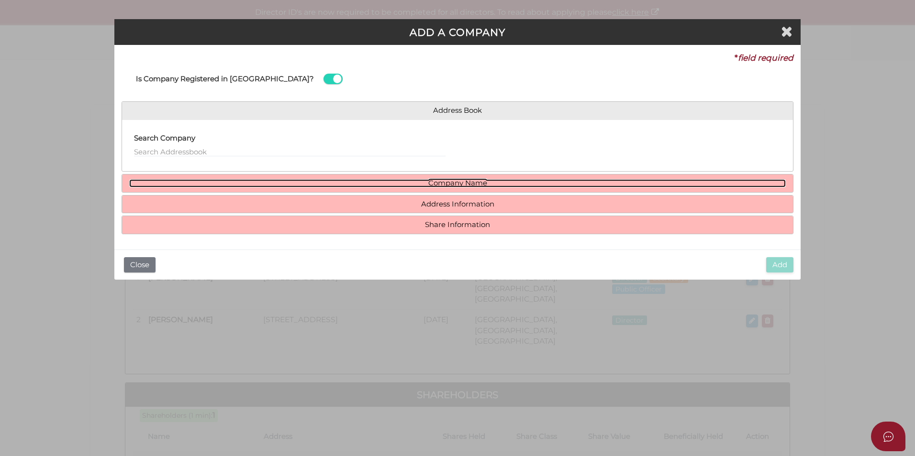
click at [343, 187] on link "Company Name" at bounding box center [457, 183] width 656 height 8
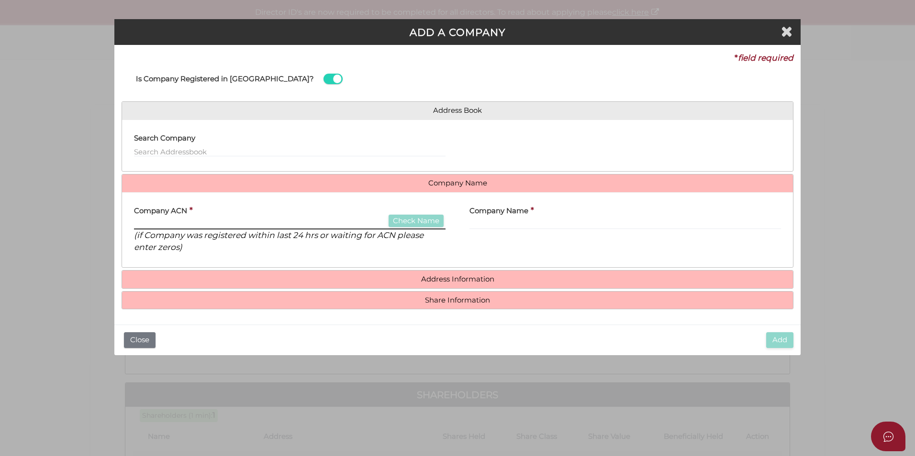
click at [311, 224] on input "text" at bounding box center [290, 224] width 312 height 11
click at [437, 228] on input "687725346" at bounding box center [290, 224] width 312 height 11
type input "687725346"
click at [434, 224] on button "Check Name" at bounding box center [416, 221] width 55 height 13
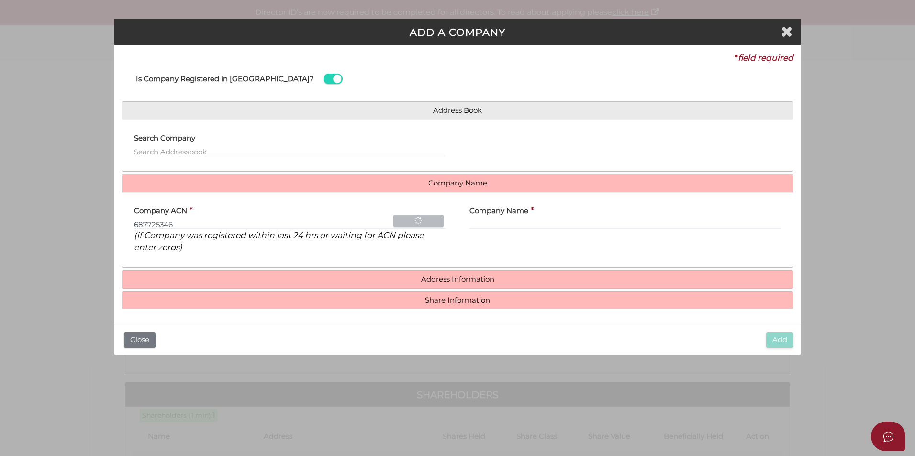
type input "RC DEVELOPMENTS NOMINEES PTY LTD"
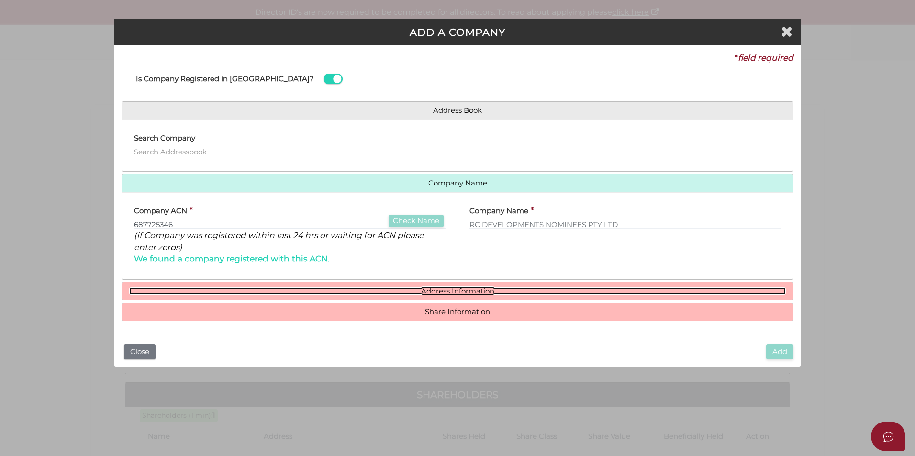
click at [453, 294] on link "Address Information" at bounding box center [457, 292] width 656 height 8
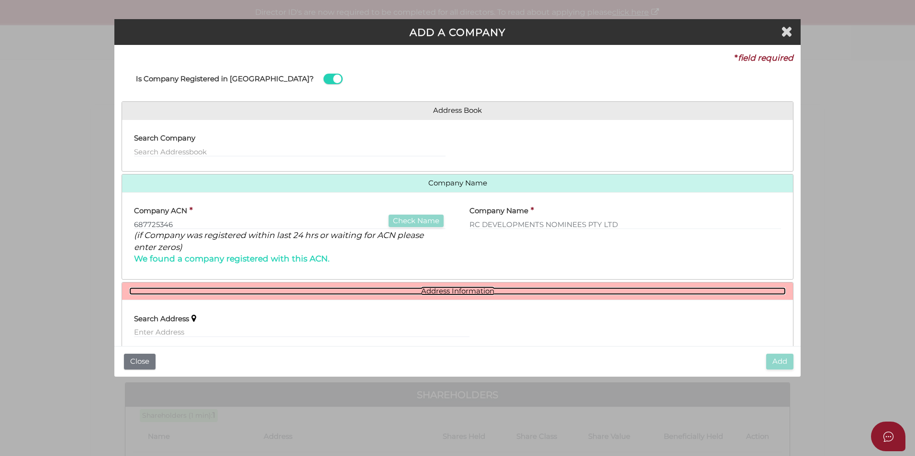
scroll to position [116, 0]
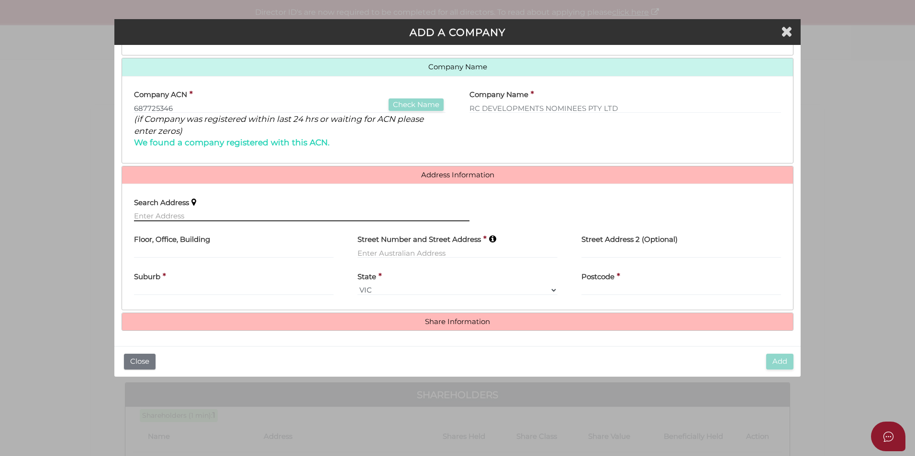
click at [235, 216] on input "text" at bounding box center [301, 216] width 335 height 11
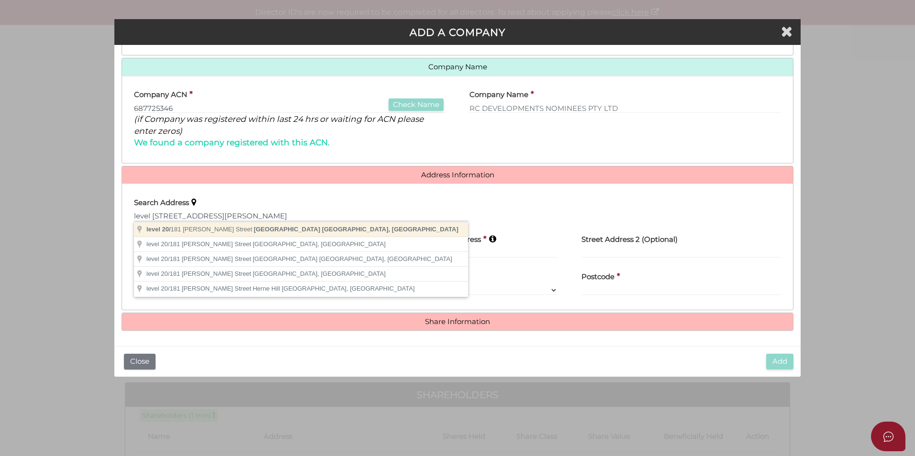
type input "level 20/181 William Street, Melbourne VIC, Australia"
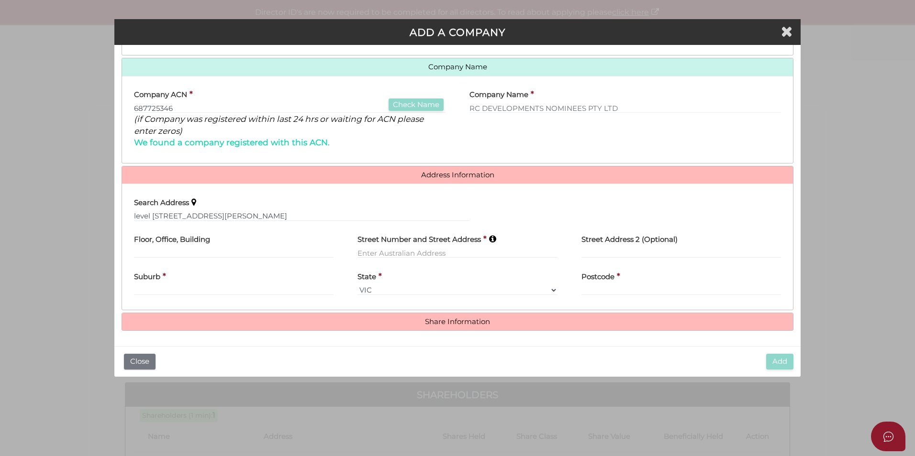
type input "level 20"
type input "181 William Street"
type input "[GEOGRAPHIC_DATA]"
select select "VIC"
type input "3000"
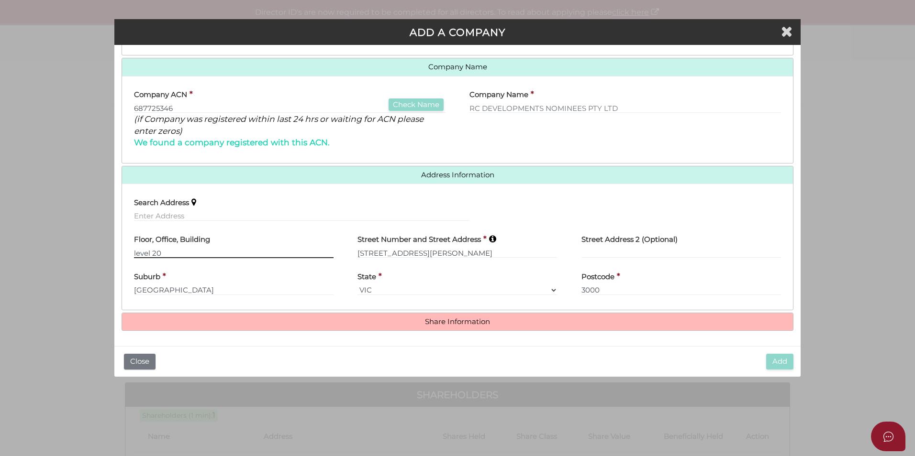
click at [135, 256] on input "level 20" at bounding box center [234, 253] width 200 height 11
type input "Level 20"
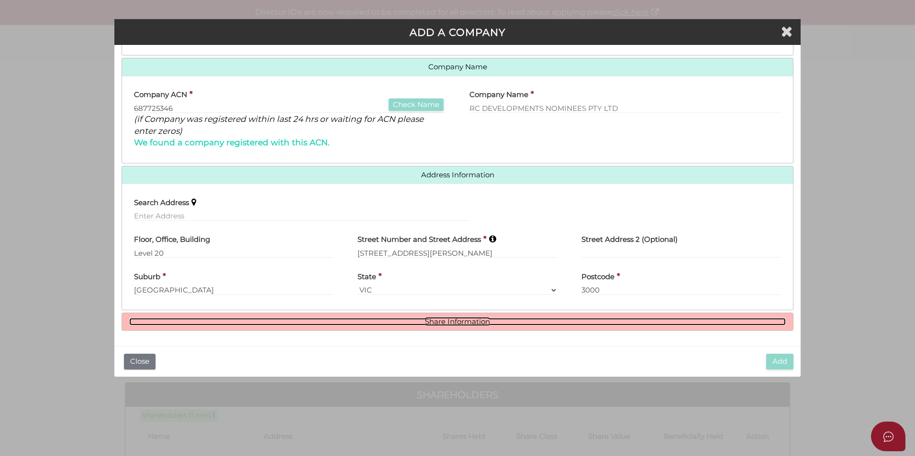
click at [387, 323] on link "Share Information" at bounding box center [457, 322] width 656 height 8
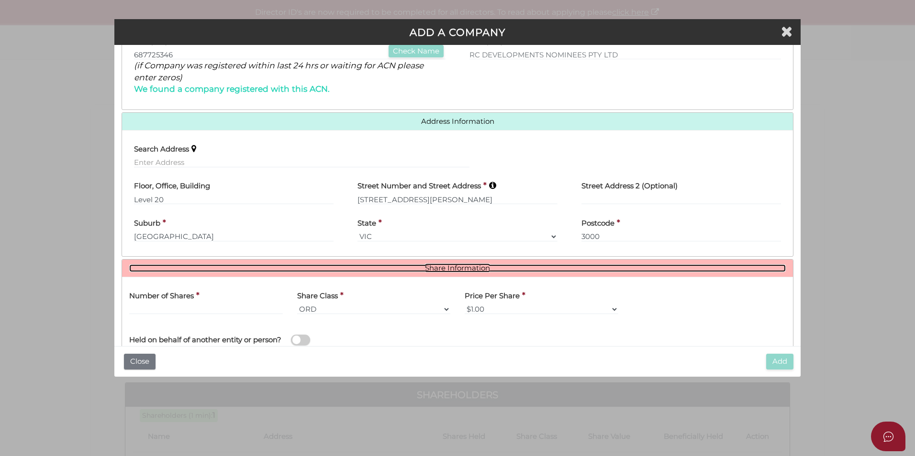
scroll to position [229, 0]
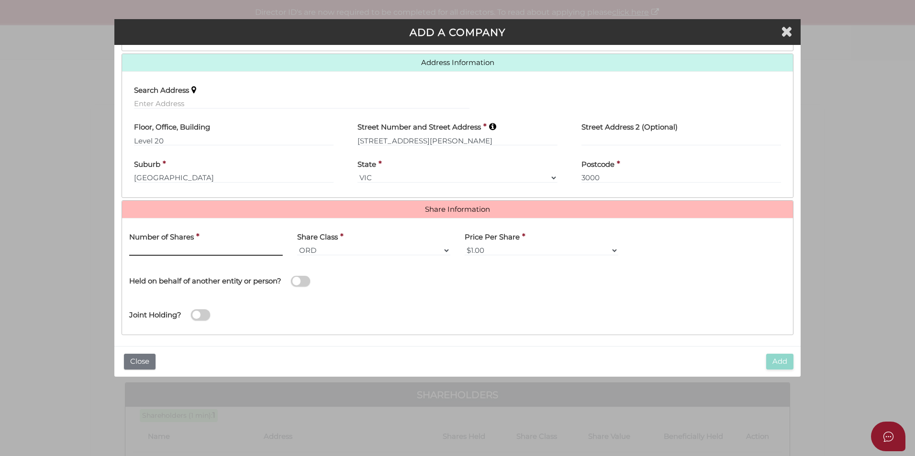
click at [223, 251] on input "text" at bounding box center [206, 250] width 154 height 11
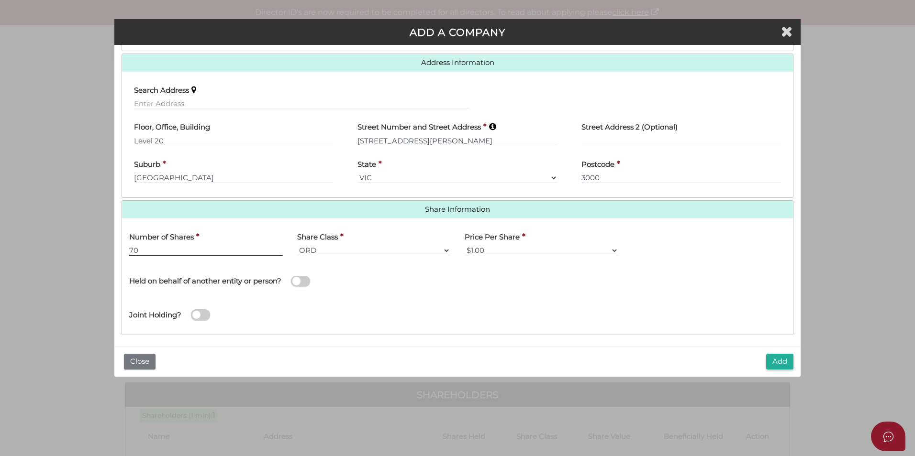
type input "70"
click at [300, 282] on span at bounding box center [300, 281] width 19 height 11
click at [0, 0] on input "checkbox" at bounding box center [0, 0] width 0 height 0
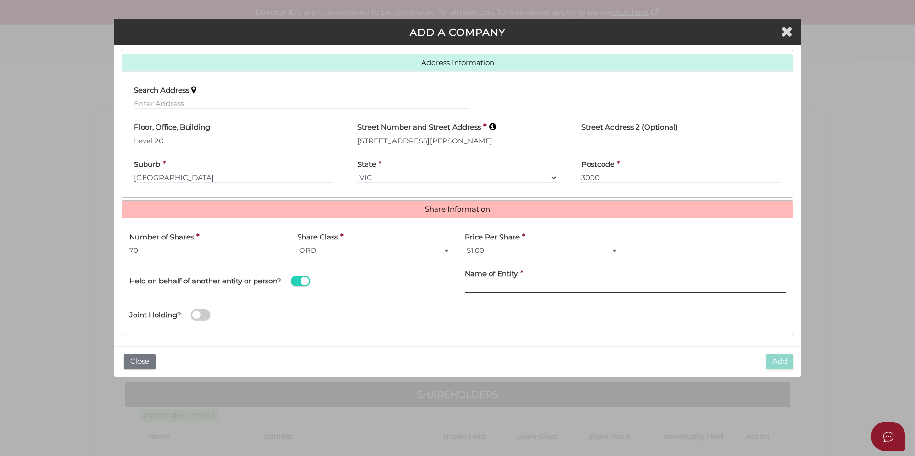
click at [490, 286] on input "text" at bounding box center [625, 287] width 321 height 11
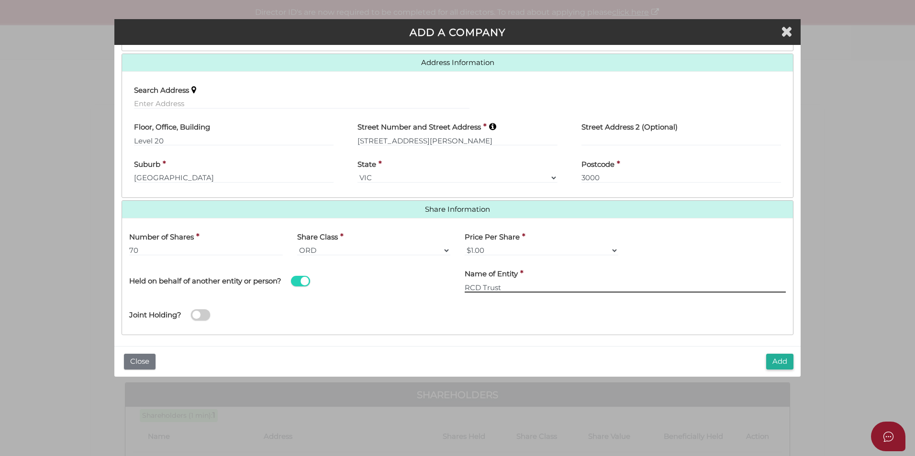
type input "RCD Trust"
click at [549, 315] on div "Joint Holding?" at bounding box center [457, 312] width 671 height 31
click at [784, 365] on button "Add" at bounding box center [779, 362] width 27 height 16
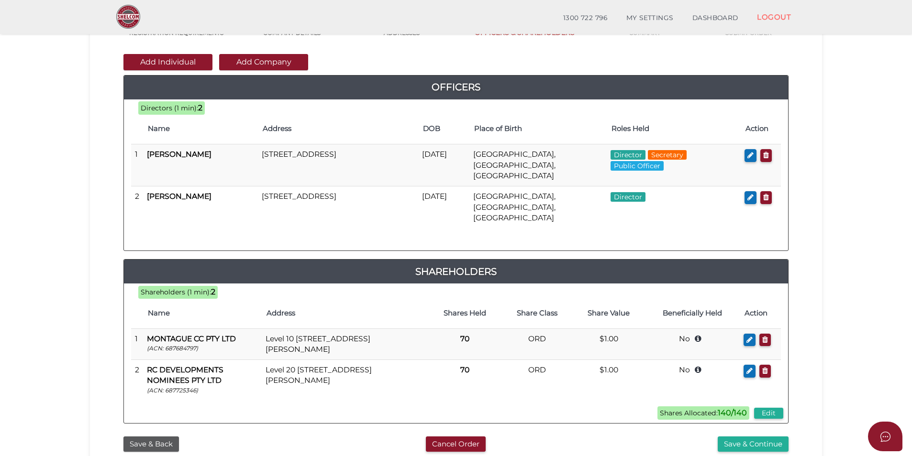
scroll to position [105, 0]
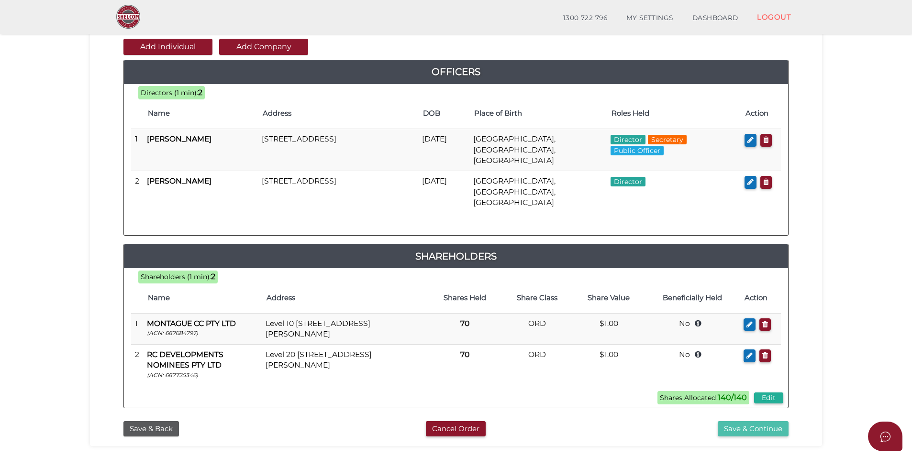
click at [734, 422] on button "Save & Continue" at bounding box center [753, 430] width 71 height 16
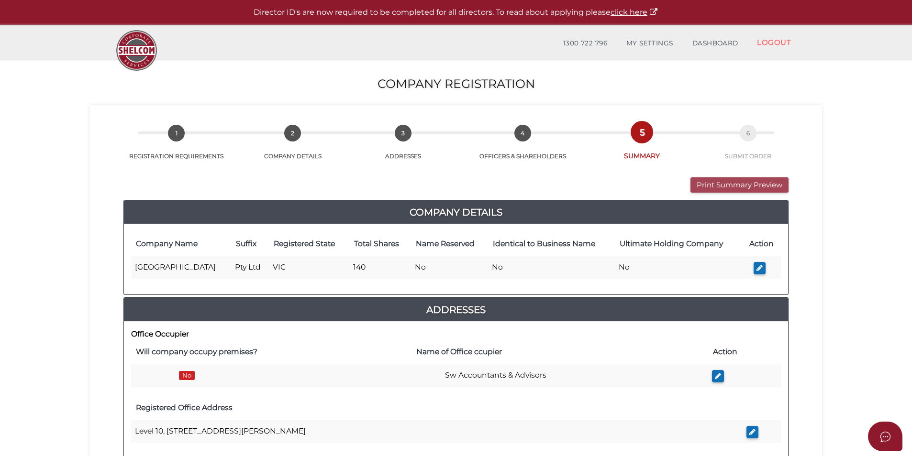
click at [714, 189] on button "Print Summary Preview" at bounding box center [739, 186] width 98 height 16
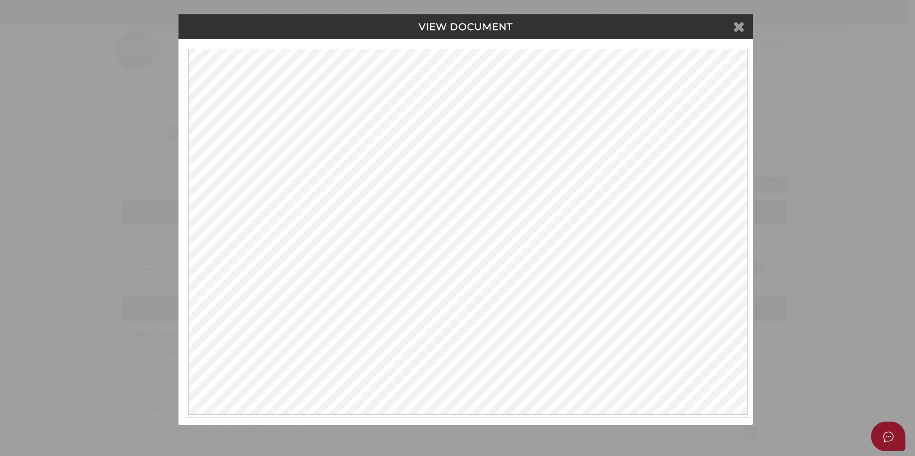
click at [737, 29] on icon at bounding box center [738, 26] width 11 height 14
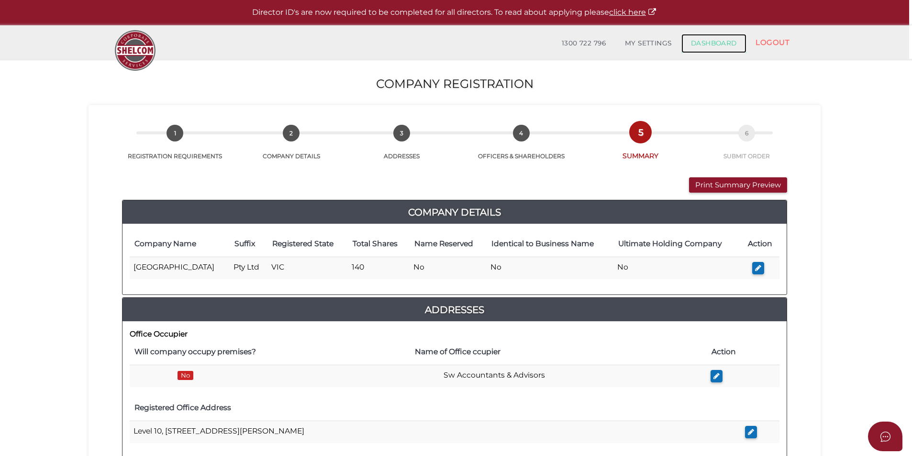
click at [725, 45] on link "DASHBOARD" at bounding box center [713, 43] width 65 height 19
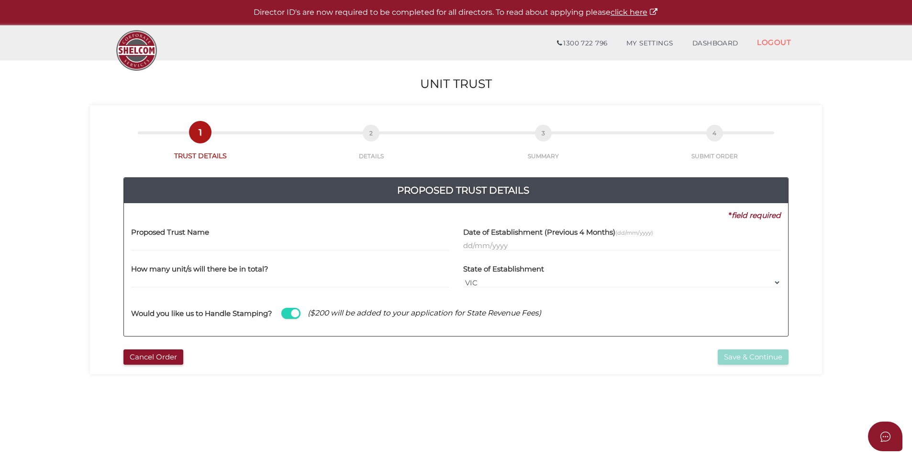
click at [272, 241] on input "text" at bounding box center [290, 246] width 318 height 11
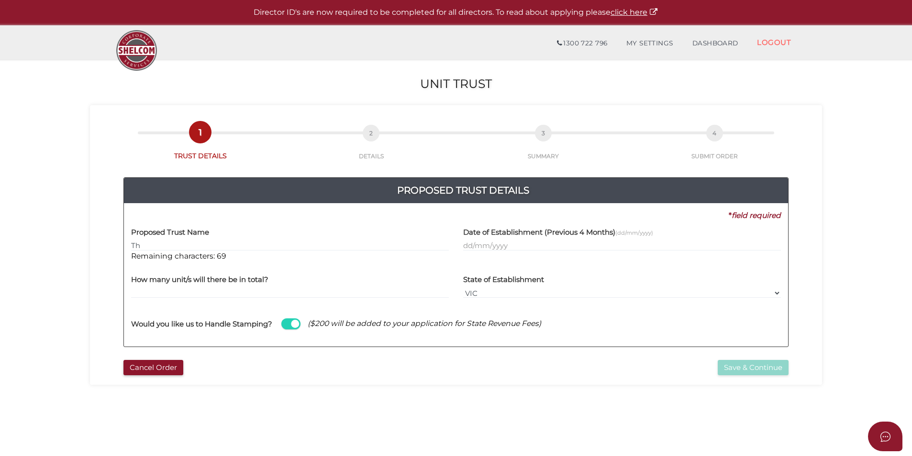
type input "T"
type input "[PERSON_NAME] Trust"
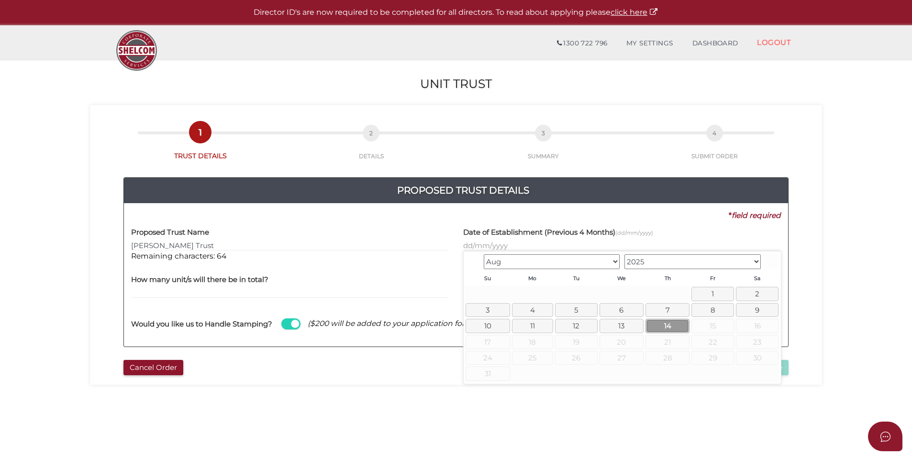
click at [666, 326] on link "14" at bounding box center [667, 326] width 44 height 14
type input "[DATE]"
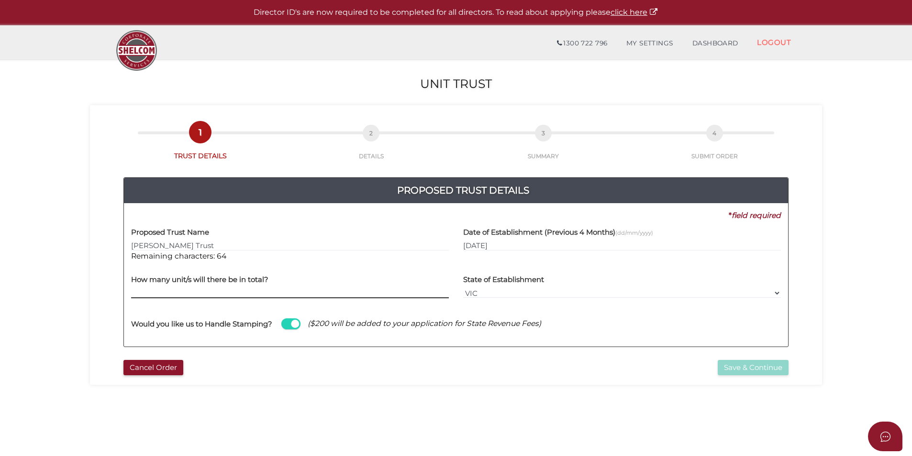
click at [419, 295] on input "text" at bounding box center [290, 293] width 318 height 11
type input "140000"
click at [568, 321] on div "Would you like us to Handle Stamping? ($200 will be added to your application f…" at bounding box center [456, 319] width 650 height 27
click at [723, 364] on button "Save & Continue" at bounding box center [753, 368] width 71 height 16
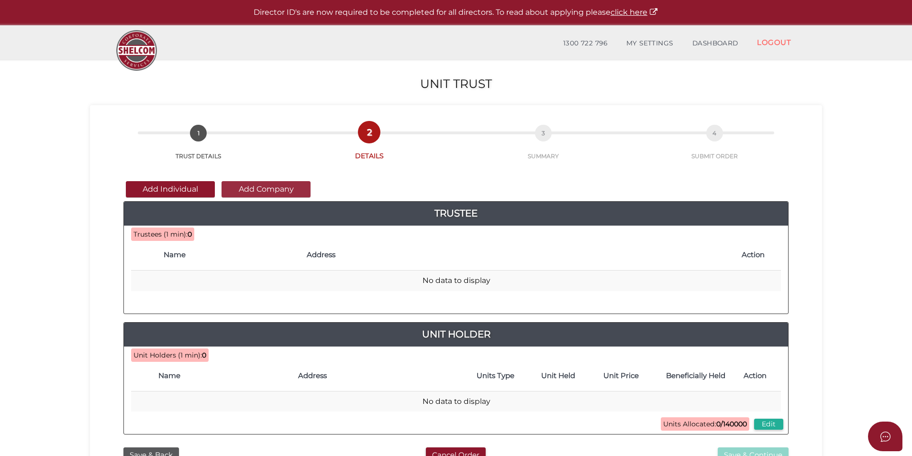
click at [256, 189] on button "Add Company" at bounding box center [266, 189] width 89 height 16
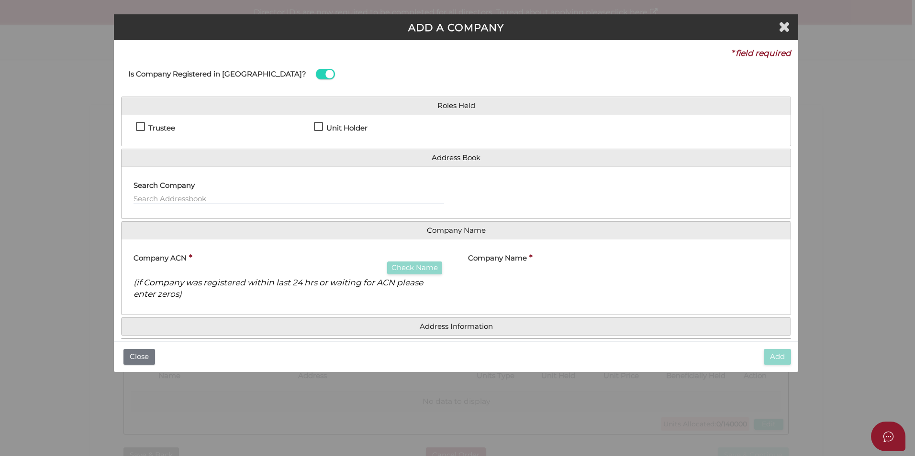
click at [165, 130] on h4 "Trustee" at bounding box center [161, 128] width 27 height 8
checkbox input "true"
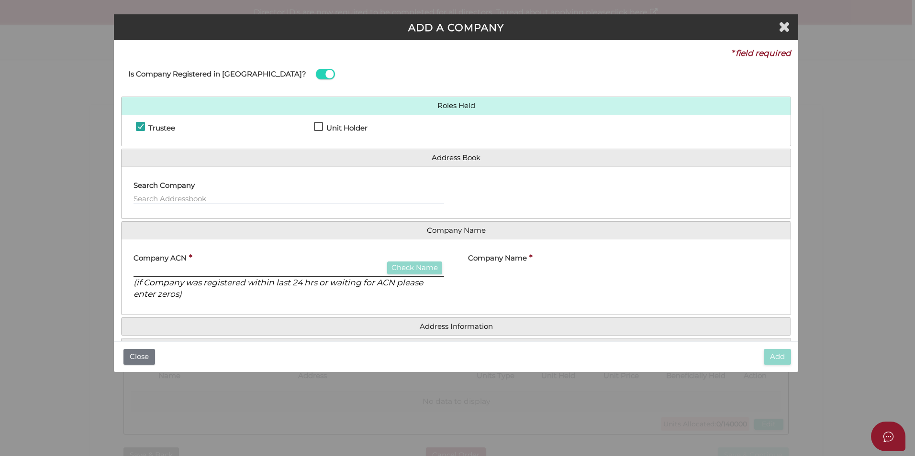
click at [256, 272] on input "text" at bounding box center [289, 272] width 311 height 11
type input "000000000"
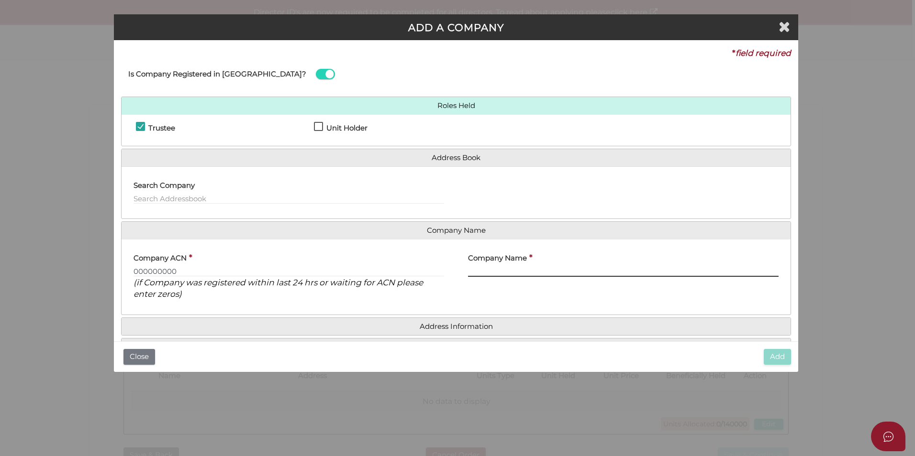
click at [486, 274] on input "text" at bounding box center [623, 272] width 311 height 11
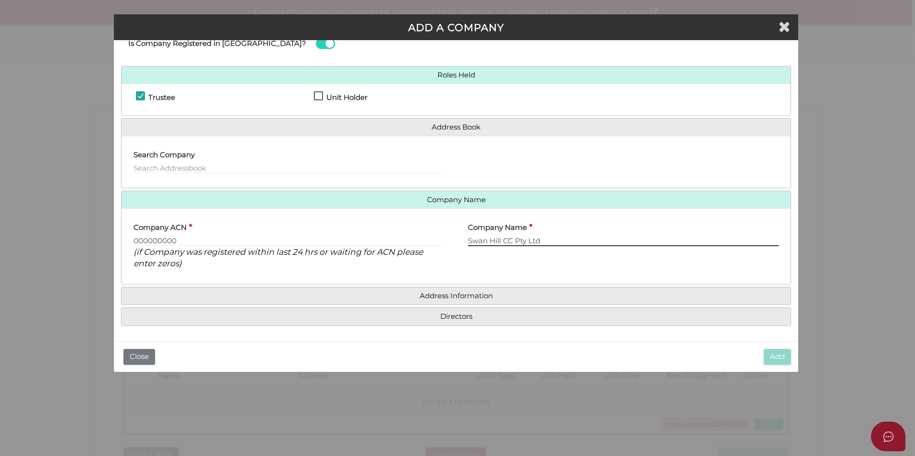
type input "Swan Hill CC Pty Ltd"
click at [489, 301] on h4 "Address Information" at bounding box center [456, 297] width 669 height 18
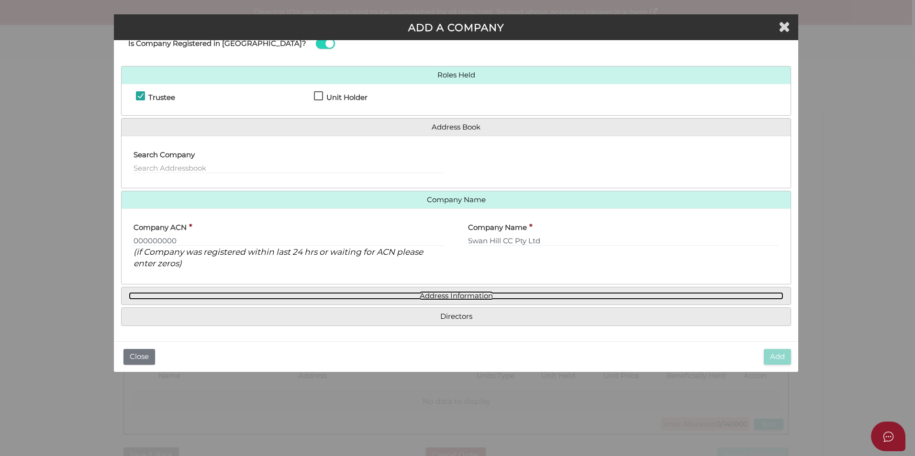
click at [482, 295] on link "Address Information" at bounding box center [456, 296] width 655 height 8
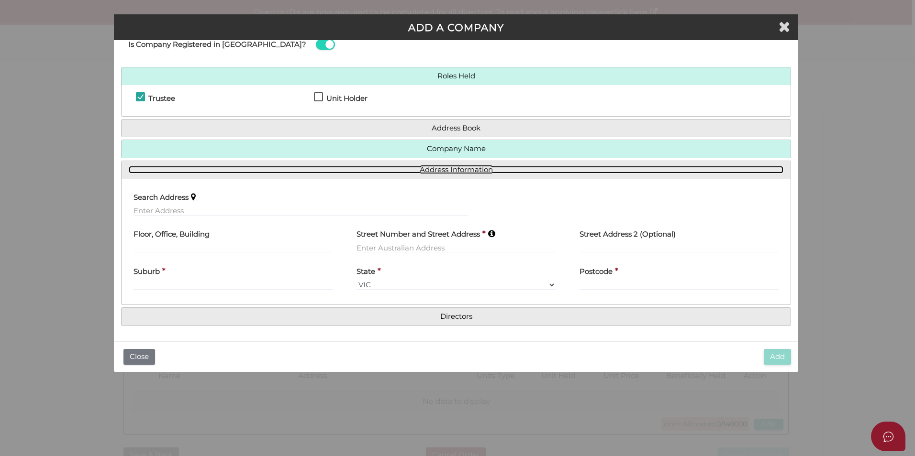
scroll to position [29, 0]
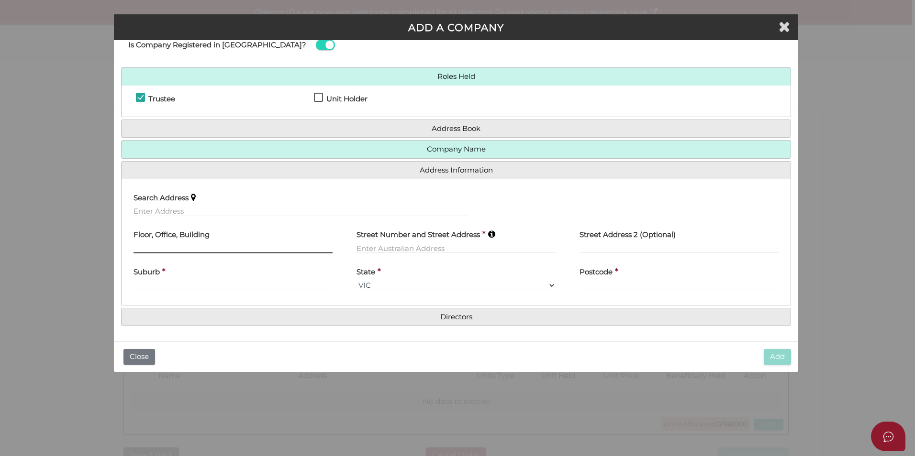
click at [186, 244] on input "text" at bounding box center [233, 248] width 199 height 11
type input "5"
click at [183, 211] on input "text" at bounding box center [301, 211] width 334 height 11
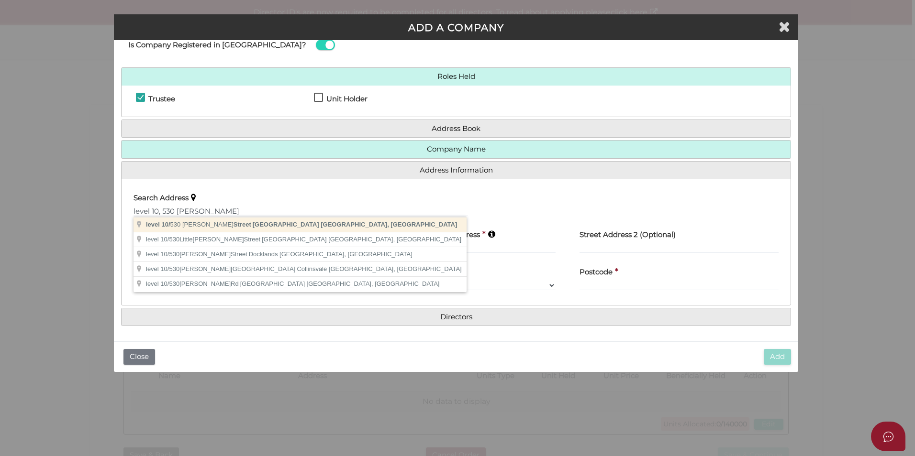
type input "level [STREET_ADDRESS][PERSON_NAME]"
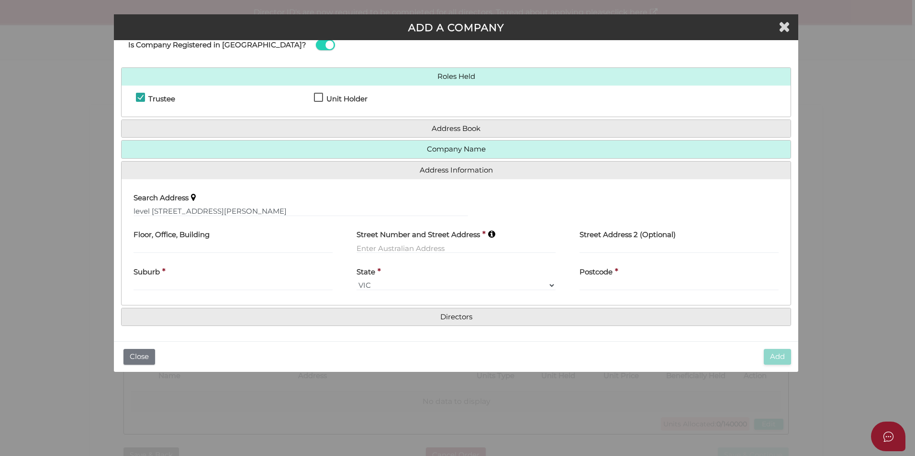
type input "level 10"
type input "[STREET_ADDRESS][PERSON_NAME]"
type input "[GEOGRAPHIC_DATA]"
select select "VIC"
type input "3000"
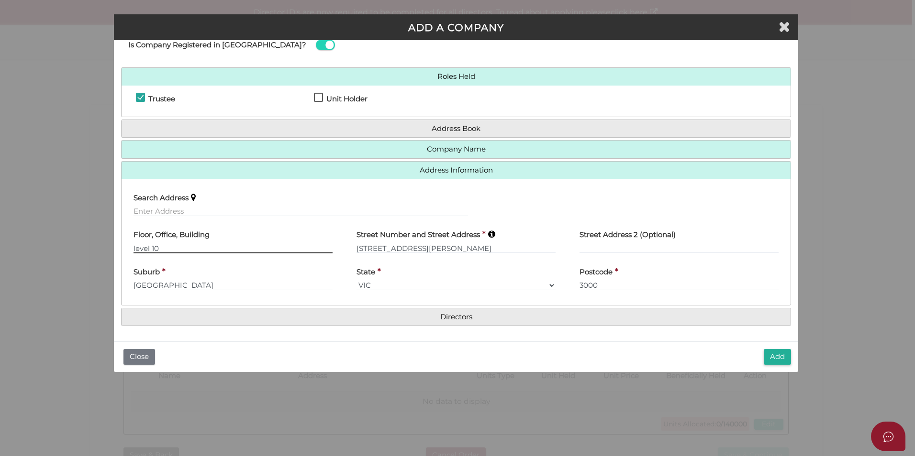
click at [134, 252] on input "level 10" at bounding box center [233, 248] width 199 height 11
click at [136, 252] on input "level 10" at bounding box center [233, 248] width 199 height 11
type input "Level 10"
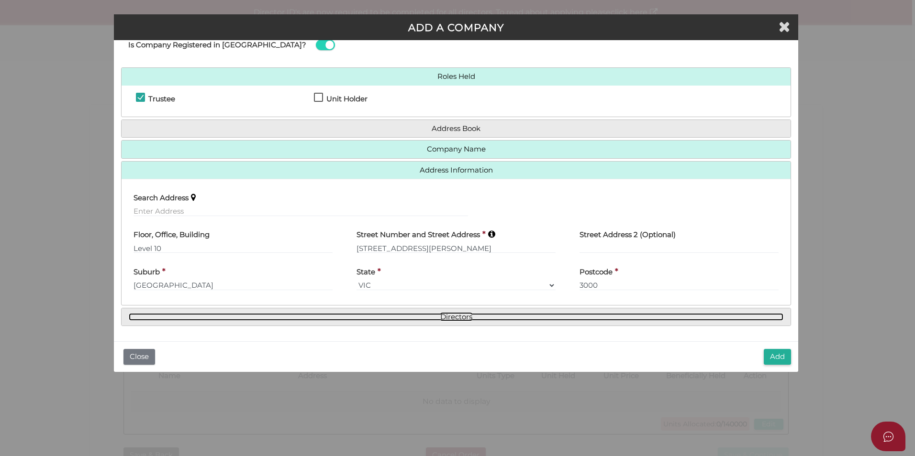
click at [407, 321] on link "Directors" at bounding box center [456, 317] width 655 height 8
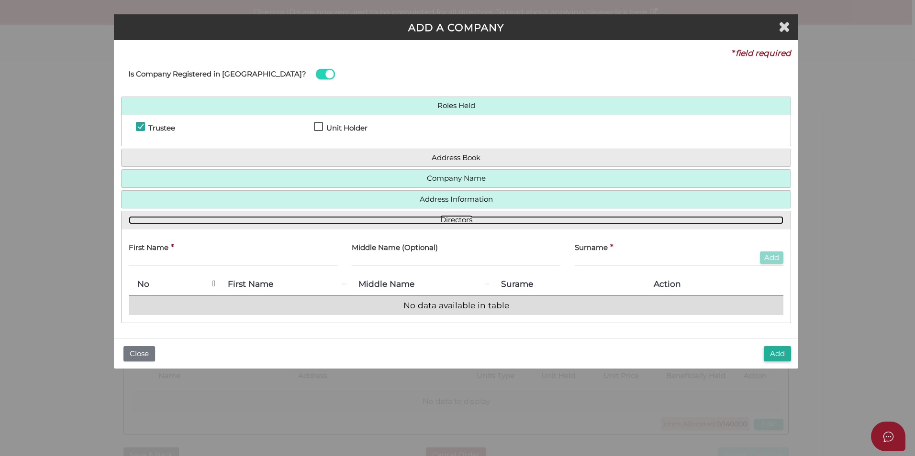
scroll to position [0, 0]
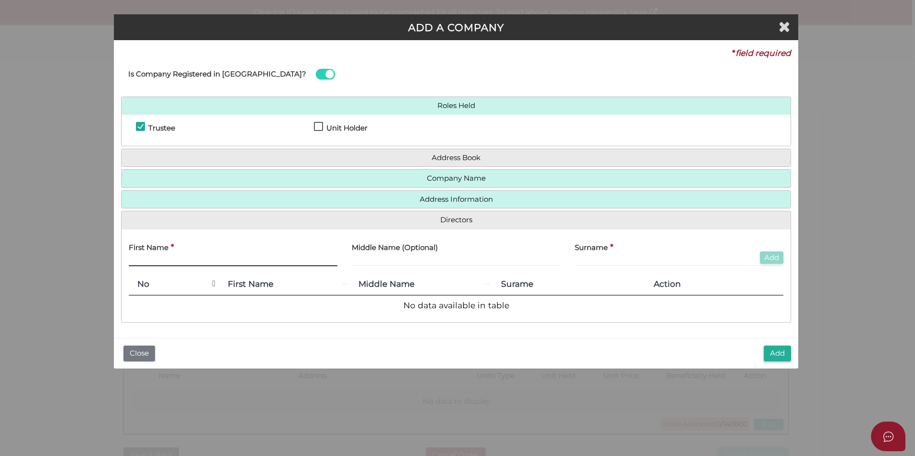
click at [233, 260] on input "text" at bounding box center [233, 261] width 209 height 11
type input "[PERSON_NAME]"
type input "Montague"
click at [770, 257] on button "Add" at bounding box center [771, 258] width 23 height 13
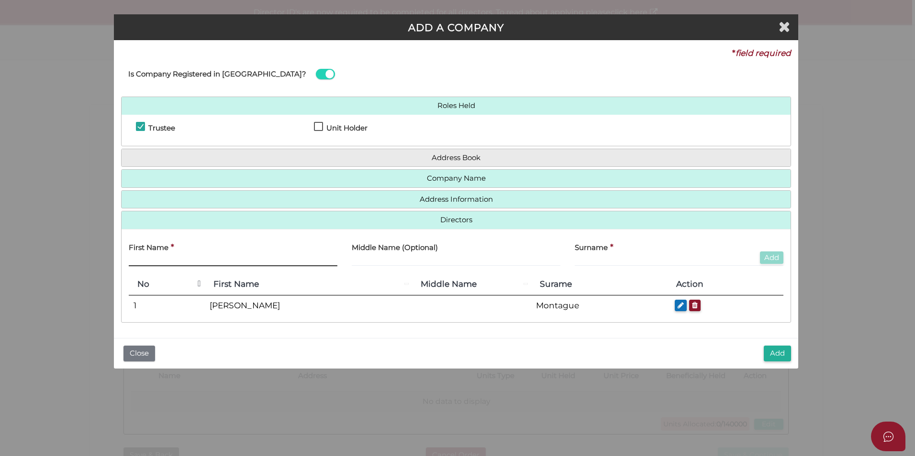
click at [233, 256] on input "text" at bounding box center [233, 261] width 209 height 11
type input "Nathan"
type input "Waite"
click at [776, 256] on button "Add" at bounding box center [771, 258] width 23 height 13
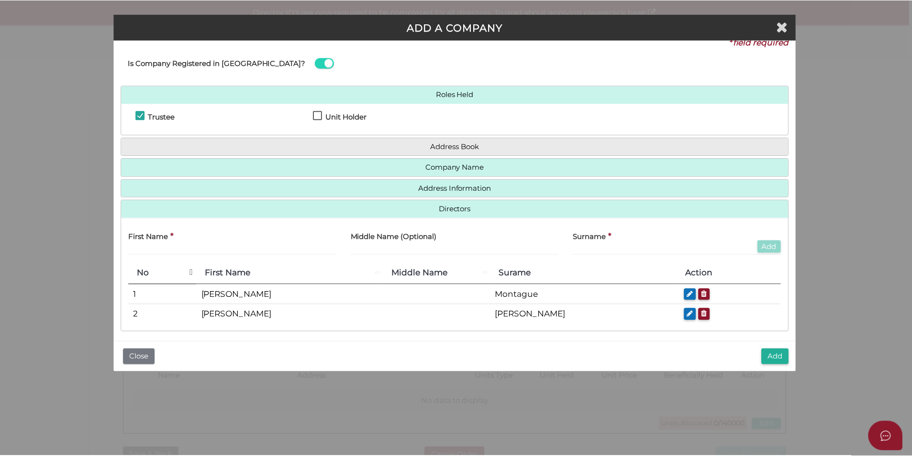
scroll to position [17, 0]
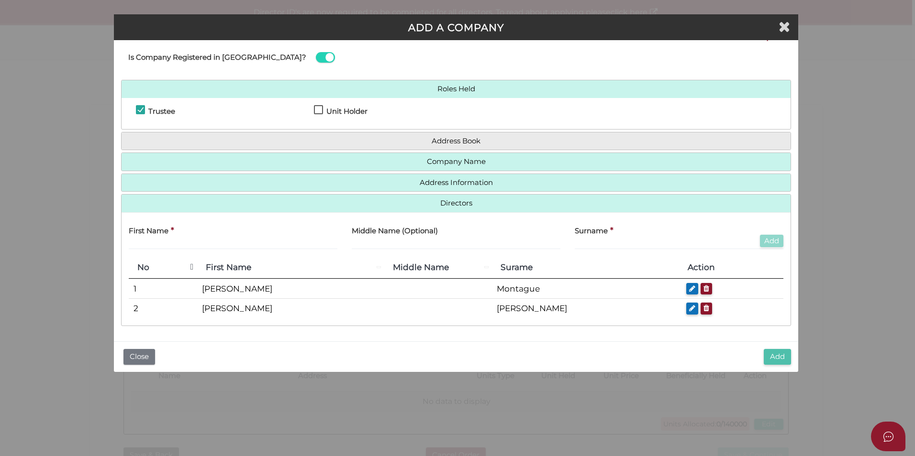
click at [776, 355] on button "Add" at bounding box center [777, 357] width 27 height 16
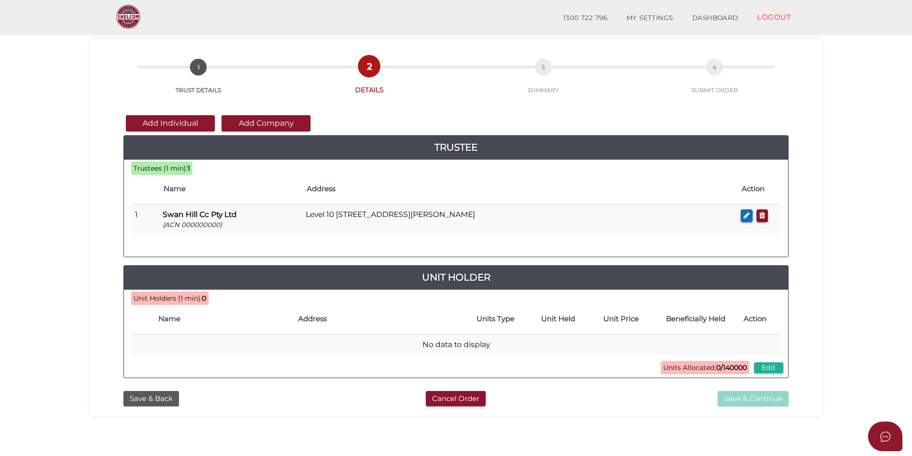
scroll to position [48, 0]
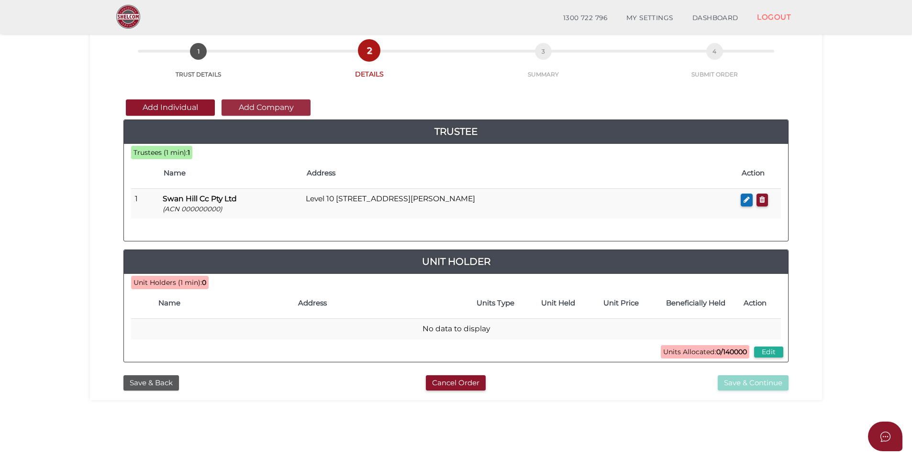
click at [260, 109] on button "Add Company" at bounding box center [266, 108] width 89 height 16
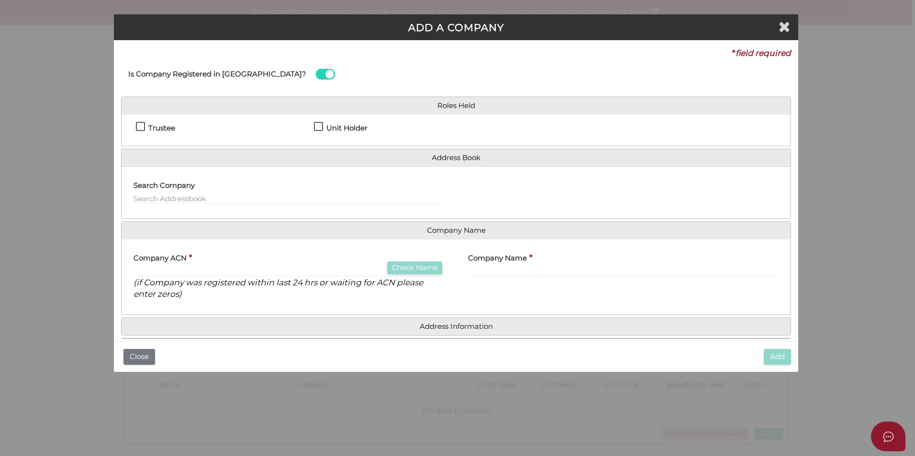
click at [338, 127] on h4 "Unit Holder" at bounding box center [346, 128] width 41 height 8
checkbox input "true"
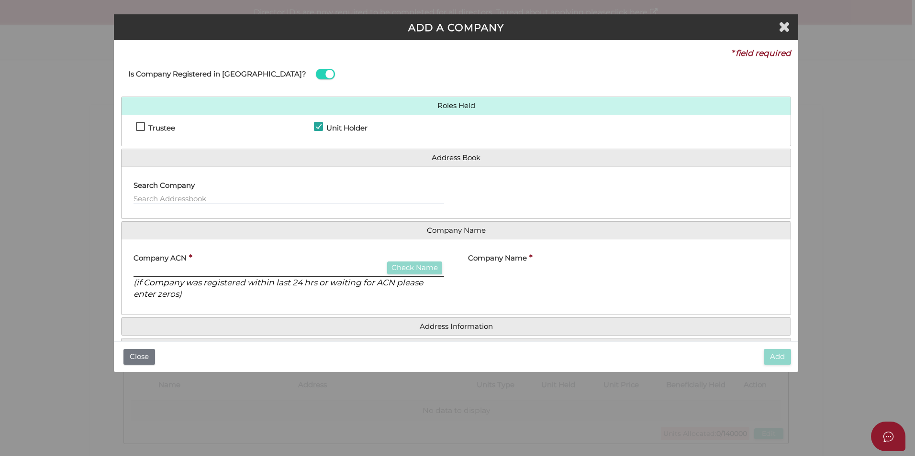
click at [244, 270] on input "text" at bounding box center [289, 272] width 311 height 11
type input "687684797"
click at [403, 263] on button "Check Name" at bounding box center [414, 268] width 55 height 13
type input "MONTAGUE CC PTY LTD"
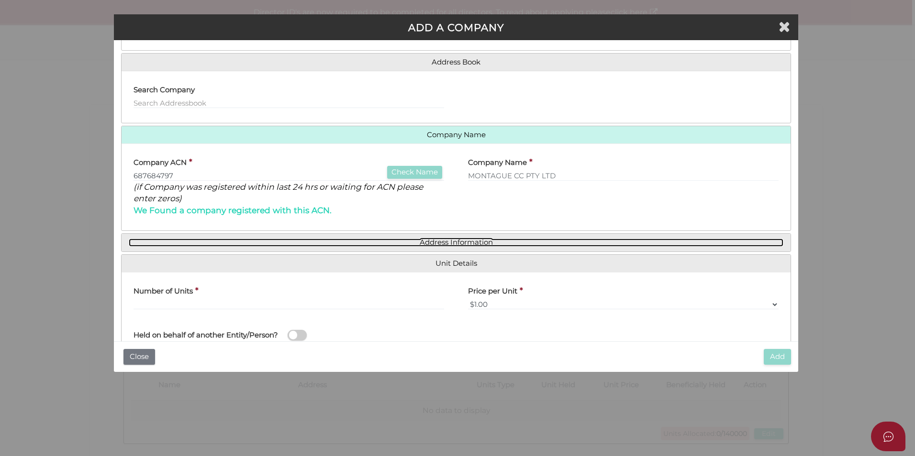
click at [469, 245] on link "Address Information" at bounding box center [456, 243] width 655 height 8
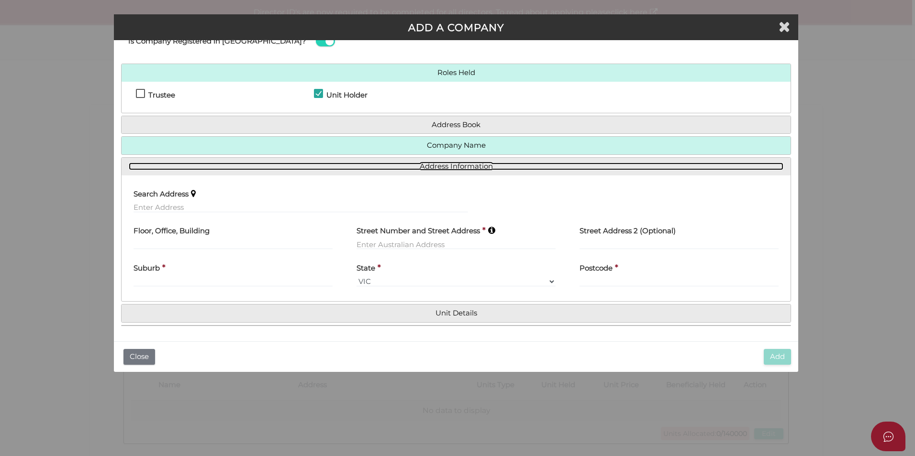
scroll to position [33, 0]
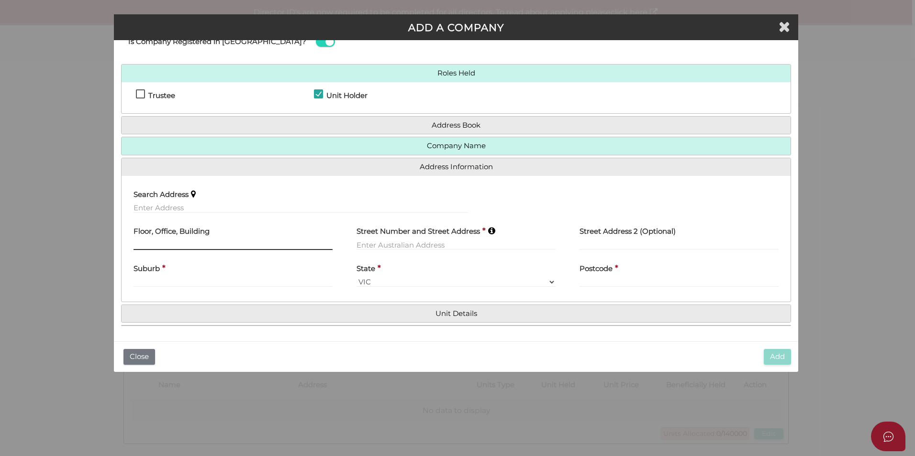
click at [263, 240] on input "text" at bounding box center [233, 245] width 199 height 11
type input "level 10, 530 collins stre"
drag, startPoint x: 240, startPoint y: 211, endPoint x: 64, endPoint y: 196, distance: 176.7
click at [64, 196] on div "ADD A COMPANY * field required Is Company Registered in Australia? Roles Held T…" at bounding box center [457, 228] width 915 height 456
type input "level 10, 530"
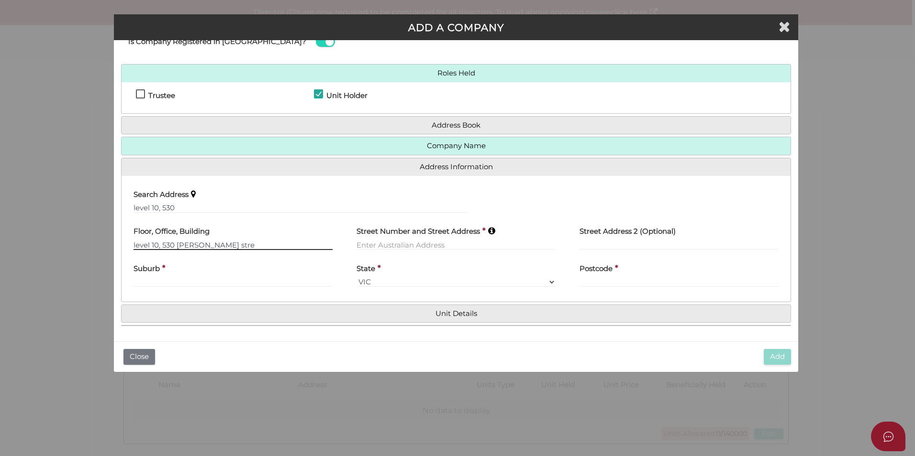
drag, startPoint x: 230, startPoint y: 245, endPoint x: -111, endPoint y: 250, distance: 340.7
click at [0, 250] on html "Shelcom is loading Processing Payment...Please Wait... Director ID's are now re…" at bounding box center [457, 228] width 915 height 456
click at [212, 203] on input "level 10, 530" at bounding box center [301, 208] width 334 height 11
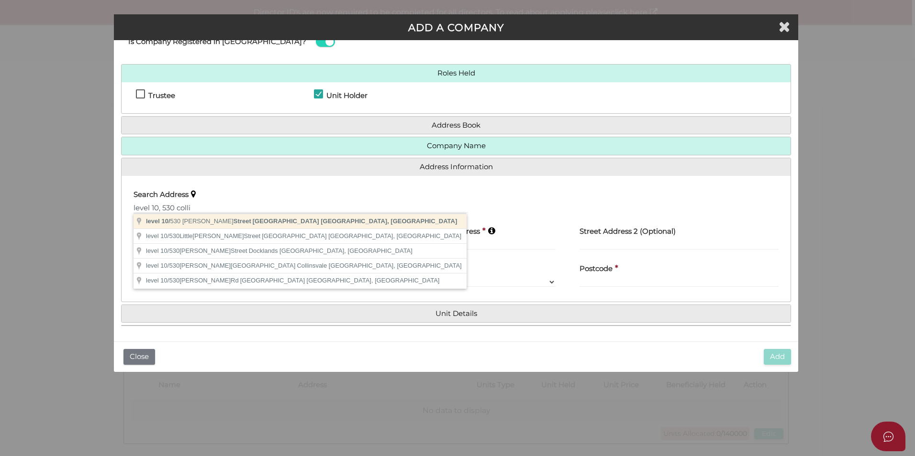
type input "level 10/530 Collins Street, Melbourne VIC, Australia"
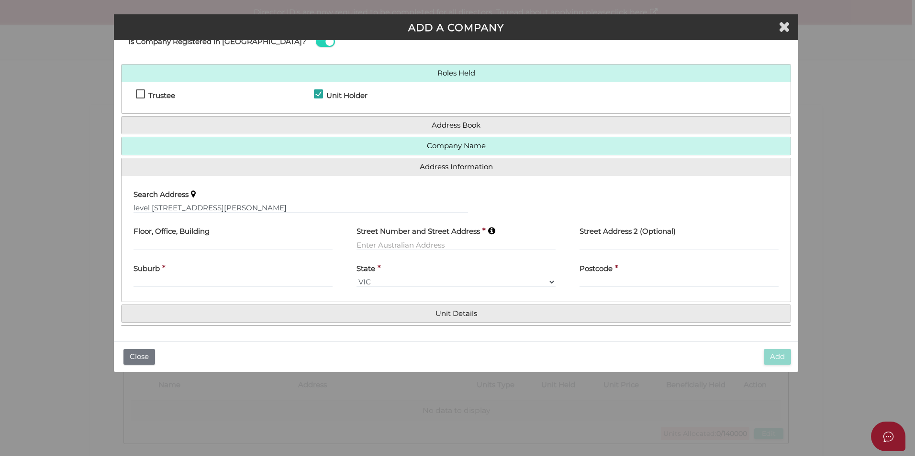
type input "level 10"
type input "530 Collins Street"
type input "Melbourne"
select select "VIC"
type input "3000"
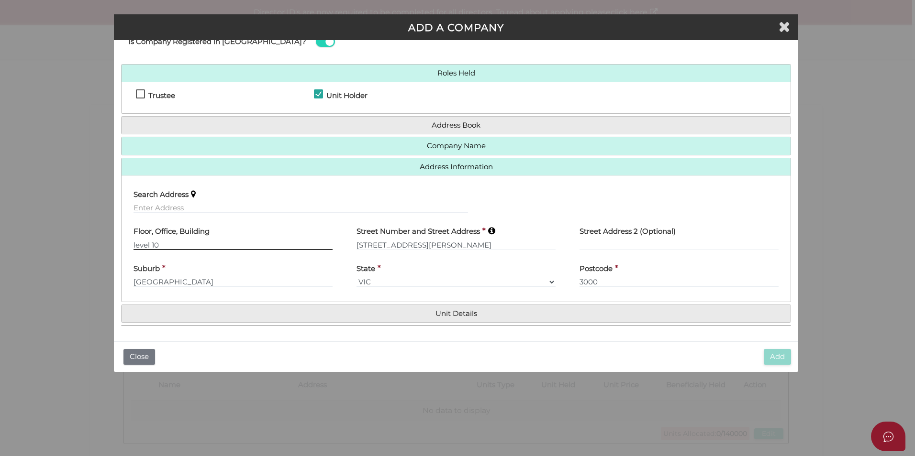
click at [135, 247] on input "level 10" at bounding box center [233, 245] width 199 height 11
type input "Level 10"
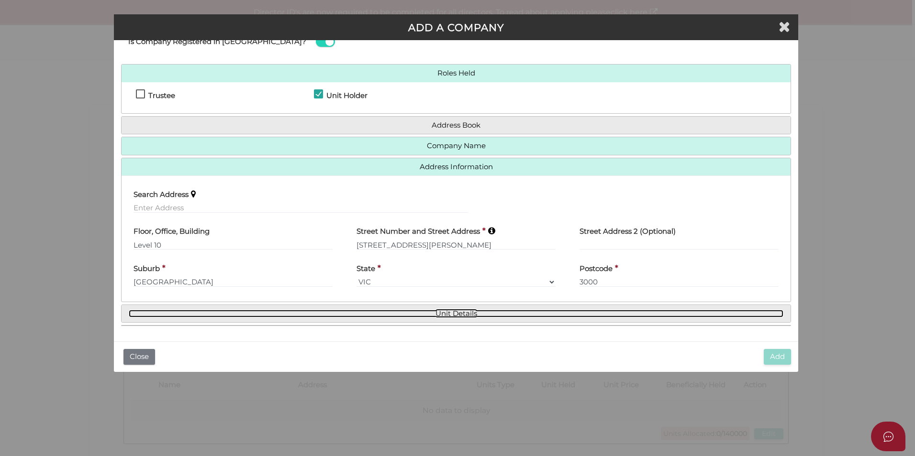
click at [462, 312] on link "Unit Details" at bounding box center [456, 314] width 655 height 8
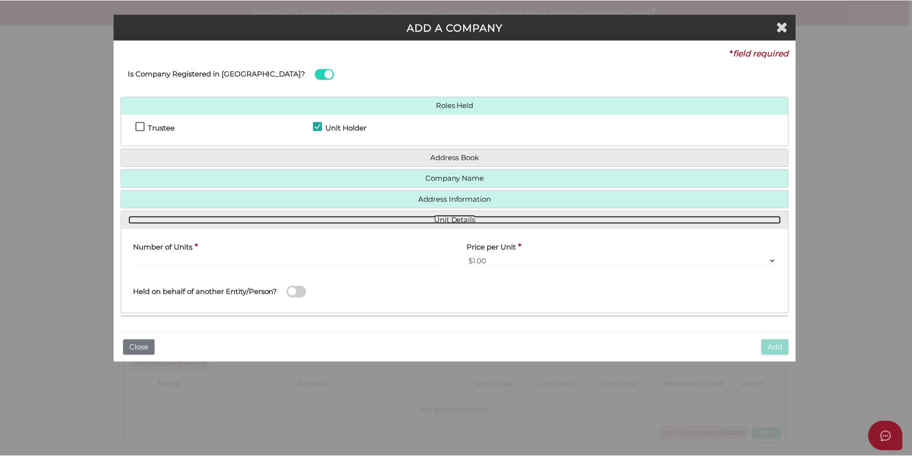
scroll to position [0, 0]
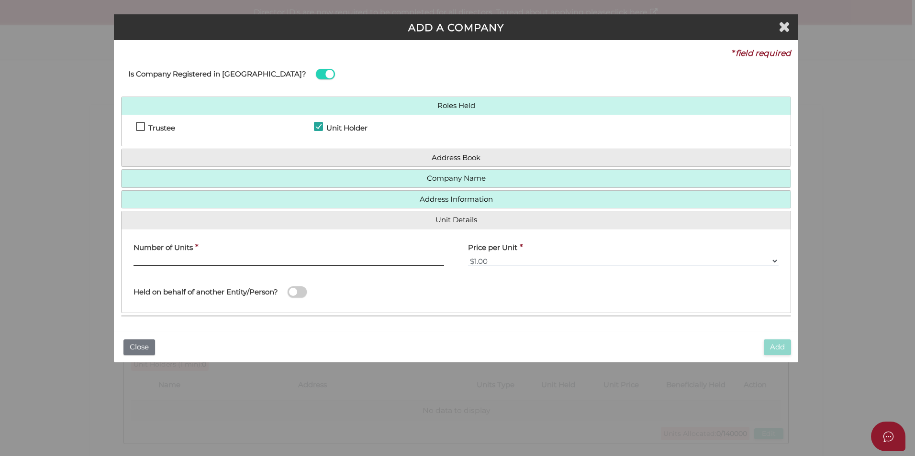
click at [398, 260] on input "text" at bounding box center [289, 261] width 311 height 11
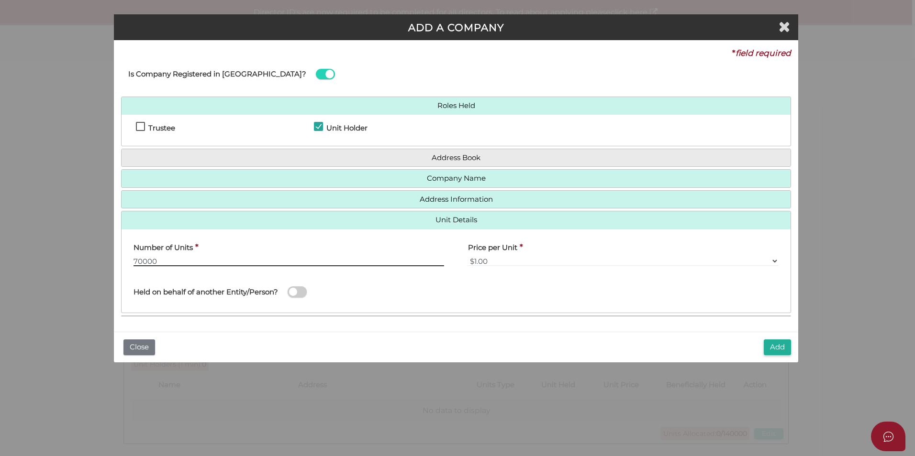
type input "70000"
click at [405, 280] on div "Held on behalf of another Entity/Person?" at bounding box center [301, 287] width 334 height 27
click at [301, 292] on span at bounding box center [297, 292] width 19 height 11
click at [0, 0] on input "checkbox" at bounding box center [0, 0] width 0 height 0
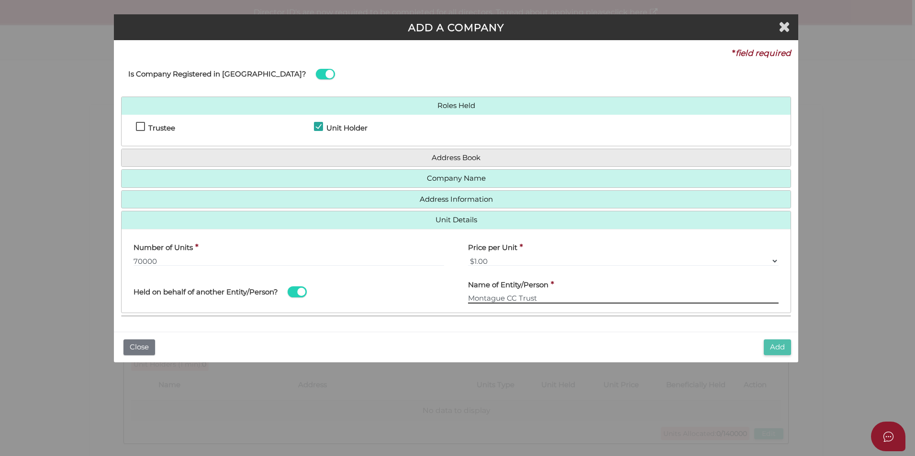
type input "Montague CC Trust"
click at [783, 351] on button "Add" at bounding box center [777, 348] width 27 height 16
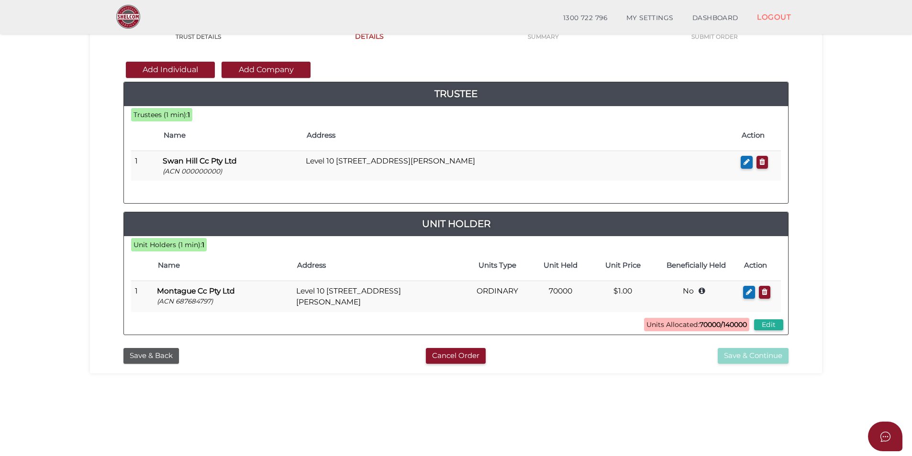
scroll to position [96, 0]
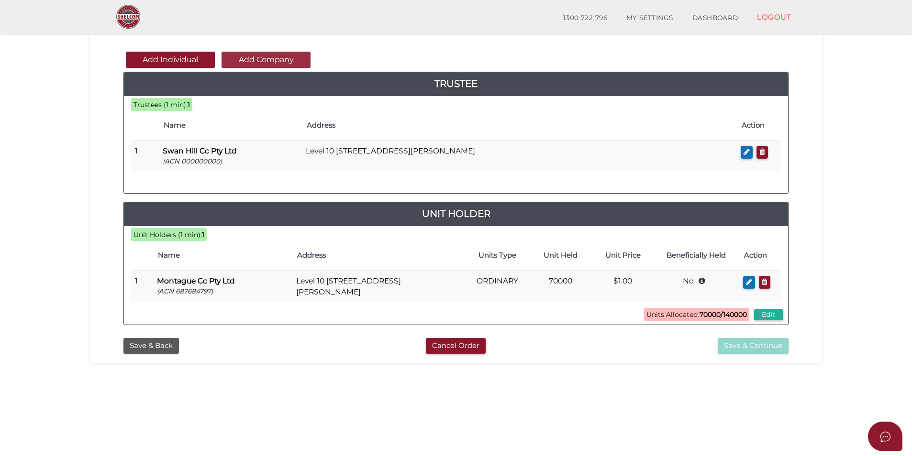
click at [246, 60] on button "Add Company" at bounding box center [266, 60] width 89 height 16
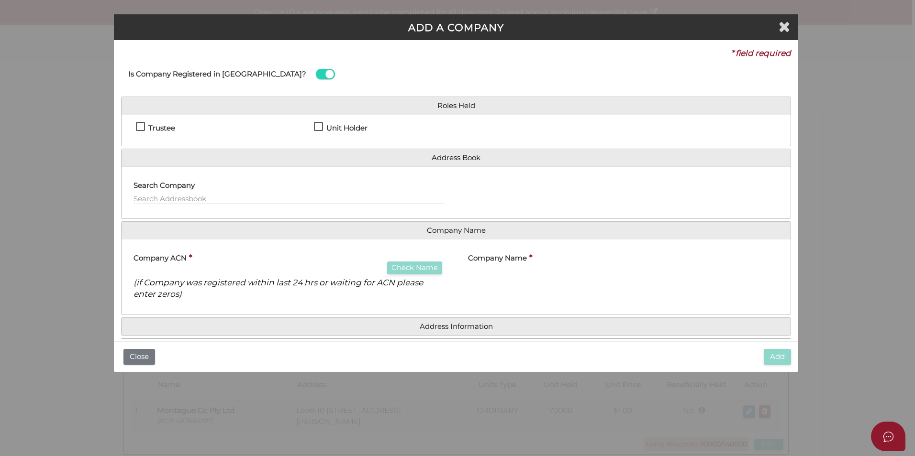
click at [330, 127] on h4 "Unit Holder" at bounding box center [346, 128] width 41 height 8
checkbox input "true"
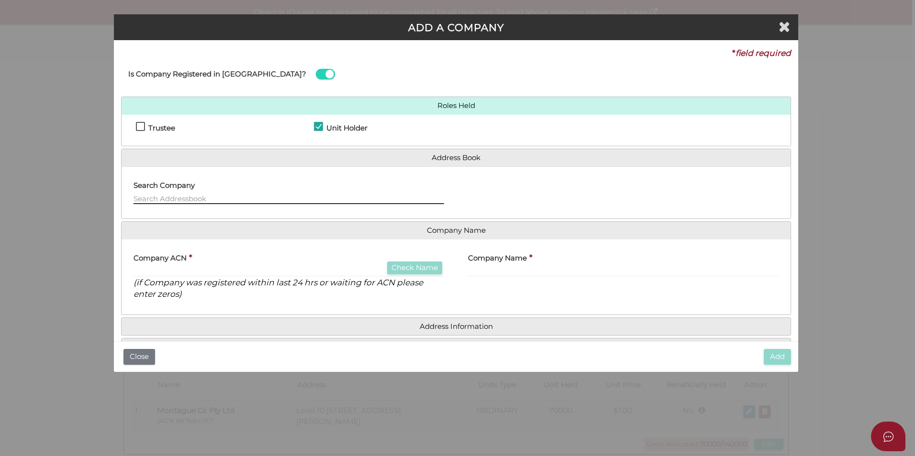
click at [192, 197] on input "text" at bounding box center [289, 199] width 311 height 11
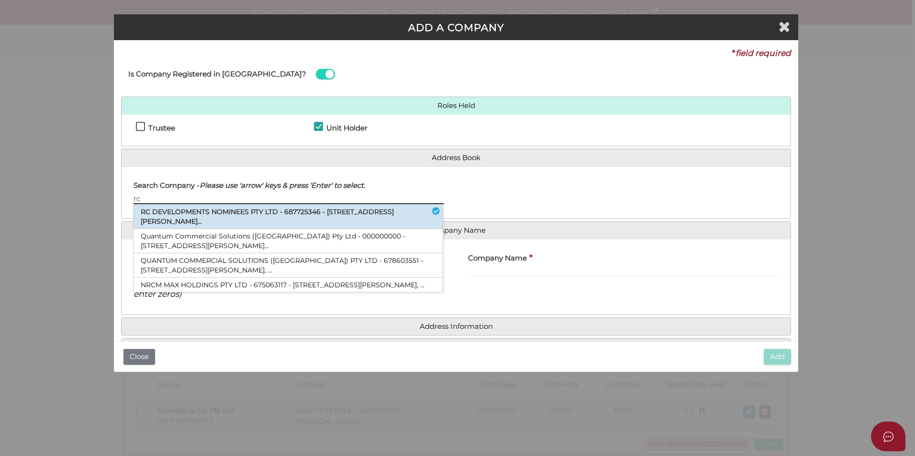
type input "rc"
click at [266, 216] on li "RC DEVELOPMENTS NOMINEES PTY LTD - 687725346 - 181 William Street, Melbourne..." at bounding box center [288, 217] width 309 height 24
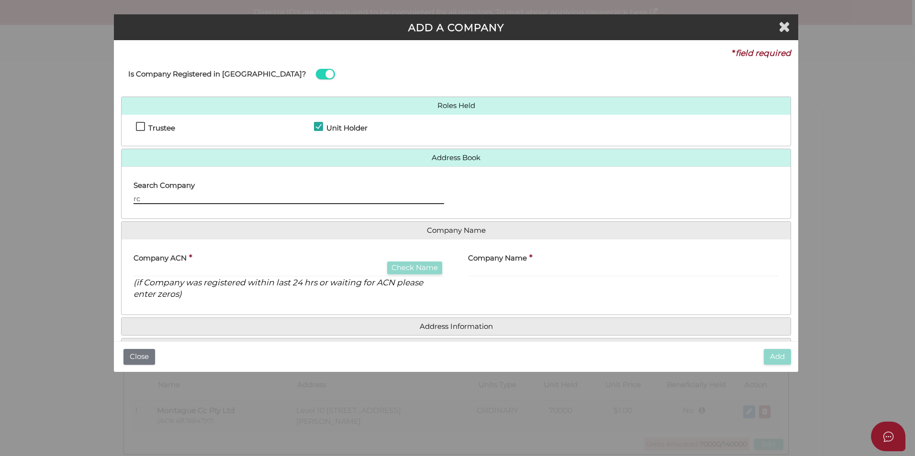
click at [229, 201] on input "rc" at bounding box center [289, 199] width 311 height 11
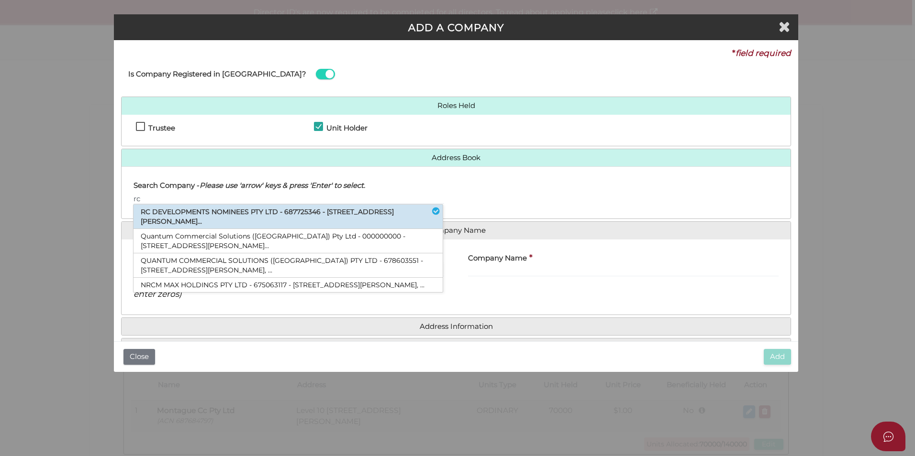
click at [226, 205] on li "RC DEVELOPMENTS NOMINEES PTY LTD - 687725346 - 181 William Street, Melbourne..." at bounding box center [288, 217] width 309 height 24
type input "687725346"
type input "RC DEVELOPMENTS NOMINEES PTY LTD"
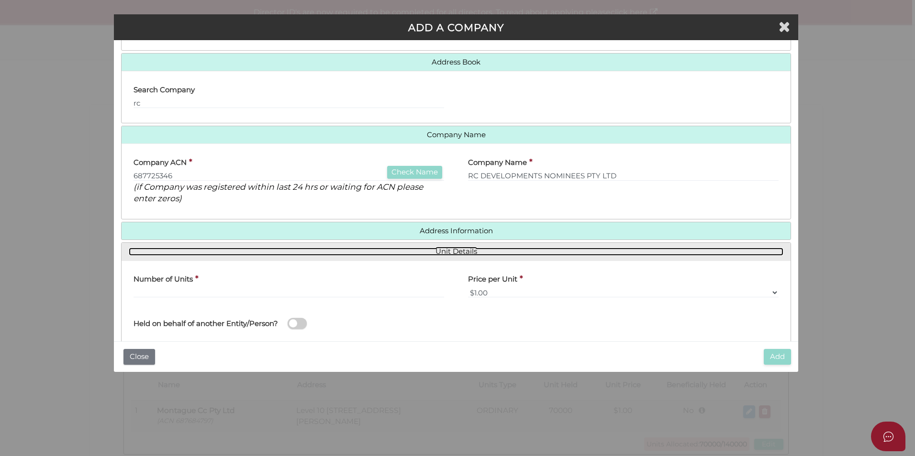
click at [440, 252] on link "Unit Details" at bounding box center [456, 252] width 655 height 8
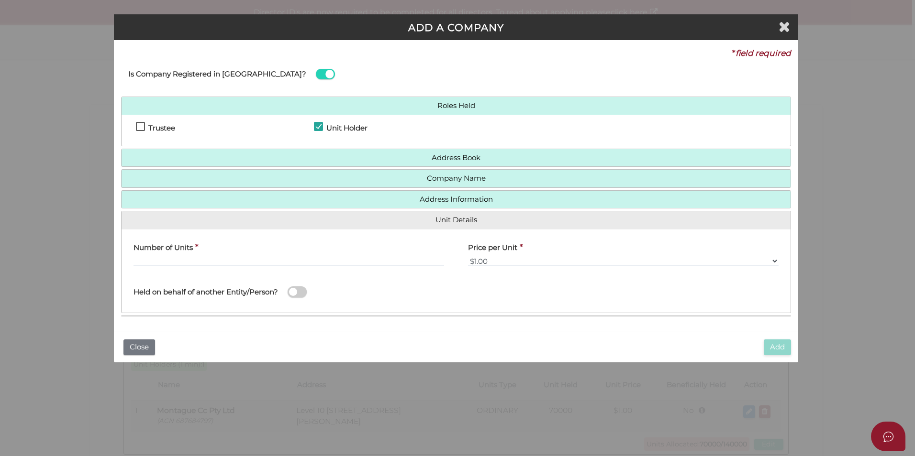
click at [391, 253] on div "Number of Units *" at bounding box center [289, 252] width 311 height 30
click at [389, 256] on input "text" at bounding box center [289, 261] width 311 height 11
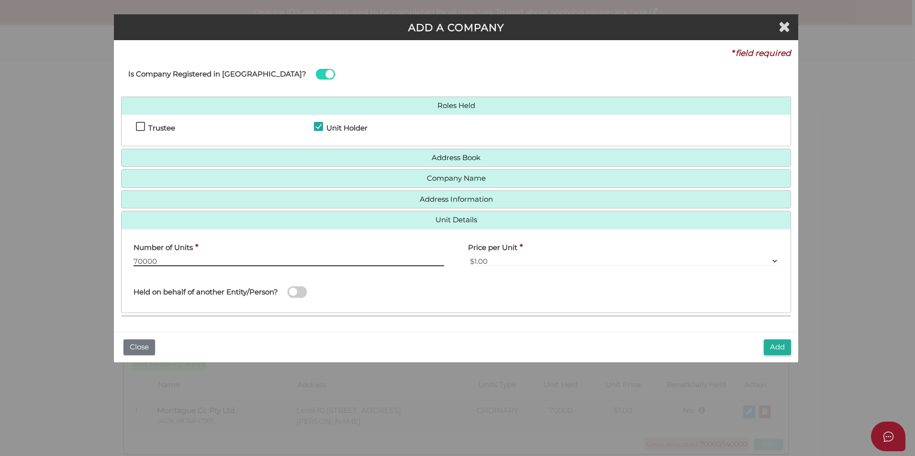
type input "70000"
click at [295, 291] on span at bounding box center [297, 292] width 19 height 11
click at [0, 0] on input "checkbox" at bounding box center [0, 0] width 0 height 0
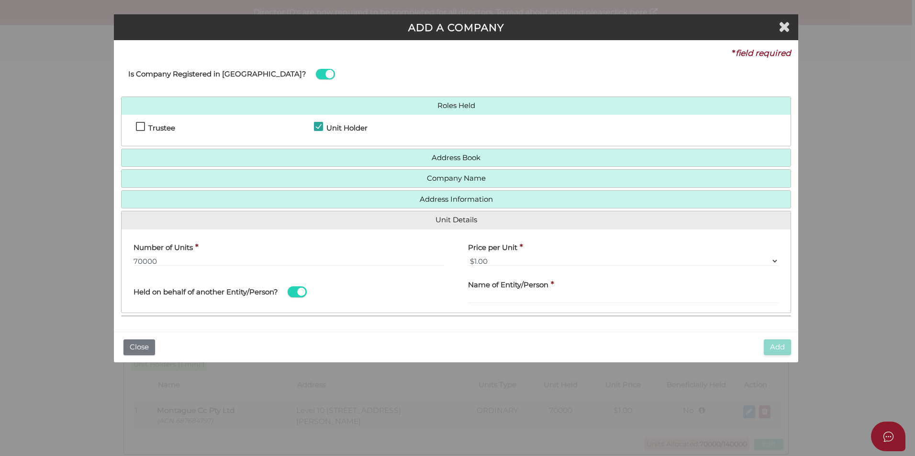
click at [601, 292] on div "Name of Entity/Person *" at bounding box center [623, 289] width 311 height 30
click at [605, 294] on input "text" at bounding box center [623, 298] width 311 height 11
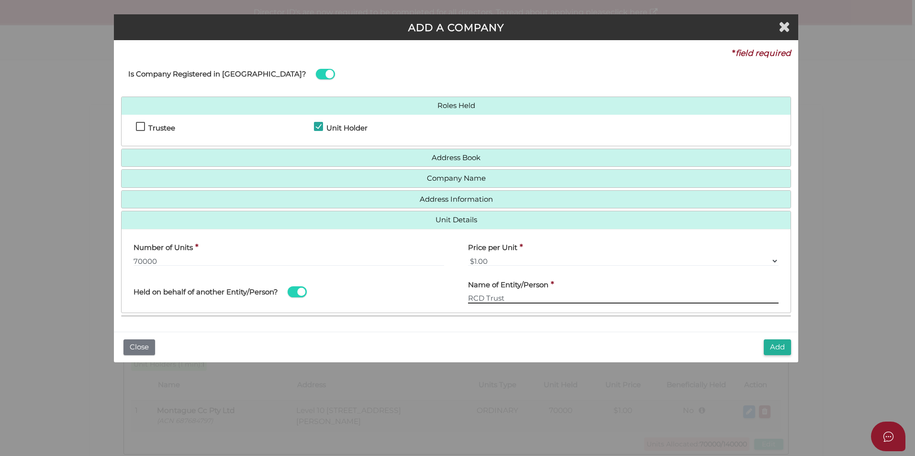
type input "RCD Trust"
click at [647, 343] on div "Add Close" at bounding box center [456, 347] width 684 height 31
click at [772, 346] on button "Add" at bounding box center [777, 348] width 27 height 16
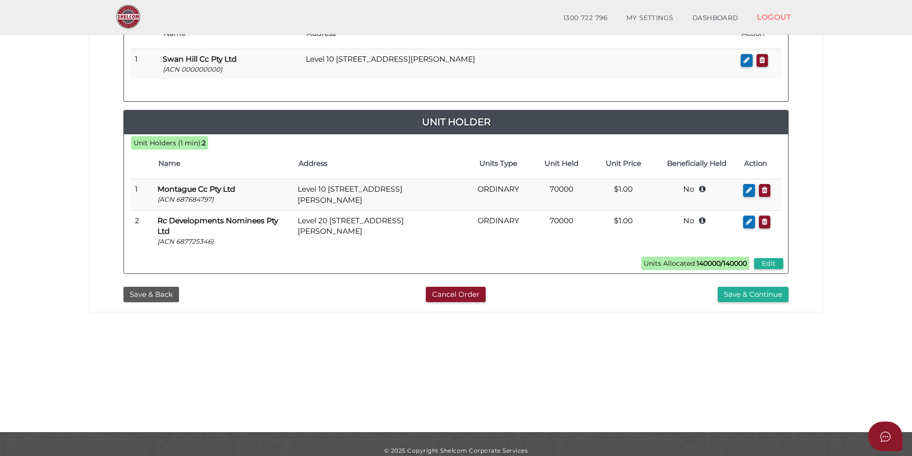
scroll to position [191, 0]
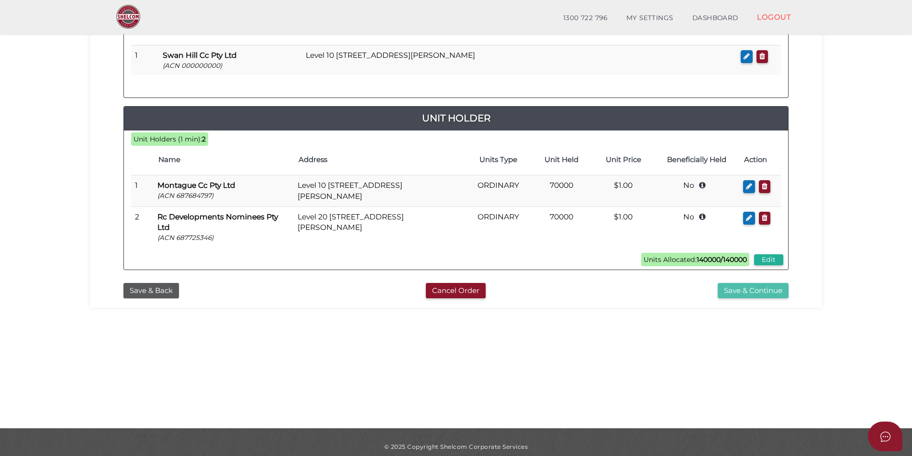
click at [733, 295] on button "Save & Continue" at bounding box center [753, 291] width 71 height 16
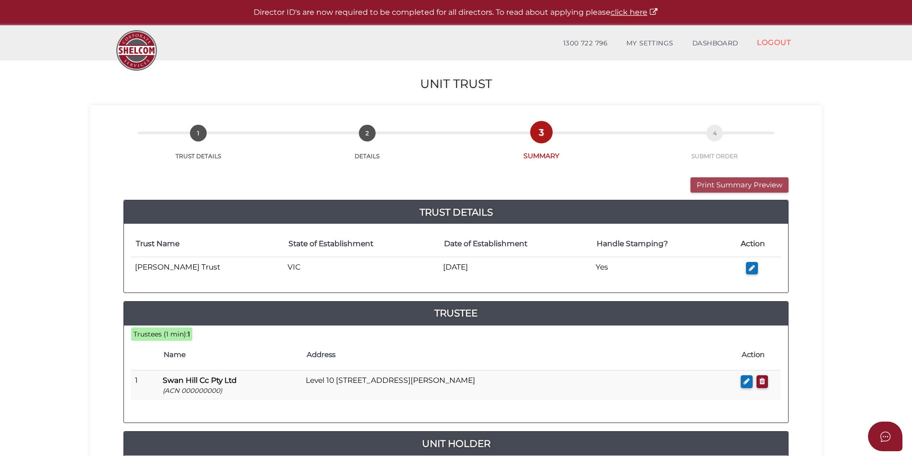
click at [741, 182] on button "Print Summary Preview" at bounding box center [739, 186] width 98 height 16
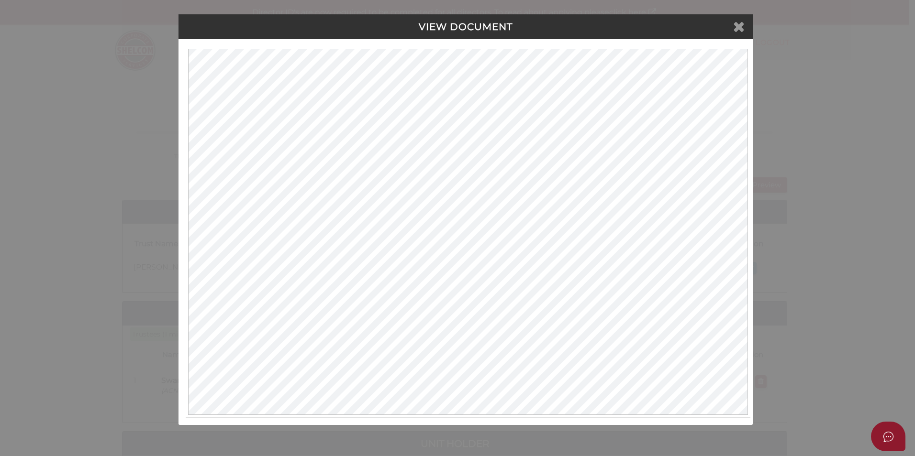
click at [738, 33] on icon at bounding box center [738, 26] width 11 height 14
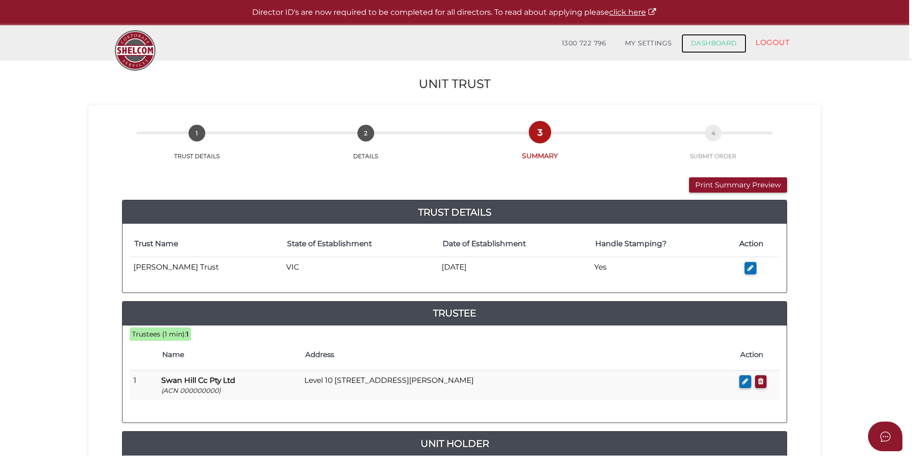
click at [720, 34] on link "DASHBOARD" at bounding box center [713, 43] width 65 height 19
